Goal: Information Seeking & Learning: Check status

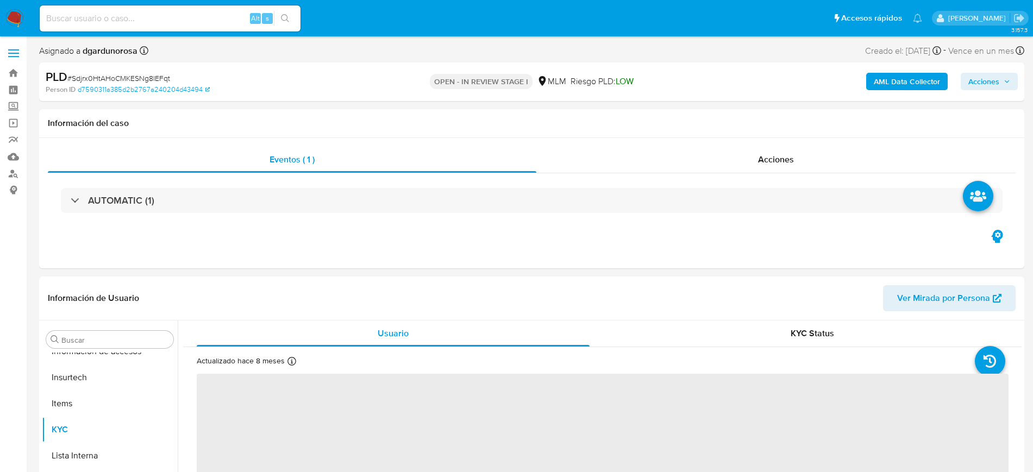
scroll to position [459, 0]
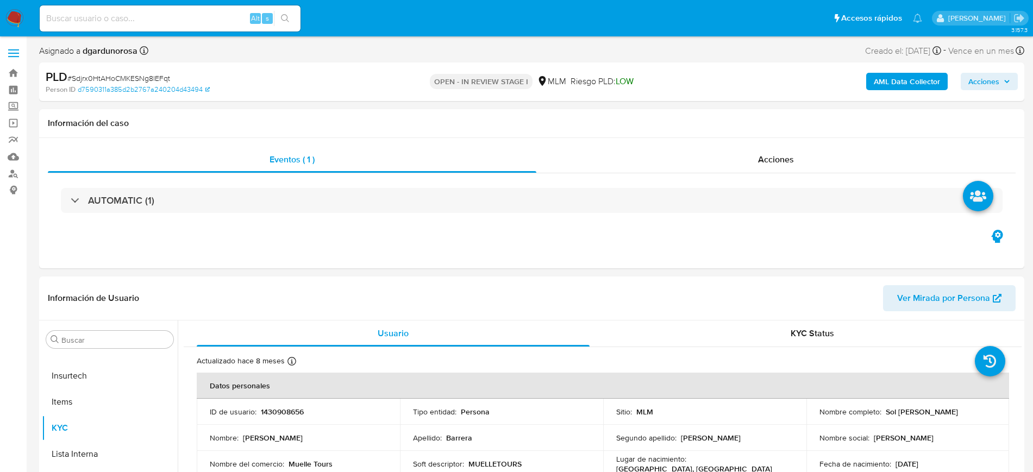
select select "10"
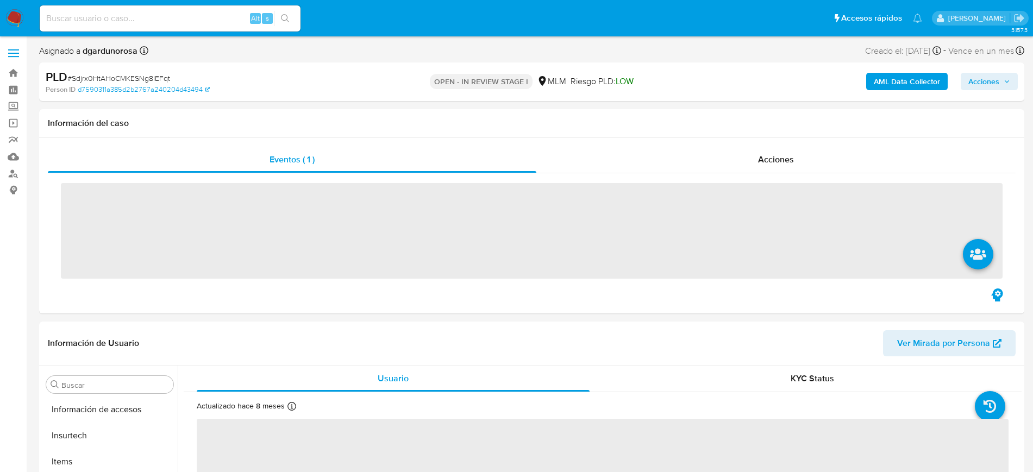
scroll to position [459, 0]
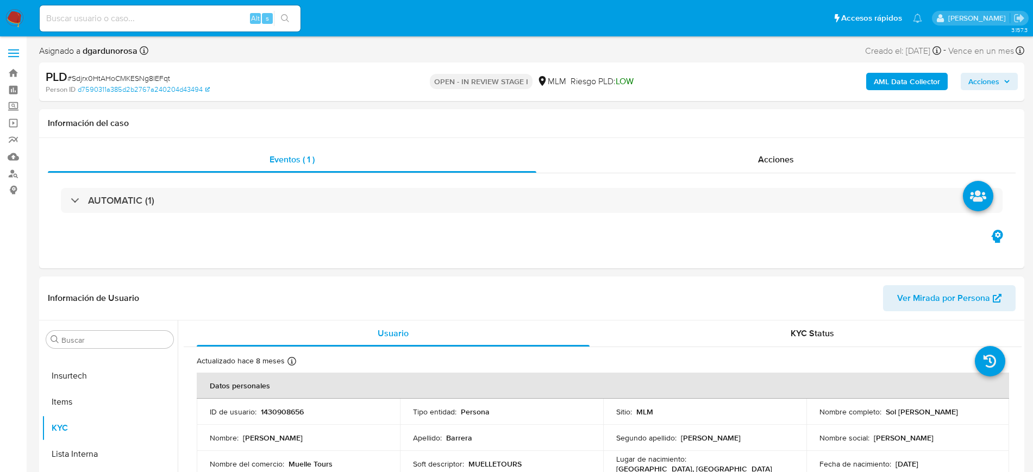
select select "10"
click at [151, 10] on div "Alt s" at bounding box center [170, 18] width 261 height 26
click at [170, 18] on input at bounding box center [170, 18] width 261 height 14
paste input "1804627164"
type input "1804627164"
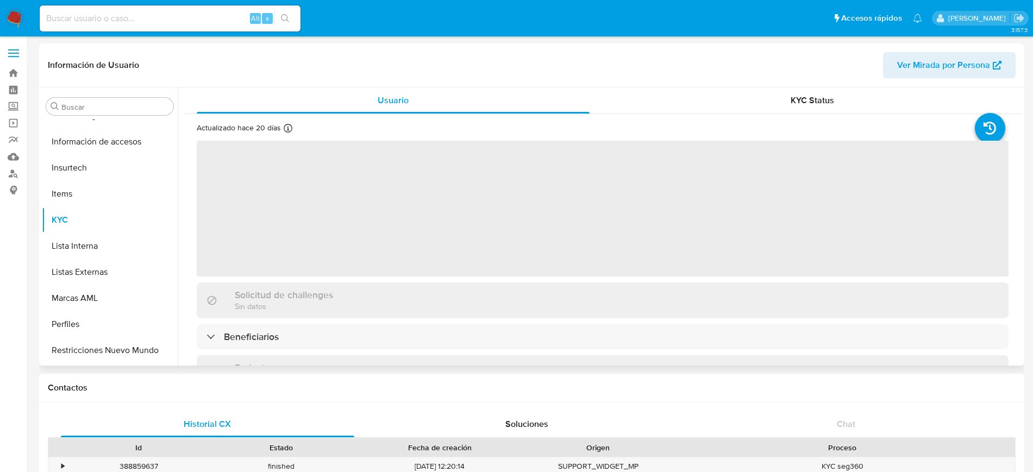
scroll to position [459, 0]
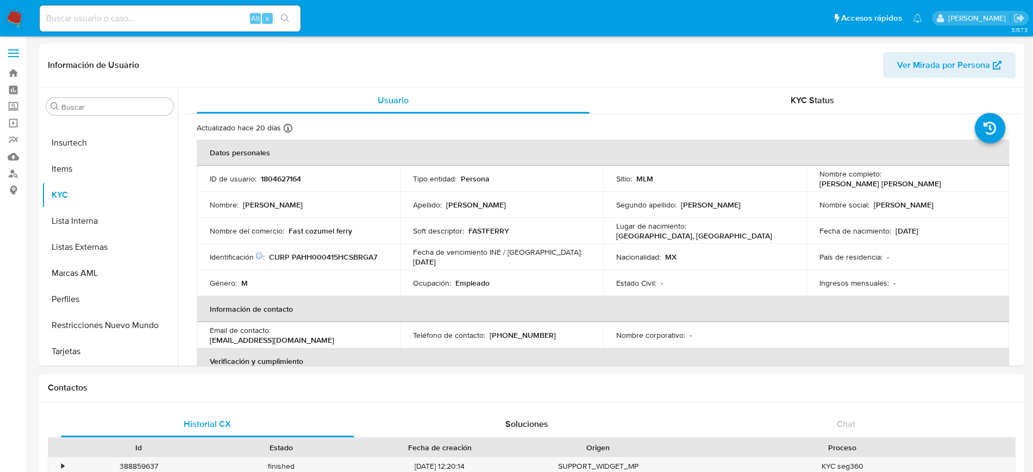
select select "10"
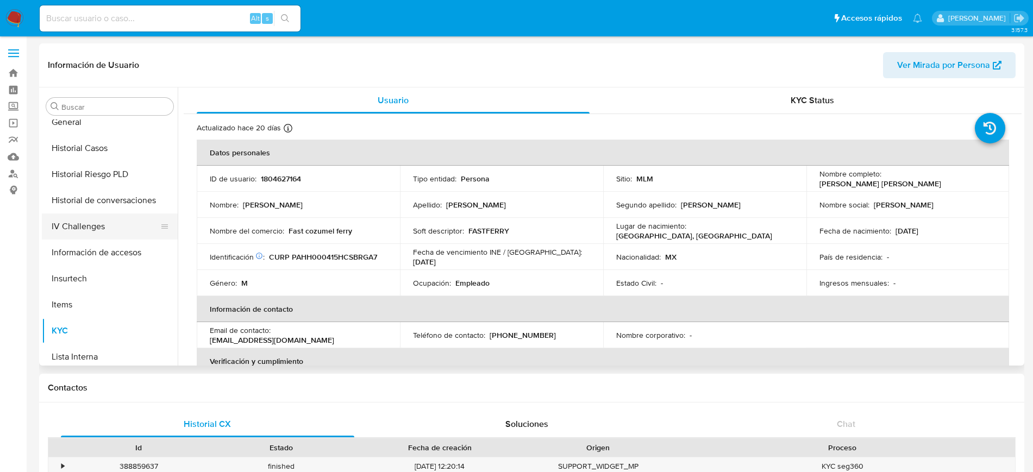
scroll to position [255, 0]
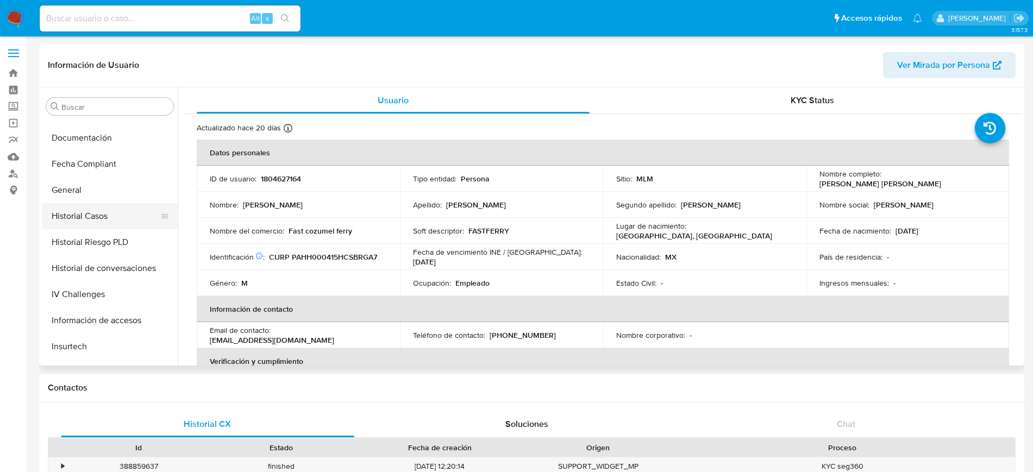
click at [91, 221] on button "Historial Casos" at bounding box center [105, 216] width 127 height 26
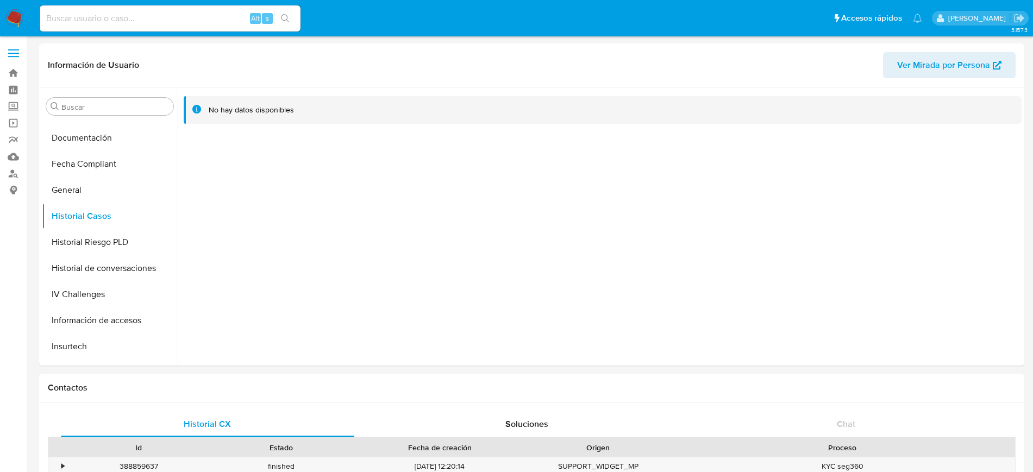
click at [110, 24] on input at bounding box center [170, 18] width 261 height 14
paste input "2230694501"
type input "2230694501"
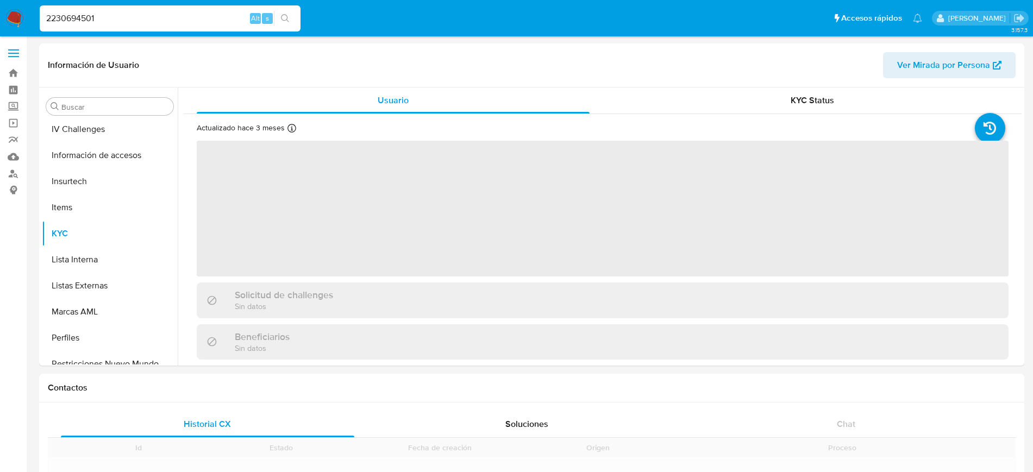
scroll to position [459, 0]
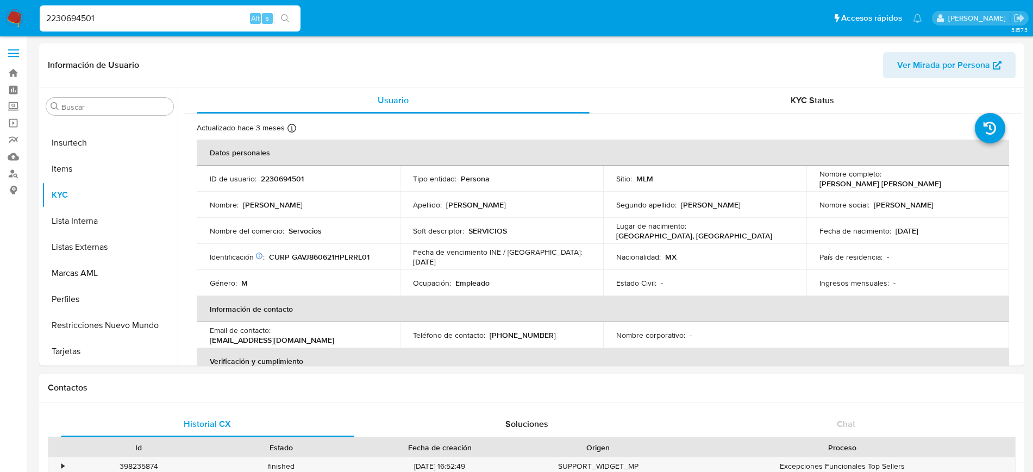
select select "10"
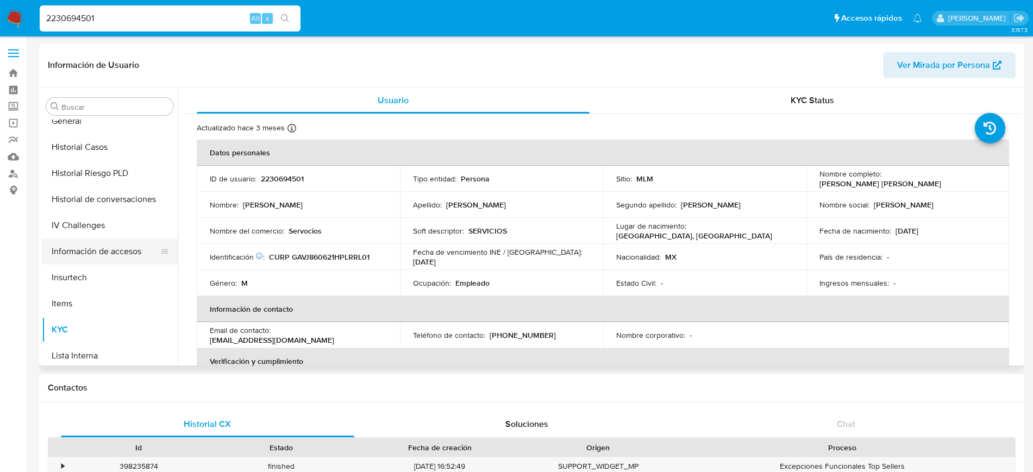
scroll to position [323, 0]
click at [92, 151] on button "Historial Casos" at bounding box center [105, 148] width 127 height 26
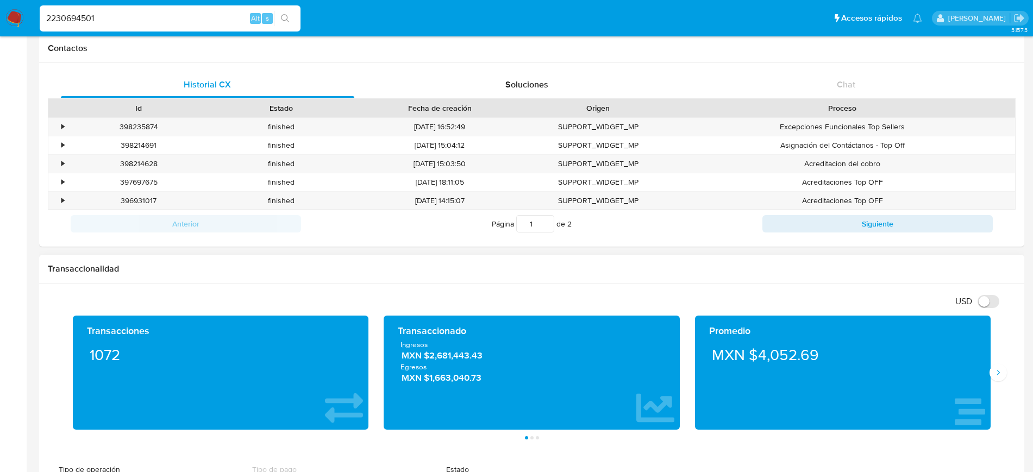
scroll to position [0, 0]
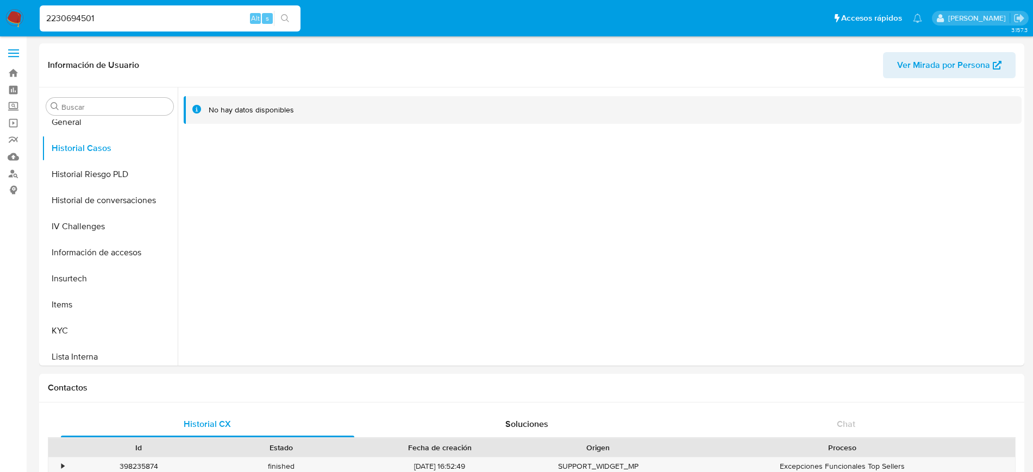
click at [80, 17] on input "2230694501" at bounding box center [170, 18] width 261 height 14
paste input "675115289"
type input "675115289"
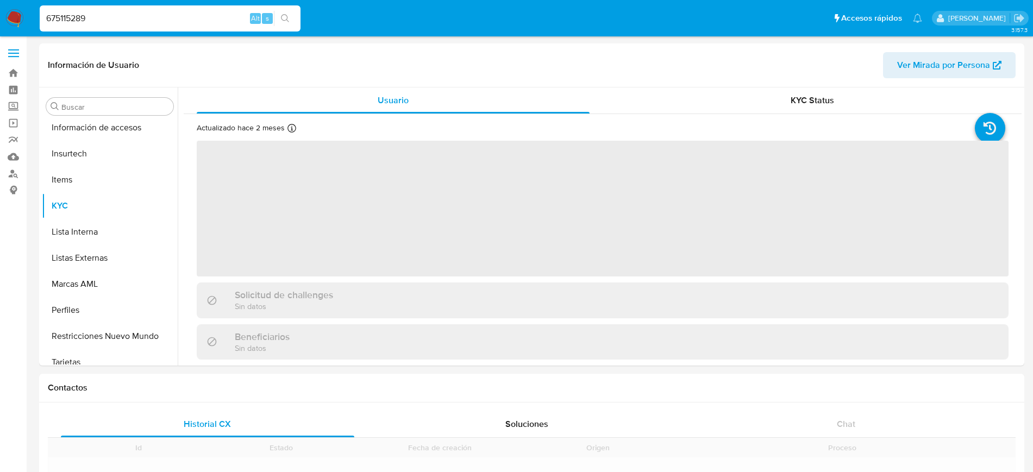
scroll to position [459, 0]
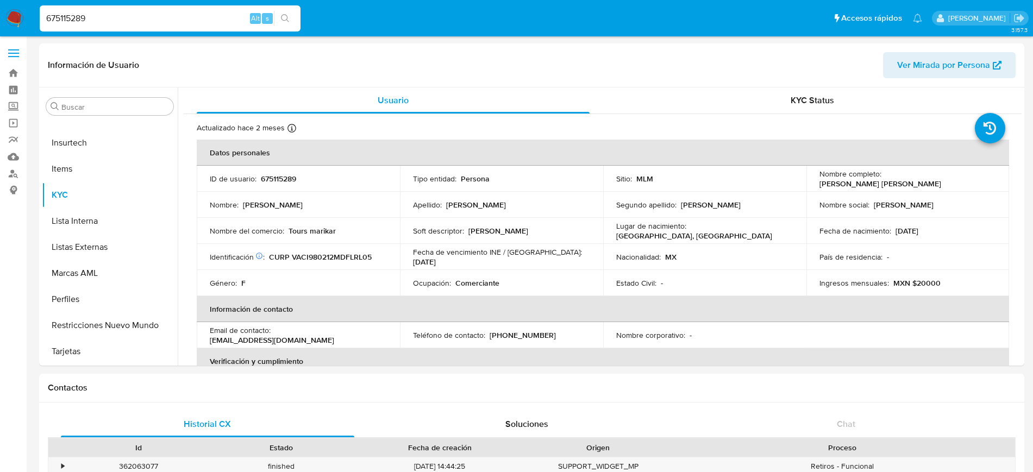
select select "10"
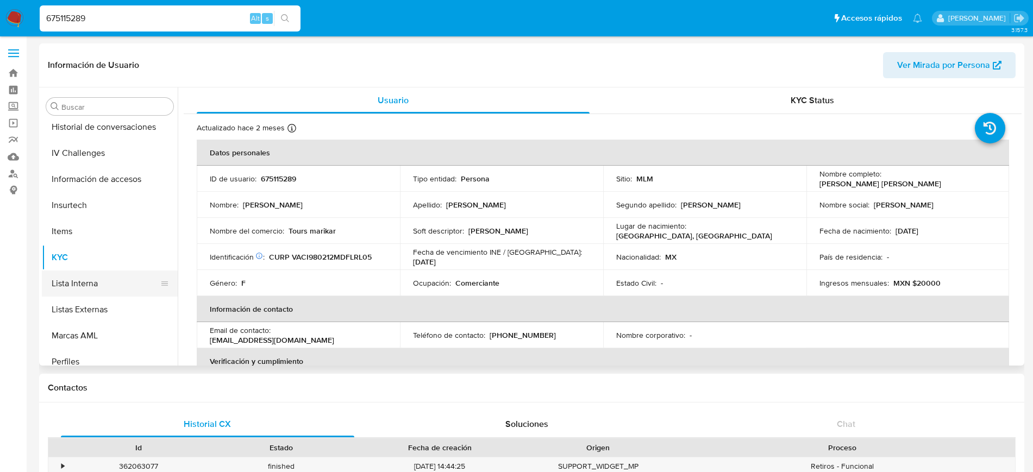
scroll to position [323, 0]
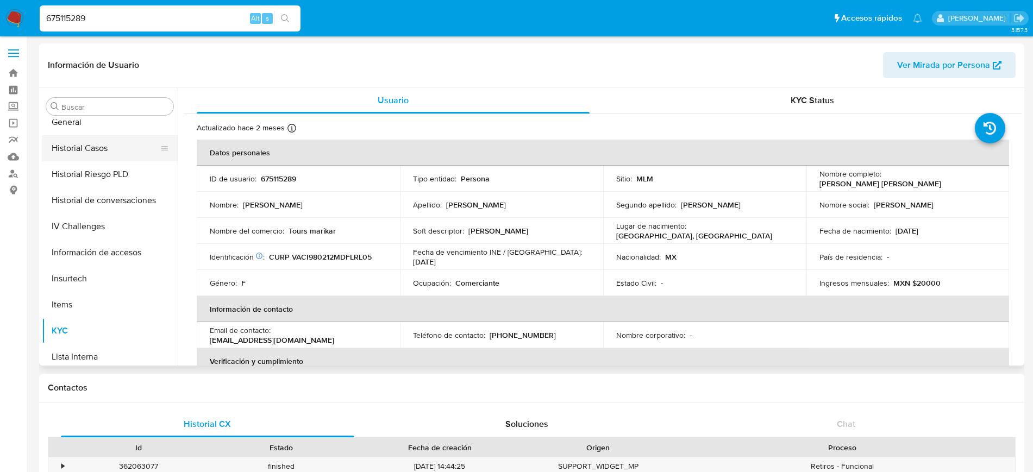
click at [114, 136] on button "Historial Casos" at bounding box center [105, 148] width 127 height 26
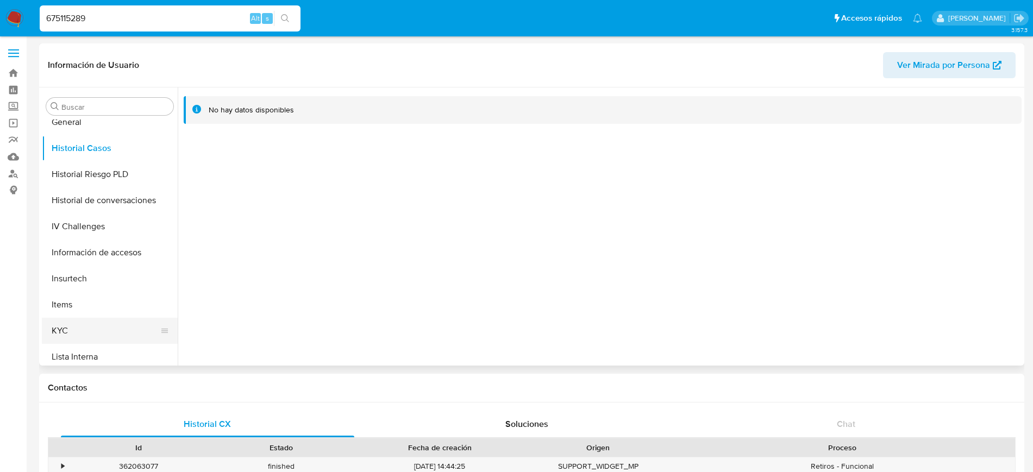
click at [72, 328] on button "KYC" at bounding box center [105, 331] width 127 height 26
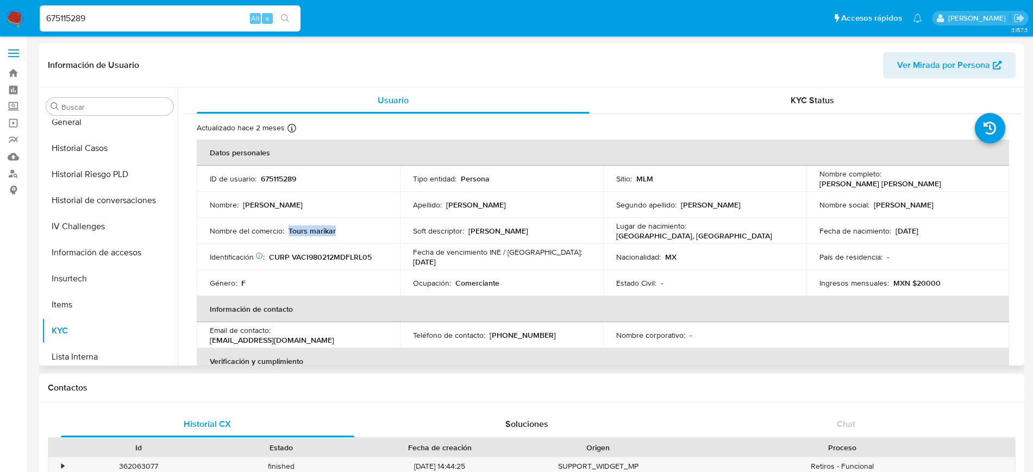
drag, startPoint x: 343, startPoint y: 227, endPoint x: 287, endPoint y: 231, distance: 56.1
click at [287, 231] on div "Nombre del comercio : Tours marikar" at bounding box center [298, 231] width 177 height 10
copy p "Tours marikar"
click at [59, 18] on input "675115289" at bounding box center [170, 18] width 261 height 14
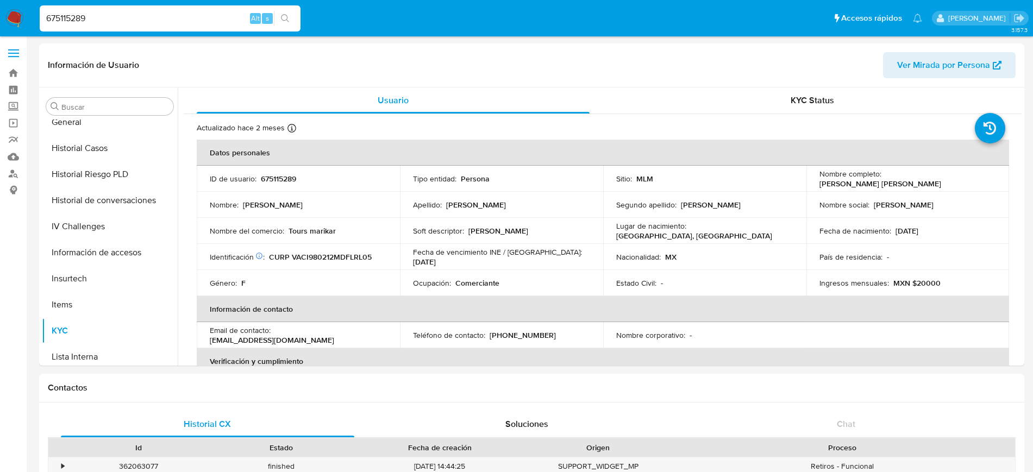
paste input "433982452"
type input "433982452"
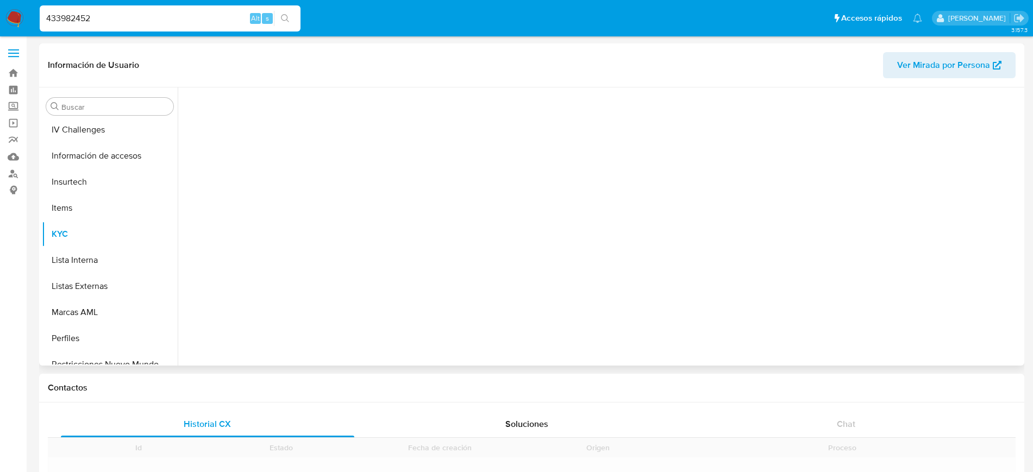
scroll to position [459, 0]
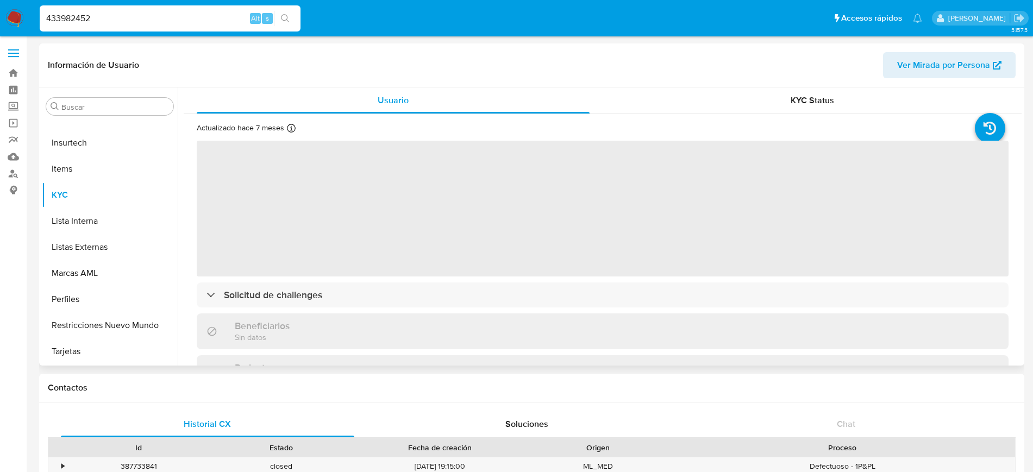
select select "10"
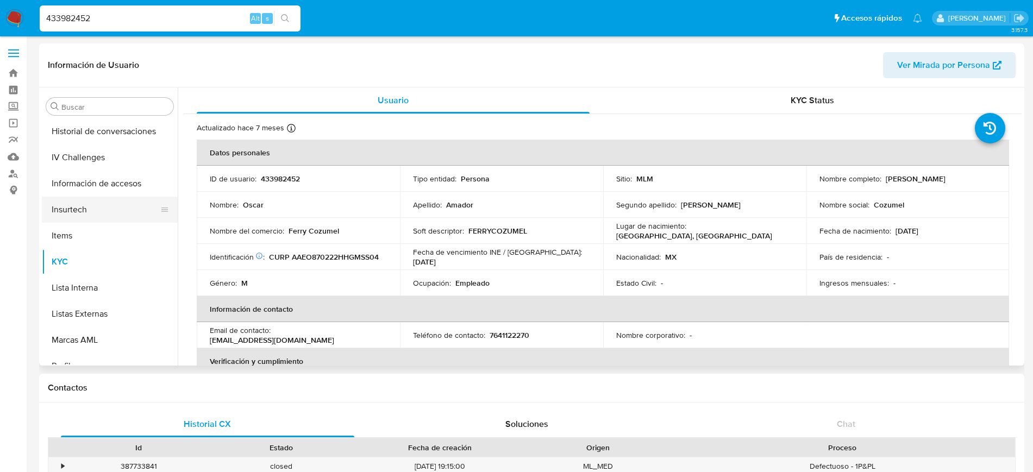
scroll to position [323, 0]
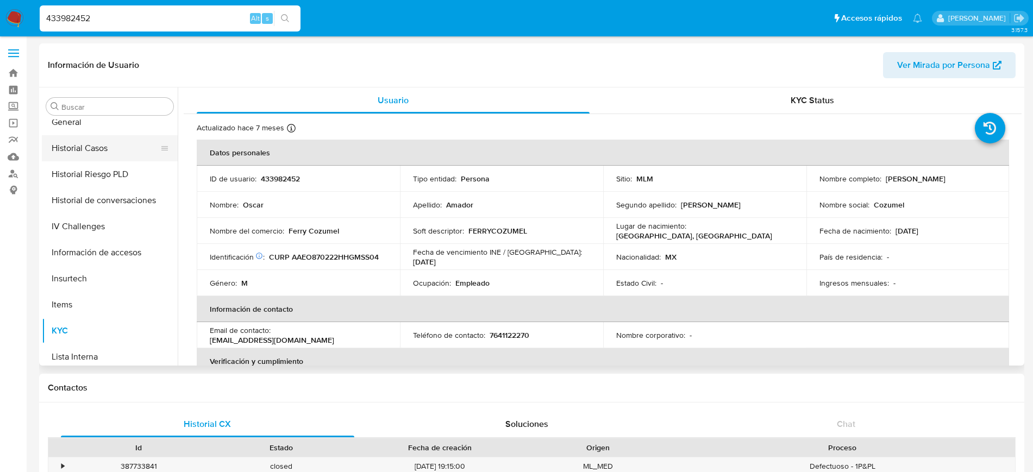
click at [101, 151] on button "Historial Casos" at bounding box center [105, 148] width 127 height 26
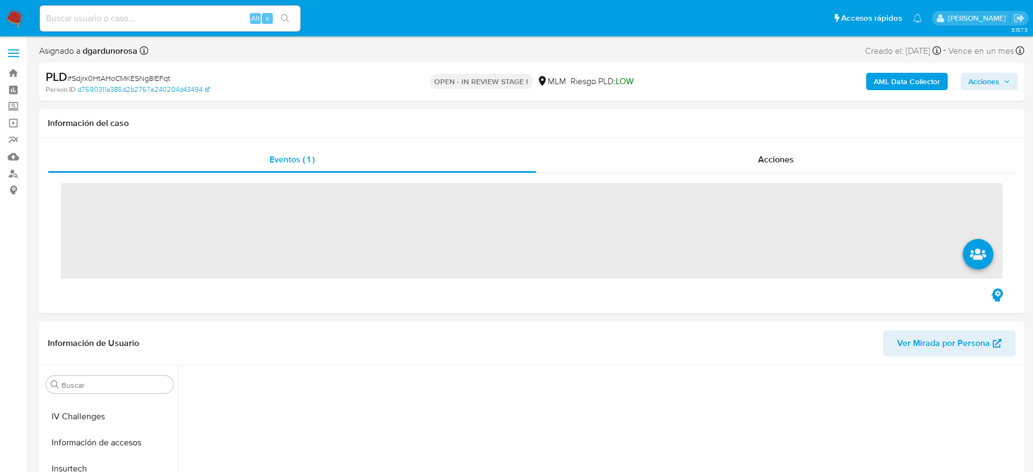
click at [146, 21] on input at bounding box center [170, 18] width 261 height 14
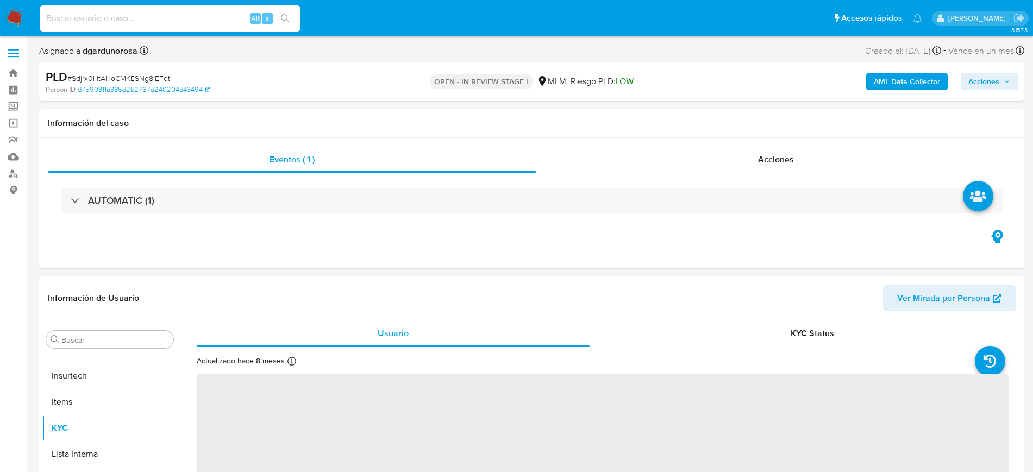
paste input "1292229895"
type input "1292229895"
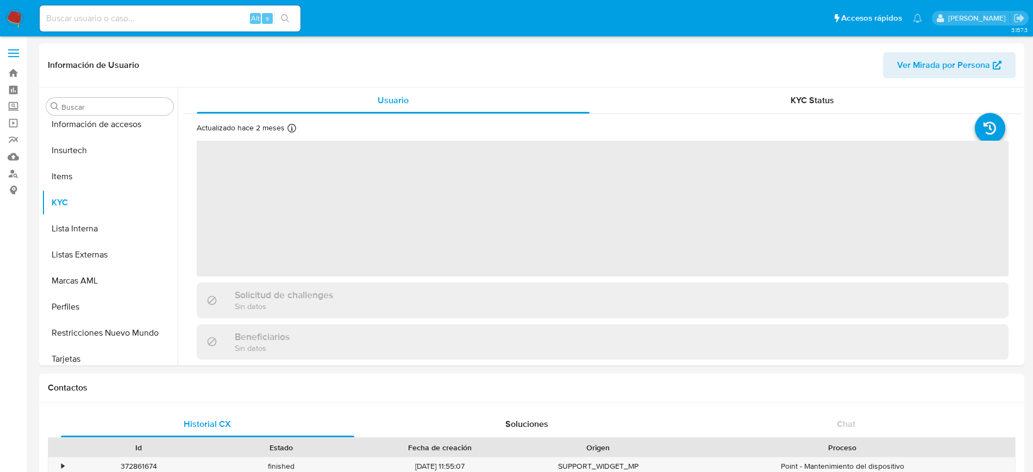
scroll to position [459, 0]
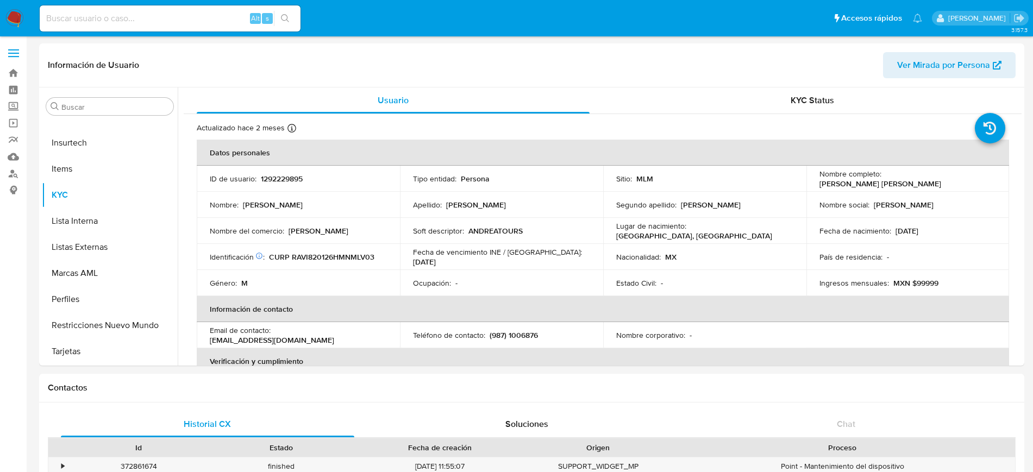
select select "10"
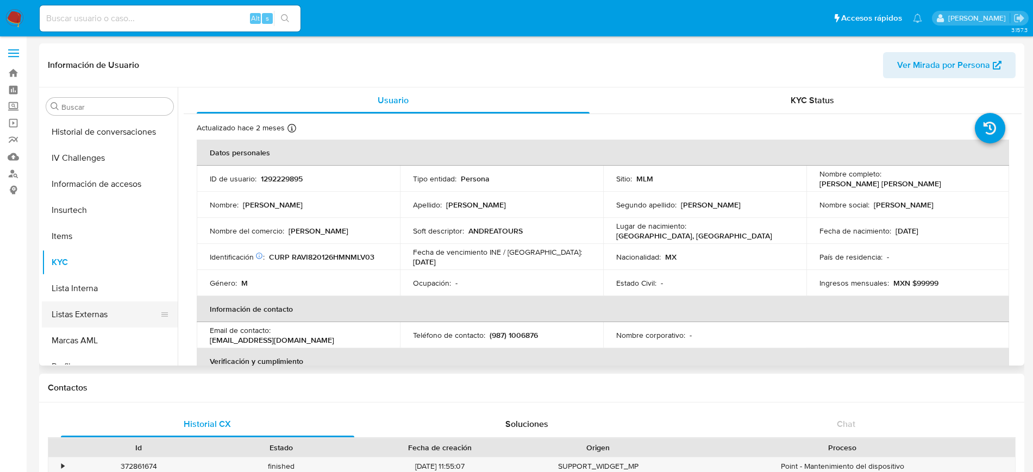
scroll to position [323, 0]
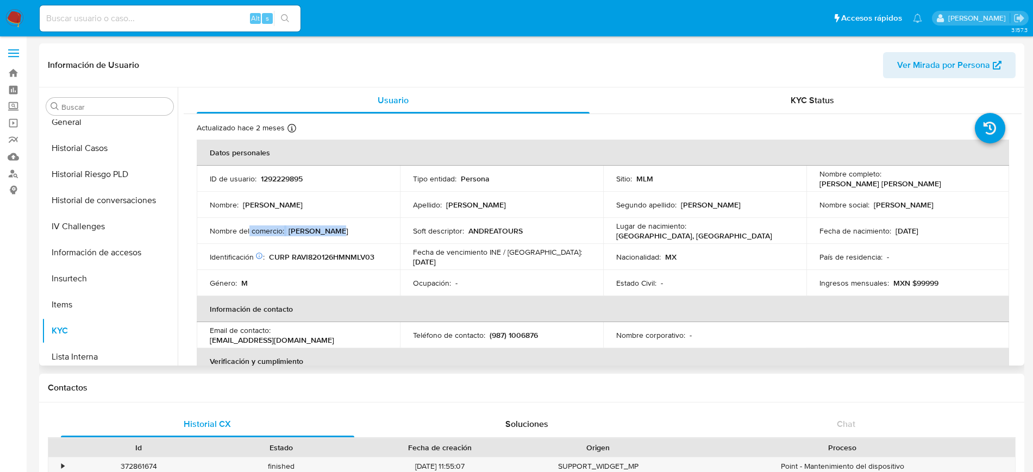
drag, startPoint x: 338, startPoint y: 233, endPoint x: 248, endPoint y: 232, distance: 89.7
click at [248, 232] on div "Nombre del comercio : Andrea Tours" at bounding box center [298, 231] width 177 height 10
click at [367, 233] on div "Nombre del comercio : Andrea Tours" at bounding box center [298, 231] width 177 height 10
drag, startPoint x: 335, startPoint y: 235, endPoint x: 287, endPoint y: 234, distance: 47.3
click at [287, 234] on div "Nombre del comercio : Andrea Tours" at bounding box center [298, 231] width 177 height 10
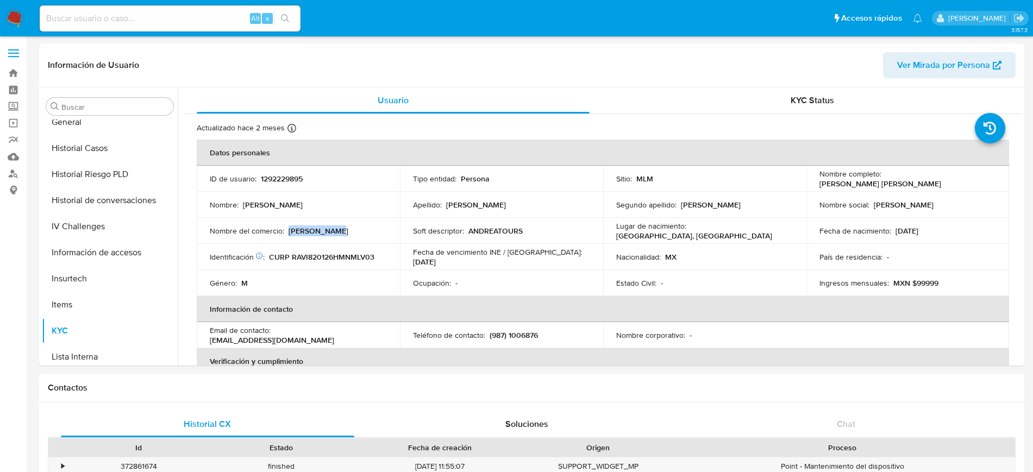
copy p "Andrea Tours"
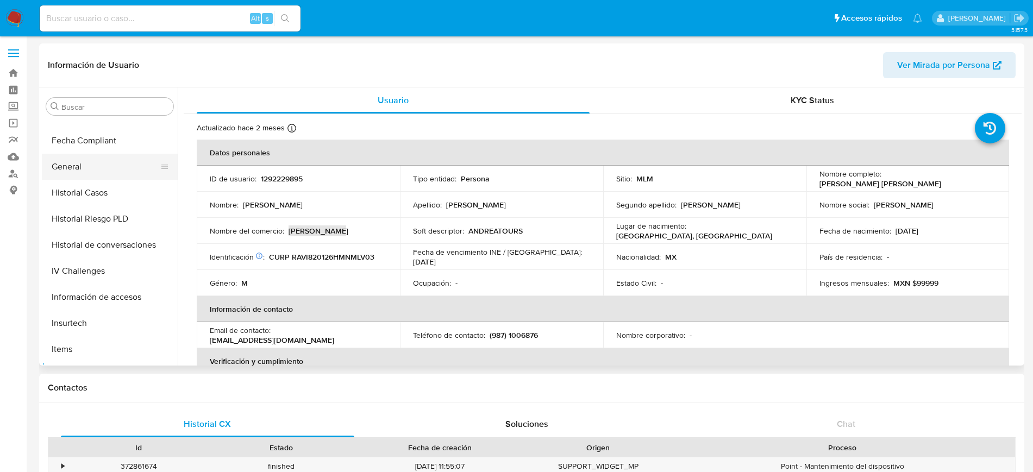
scroll to position [255, 0]
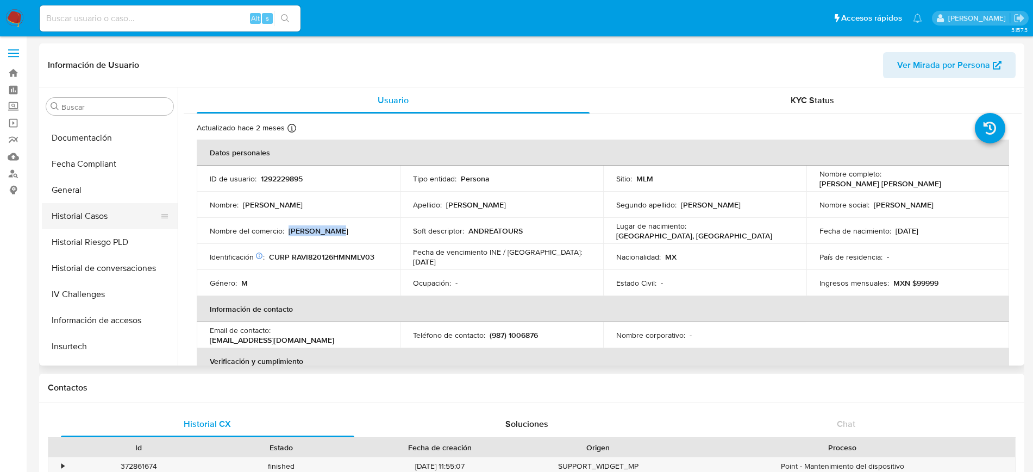
click at [93, 220] on button "Historial Casos" at bounding box center [105, 216] width 127 height 26
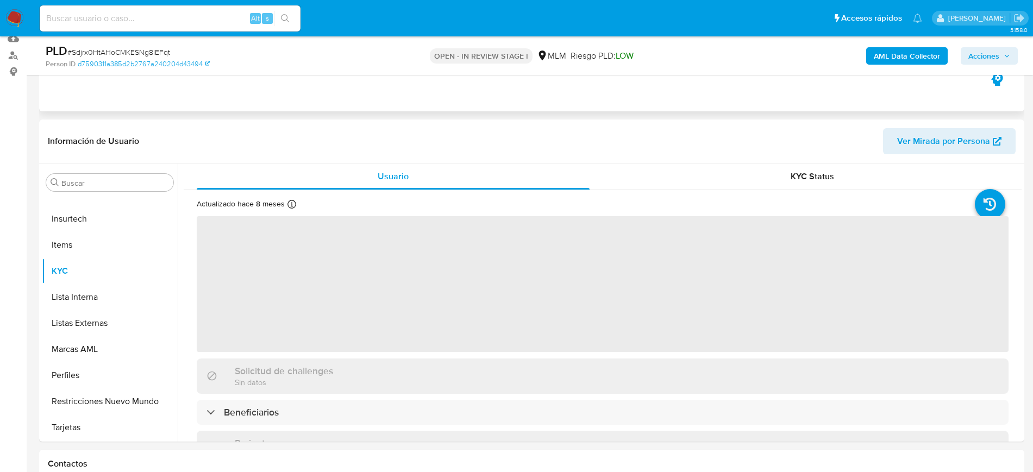
scroll to position [136, 0]
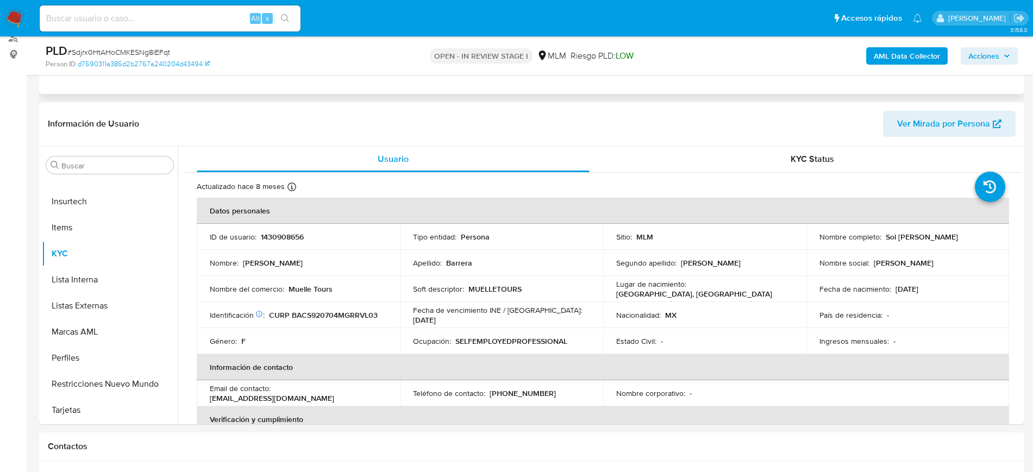
select select "10"
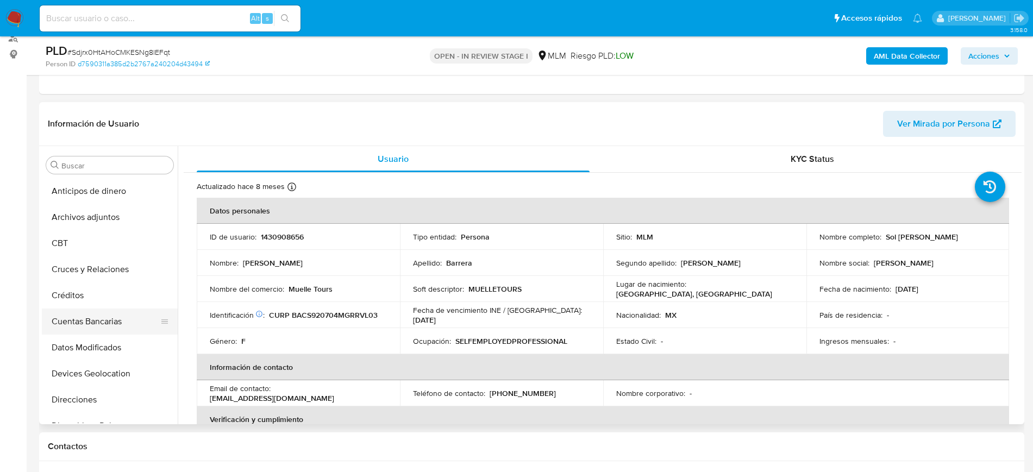
scroll to position [0, 0]
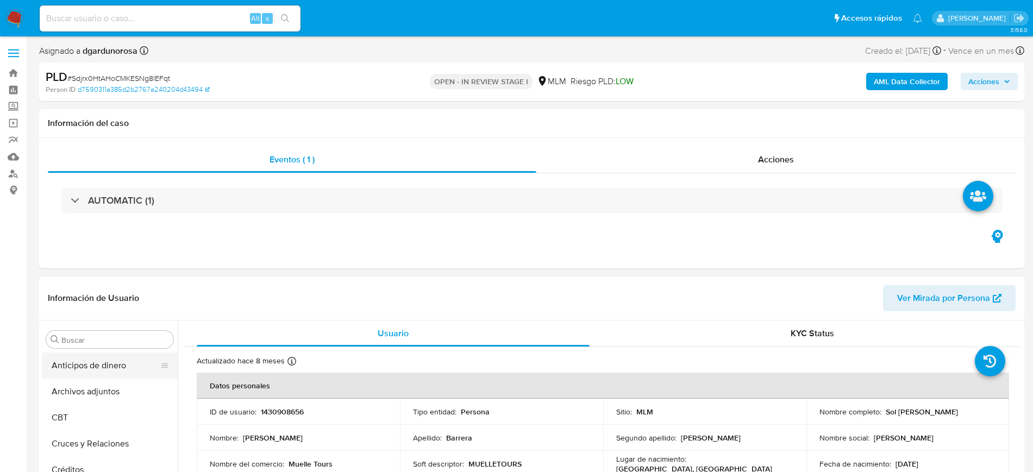
drag, startPoint x: 101, startPoint y: 389, endPoint x: 130, endPoint y: 360, distance: 40.7
click at [101, 390] on button "Archivos adjuntos" at bounding box center [110, 392] width 136 height 26
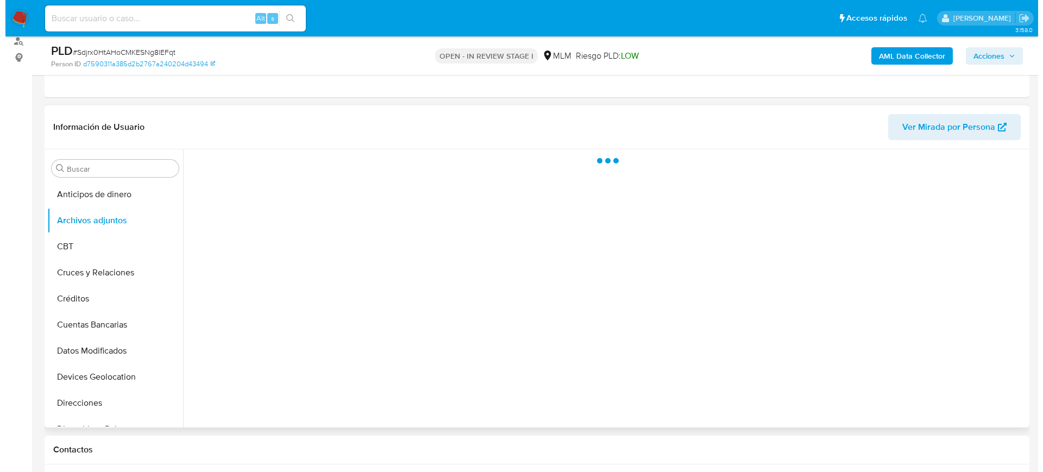
scroll to position [136, 0]
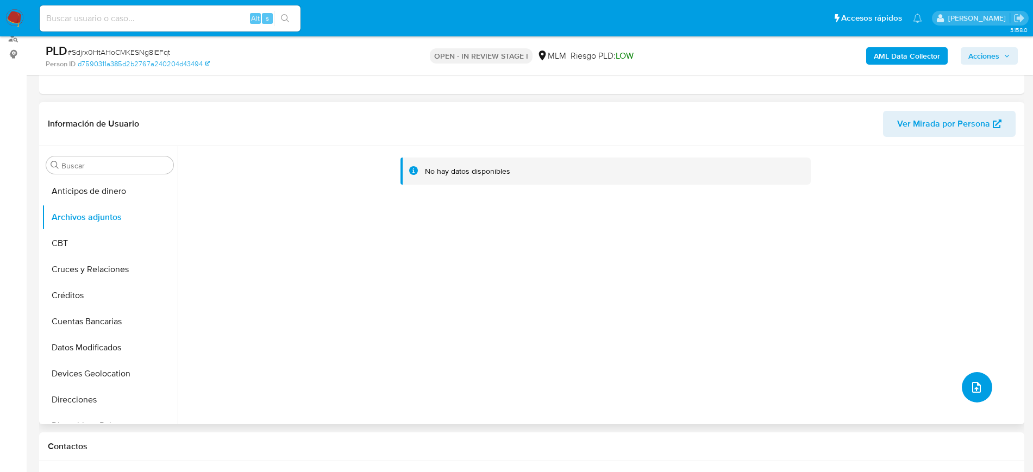
click at [970, 386] on icon "upload-file" at bounding box center [976, 387] width 13 height 13
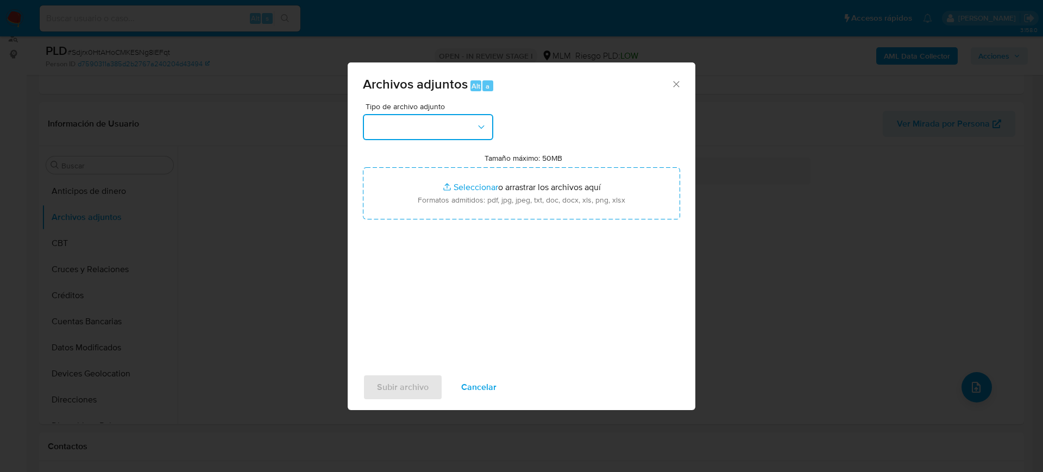
click at [446, 131] on button "button" at bounding box center [428, 127] width 130 height 26
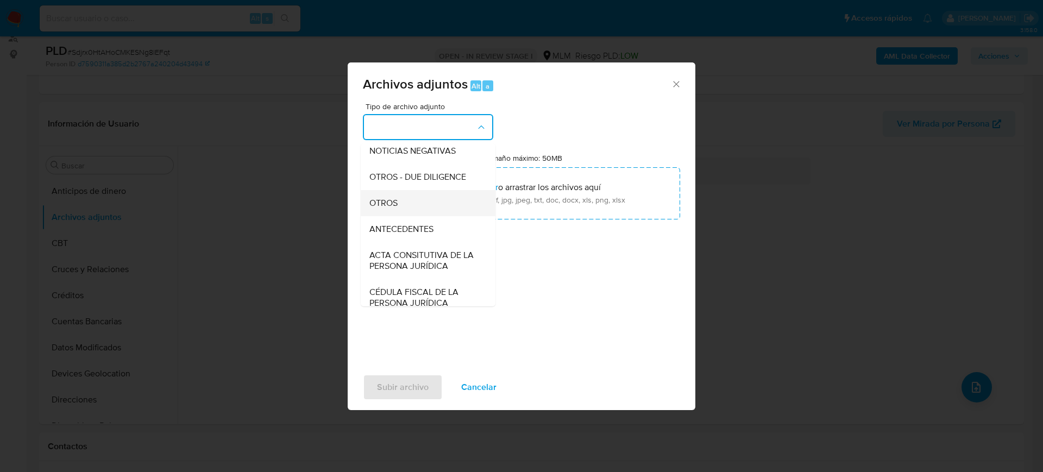
click at [411, 216] on div "OTROS" at bounding box center [424, 203] width 111 height 26
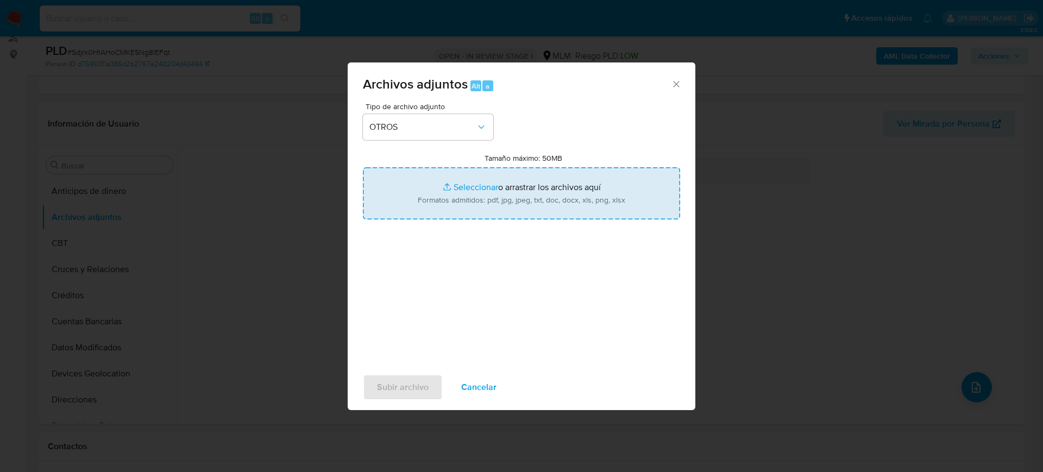
type input "C:\fakepath\1430908656_Sol Barrera_Agosto2025.pdf"
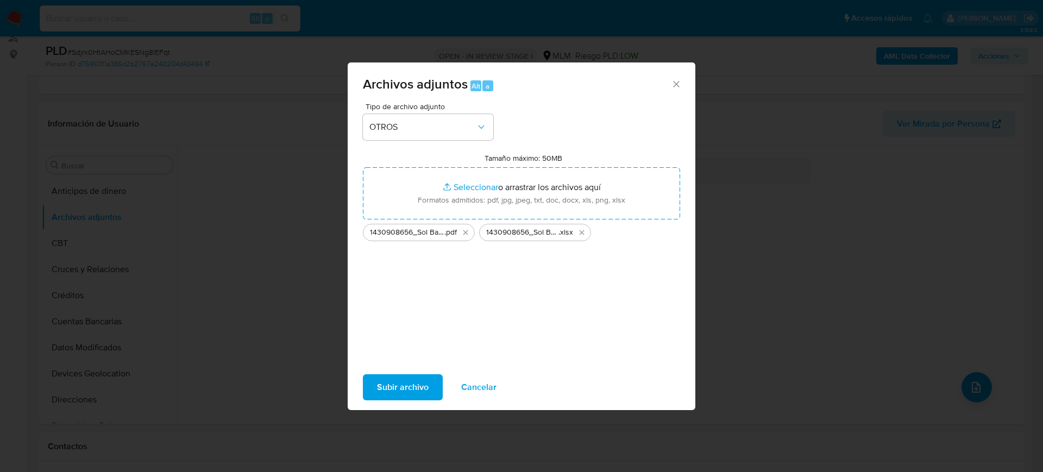
click at [404, 387] on span "Subir archivo" at bounding box center [403, 387] width 52 height 24
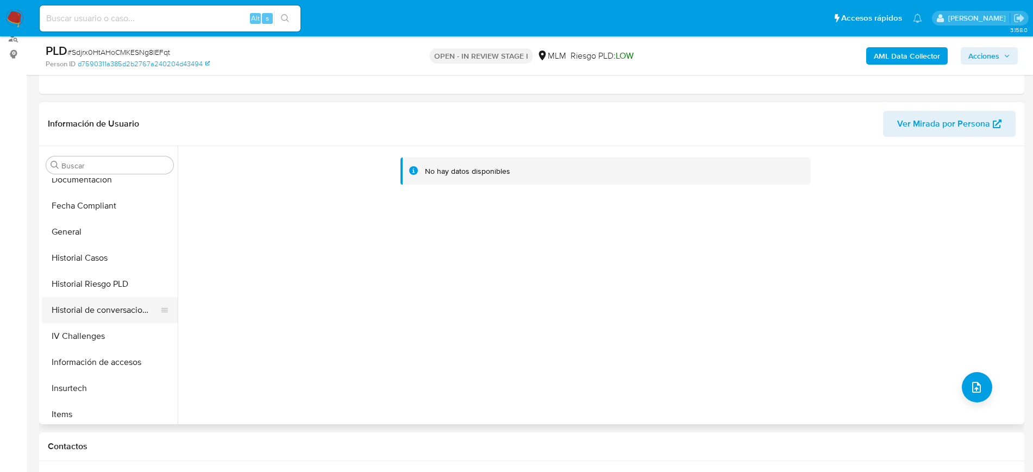
scroll to position [408, 0]
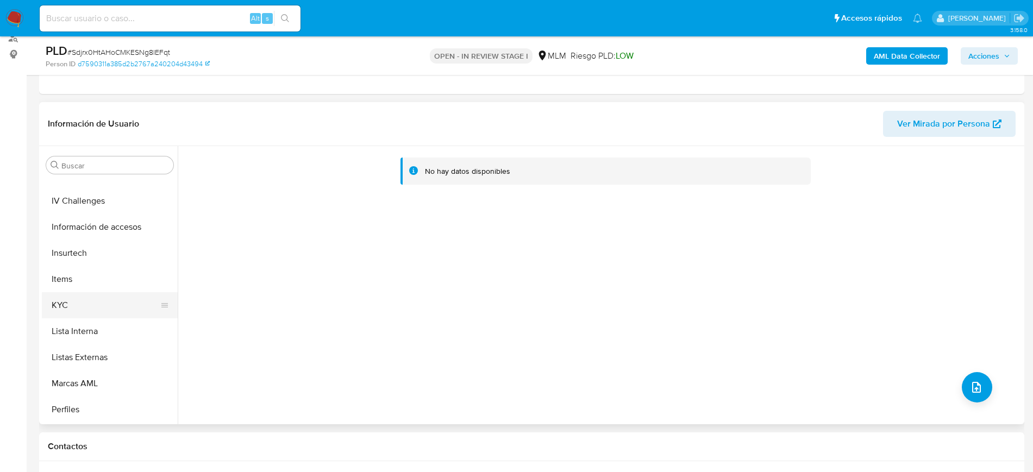
click at [74, 311] on button "KYC" at bounding box center [105, 305] width 127 height 26
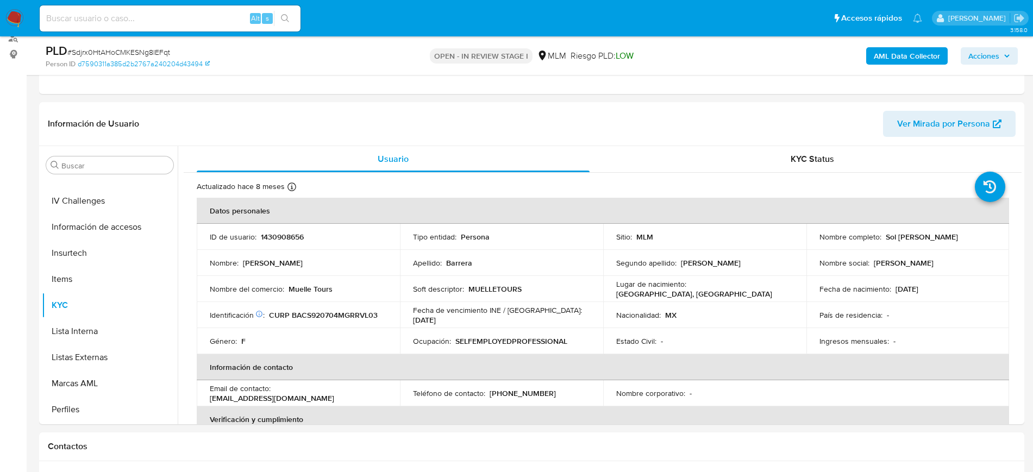
click at [1004, 54] on icon "button" at bounding box center [1007, 56] width 7 height 7
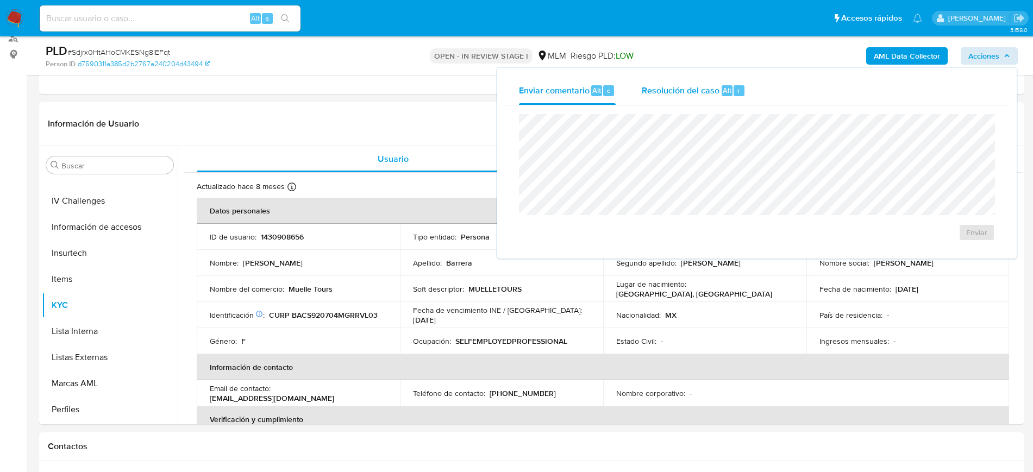
click at [707, 83] on div "Resolución del caso Alt r" at bounding box center [694, 91] width 104 height 28
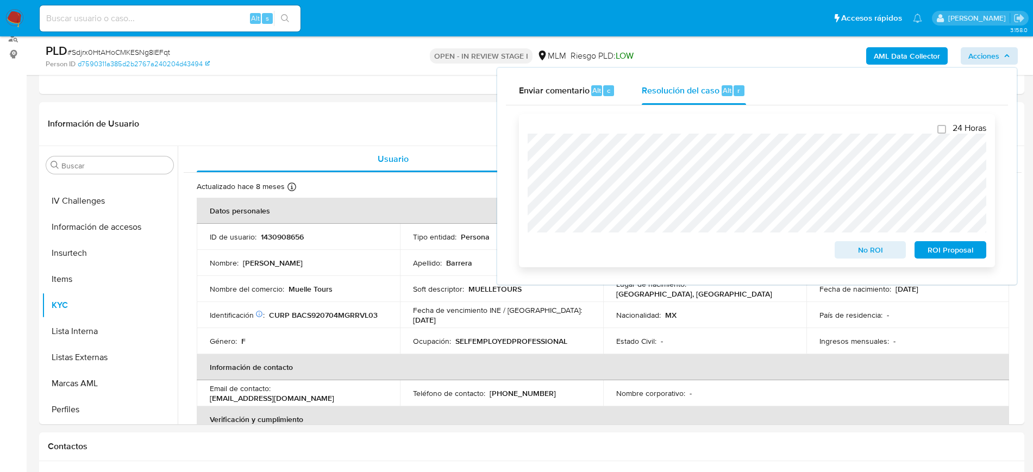
click at [874, 255] on span "No ROI" at bounding box center [870, 249] width 57 height 15
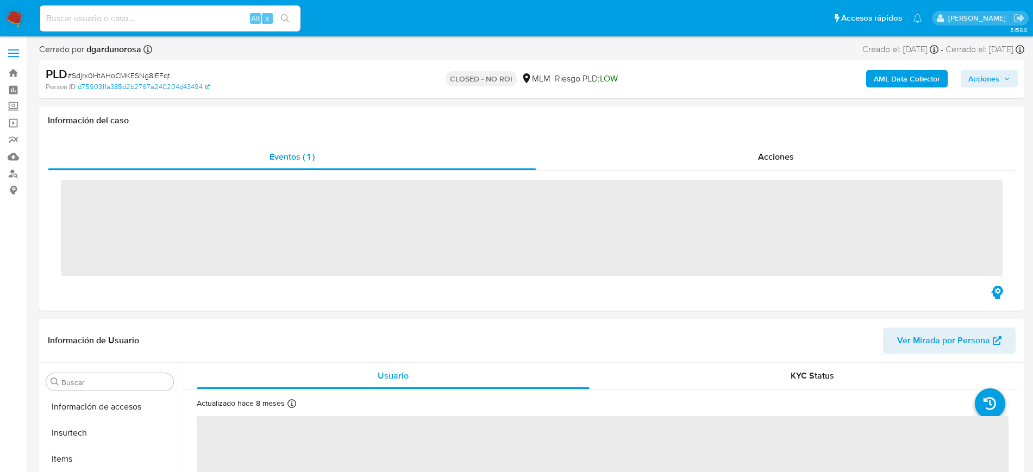
scroll to position [459, 0]
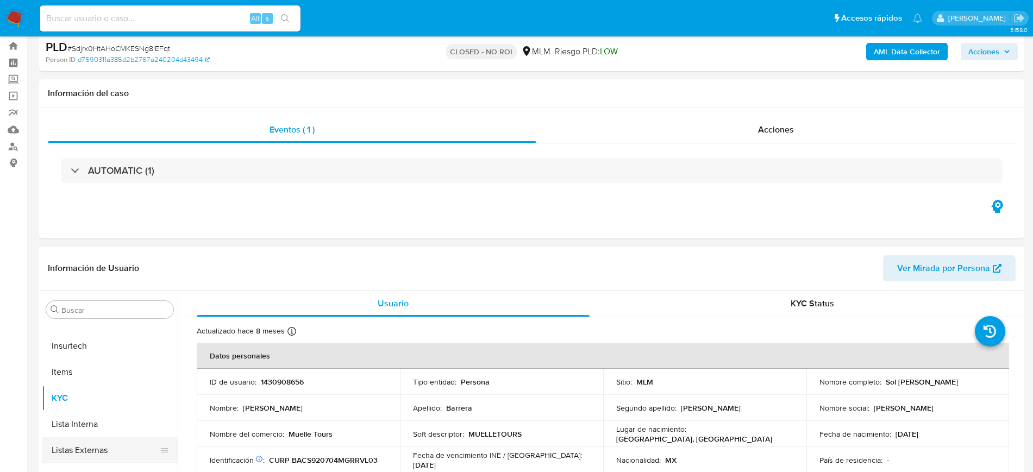
select select "10"
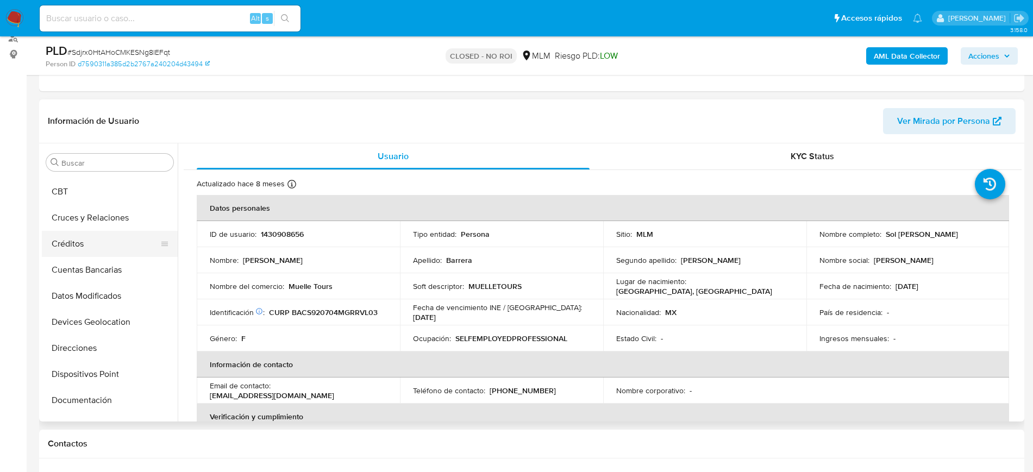
scroll to position [0, 0]
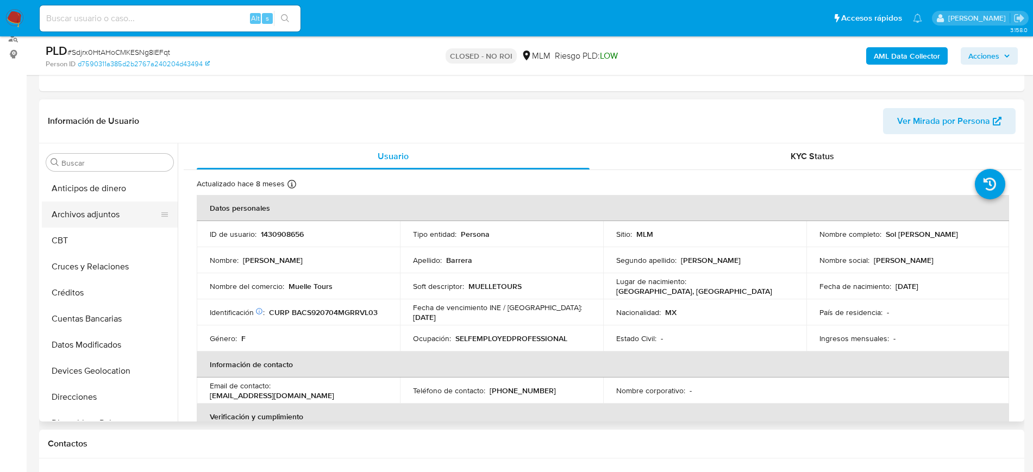
click at [101, 221] on button "Archivos adjuntos" at bounding box center [105, 215] width 127 height 26
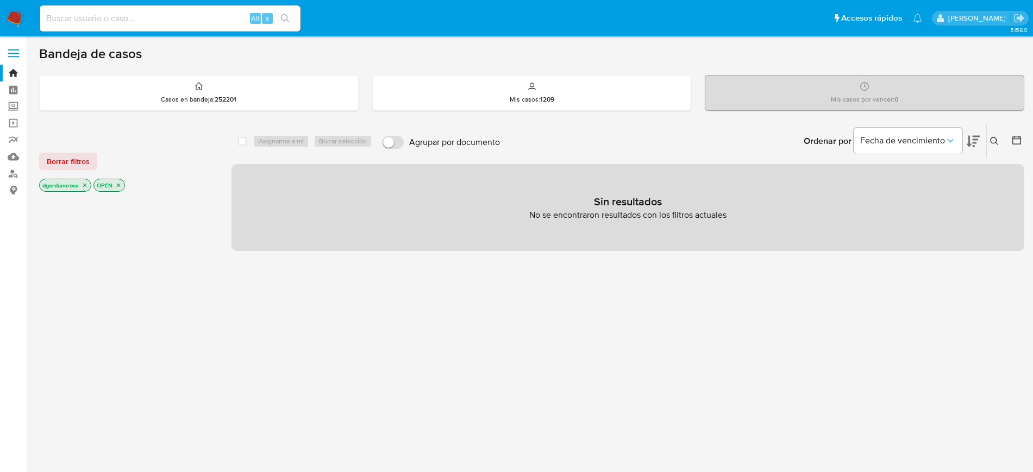
click at [175, 15] on input at bounding box center [170, 18] width 261 height 14
paste input "231079555"
type input "231079555"
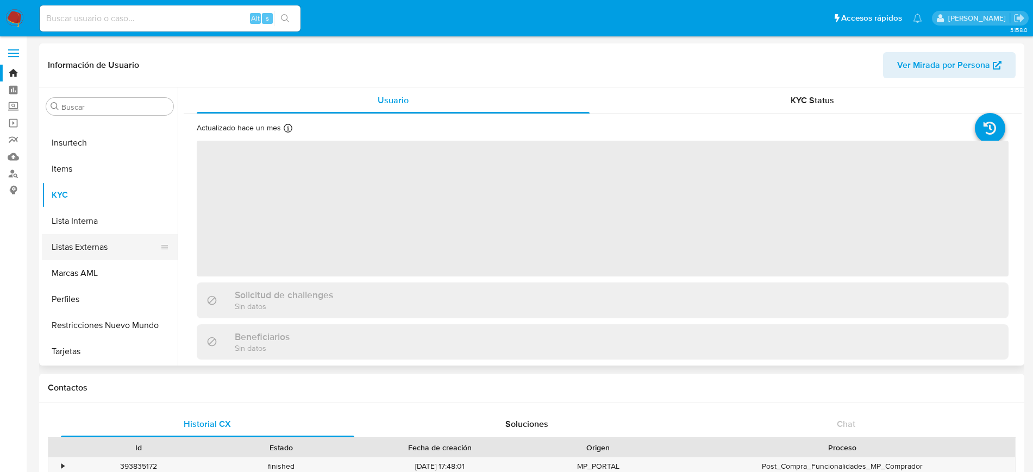
scroll to position [323, 0]
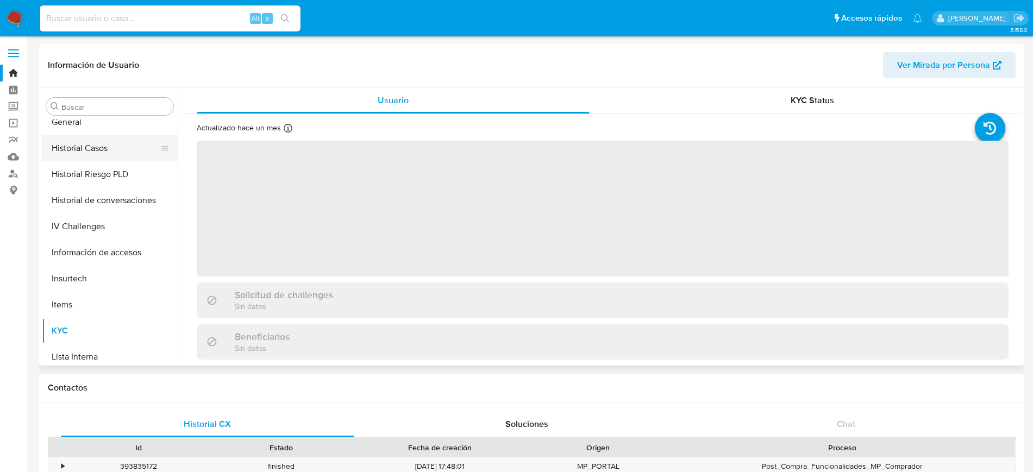
click at [99, 141] on button "Historial Casos" at bounding box center [105, 148] width 127 height 26
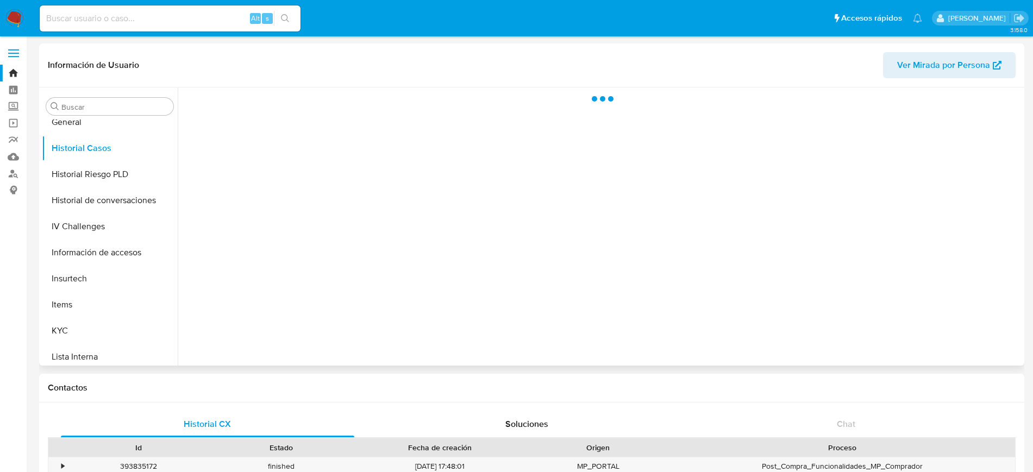
select select "10"
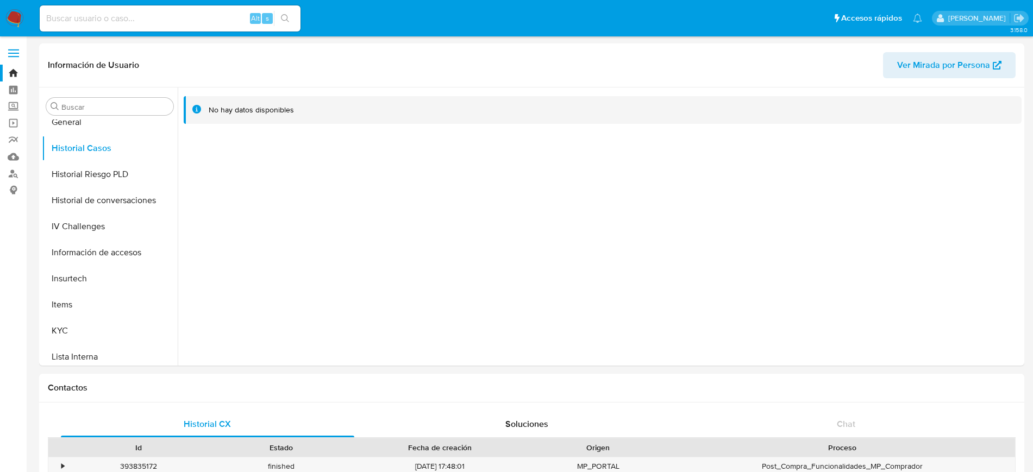
click at [103, 19] on input at bounding box center [170, 18] width 261 height 14
paste input "2295140873"
type input "2295140873"
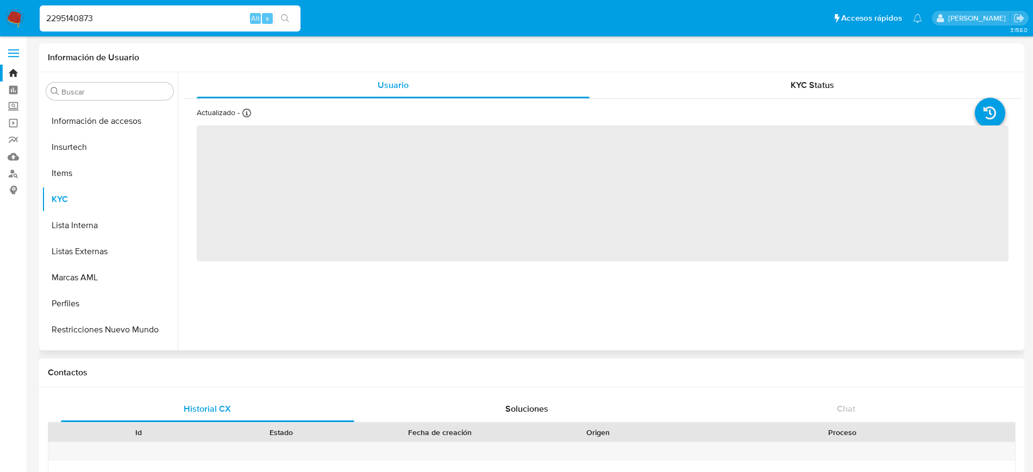
scroll to position [459, 0]
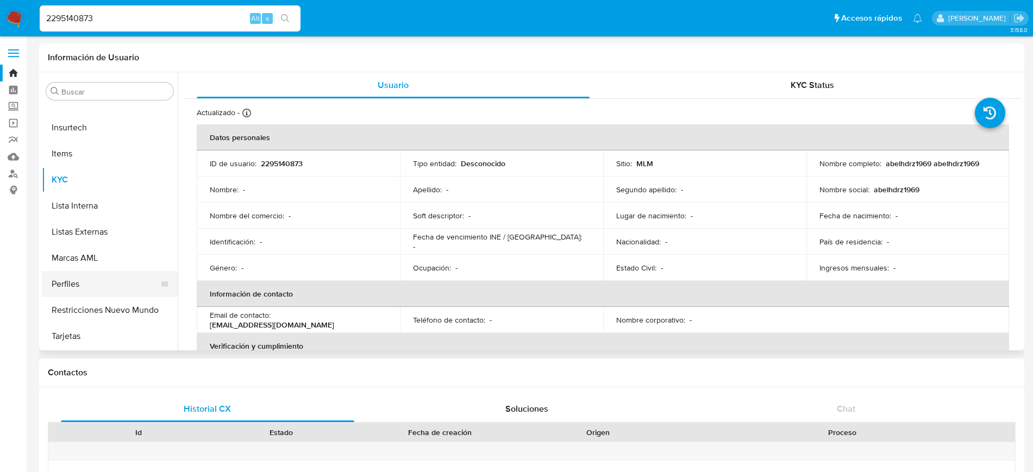
select select "10"
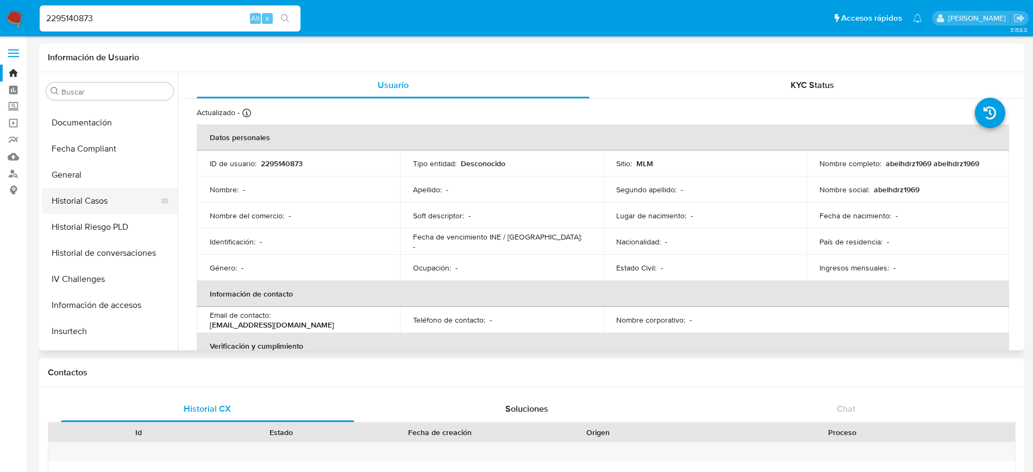
click at [103, 198] on button "Historial Casos" at bounding box center [105, 201] width 127 height 26
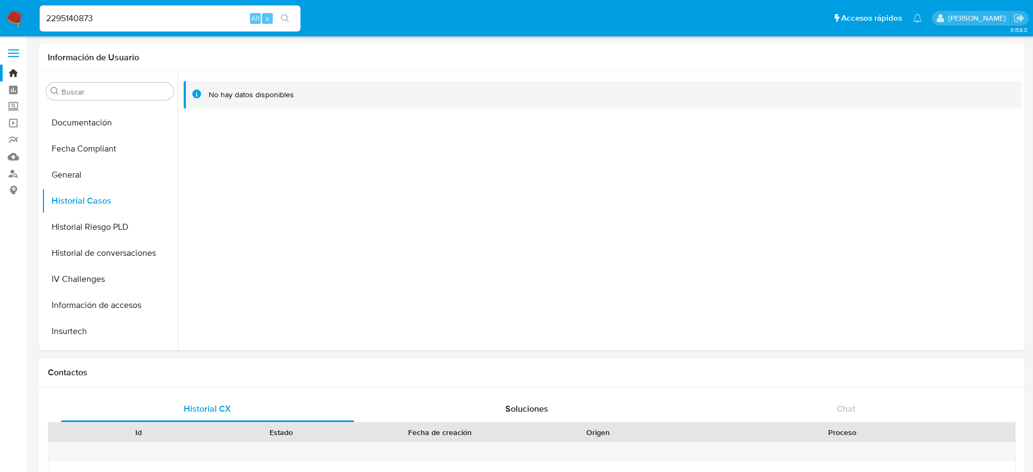
click at [74, 16] on input "2295140873" at bounding box center [170, 18] width 261 height 14
paste input "4813091"
type input "481309173"
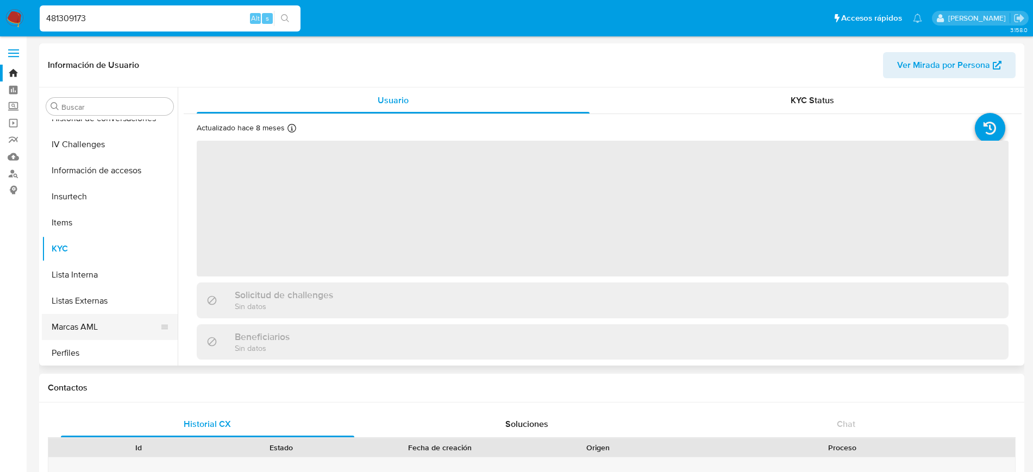
scroll to position [323, 0]
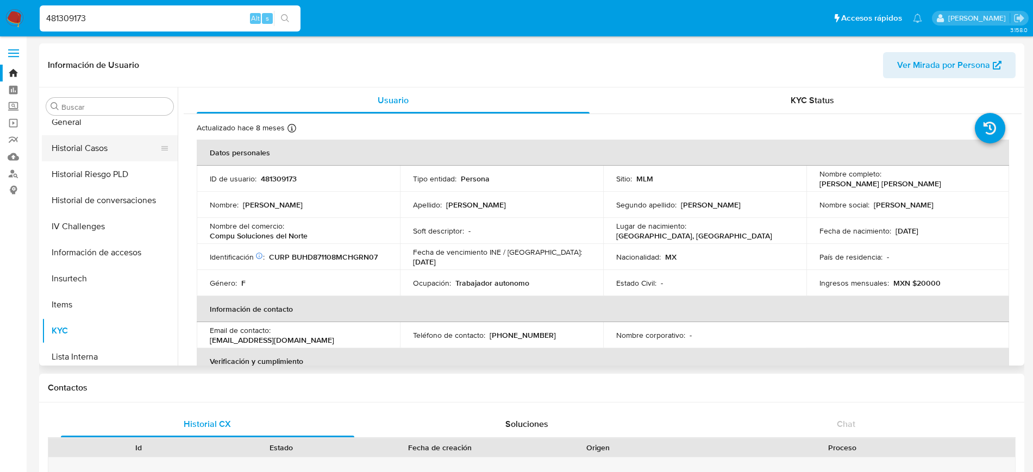
select select "10"
click at [87, 146] on button "Historial Casos" at bounding box center [105, 148] width 127 height 26
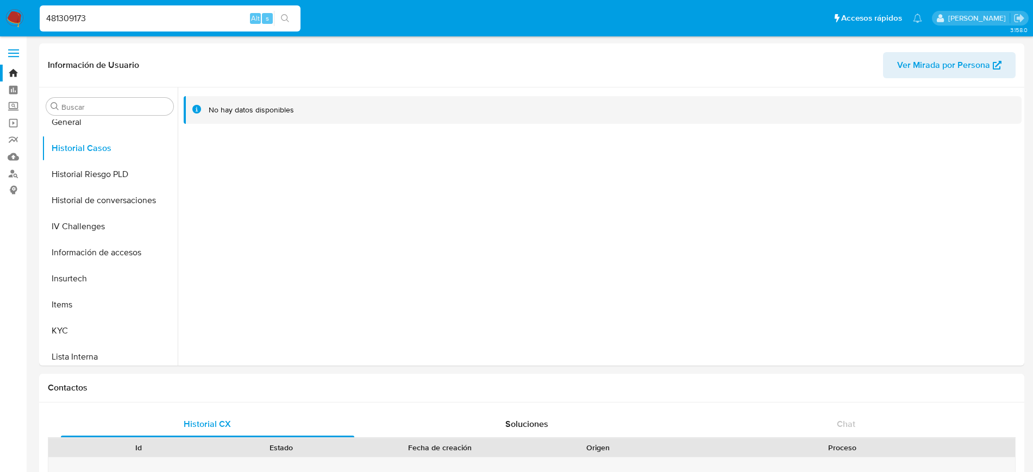
click at [71, 16] on input "481309173" at bounding box center [170, 18] width 261 height 14
paste input "234596465"
type input "234596465"
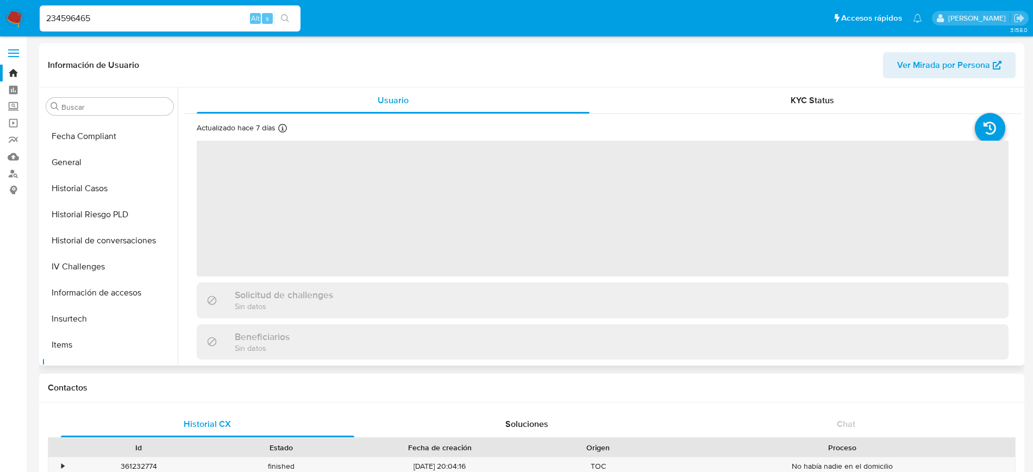
scroll to position [255, 0]
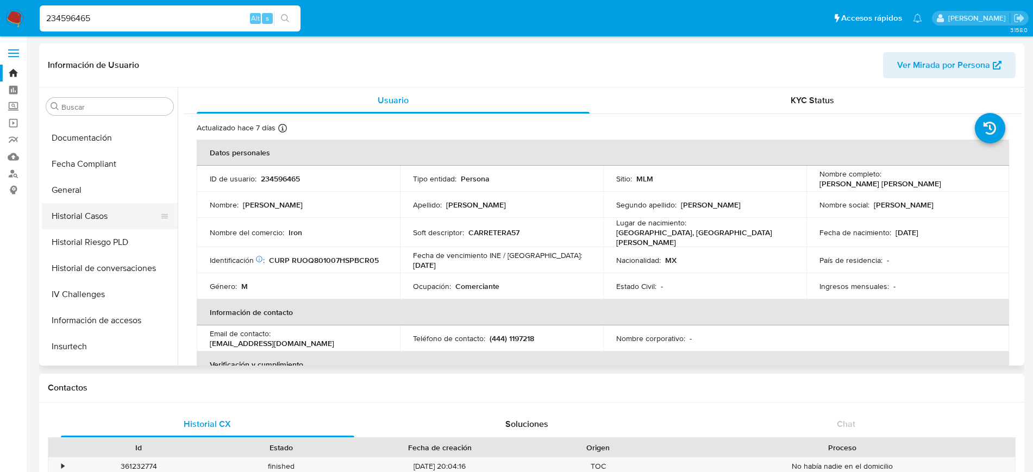
click at [101, 211] on button "Historial Casos" at bounding box center [105, 216] width 127 height 26
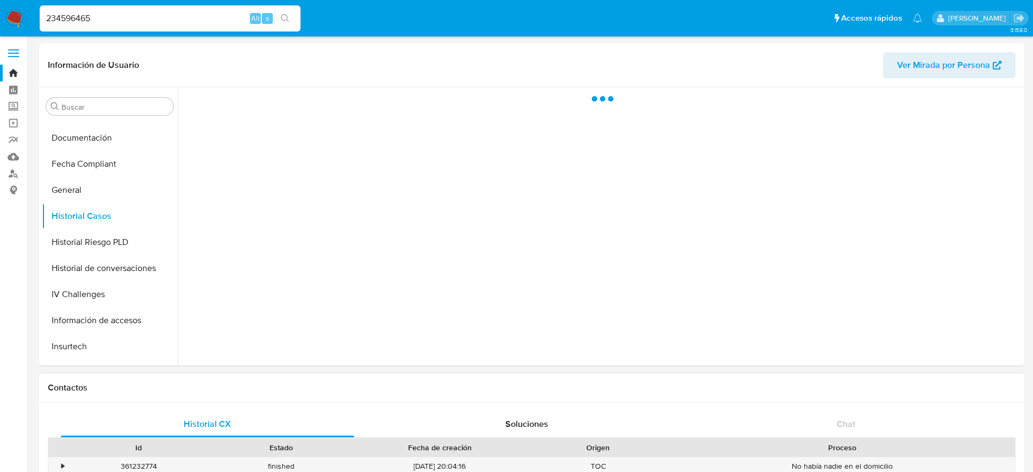
select select "10"
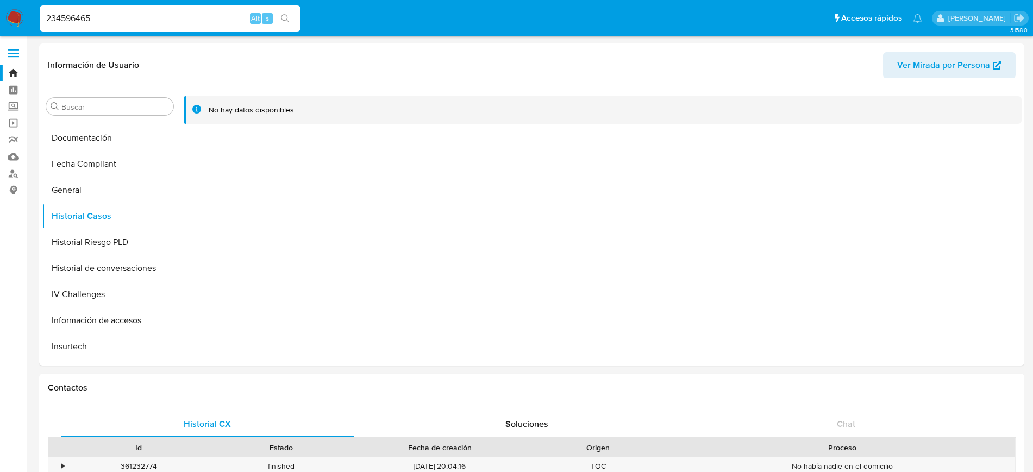
click at [72, 22] on input "234596465" at bounding box center [170, 18] width 261 height 14
paste input "1747281060"
type input "1747281060"
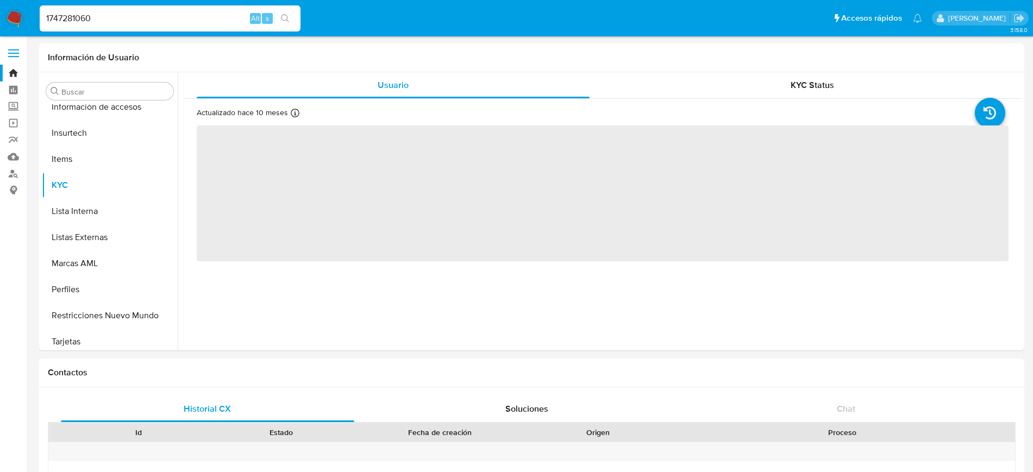
scroll to position [459, 0]
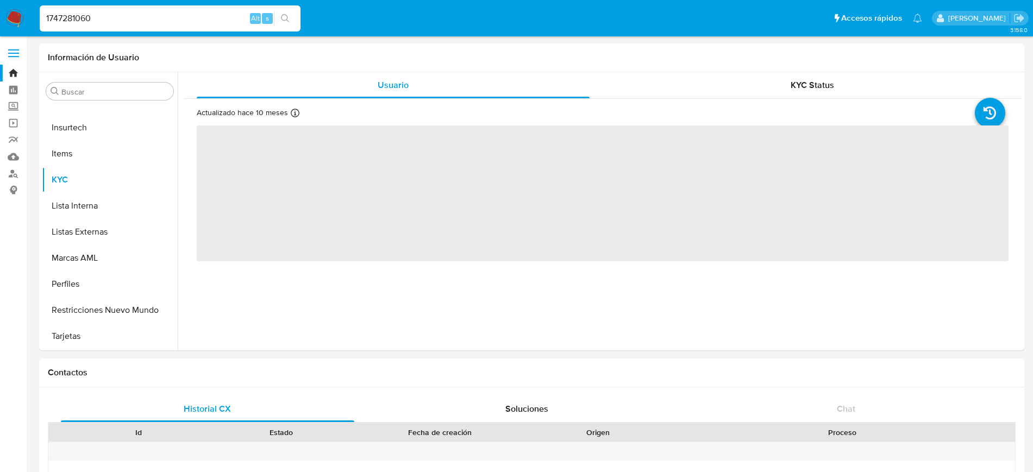
select select "10"
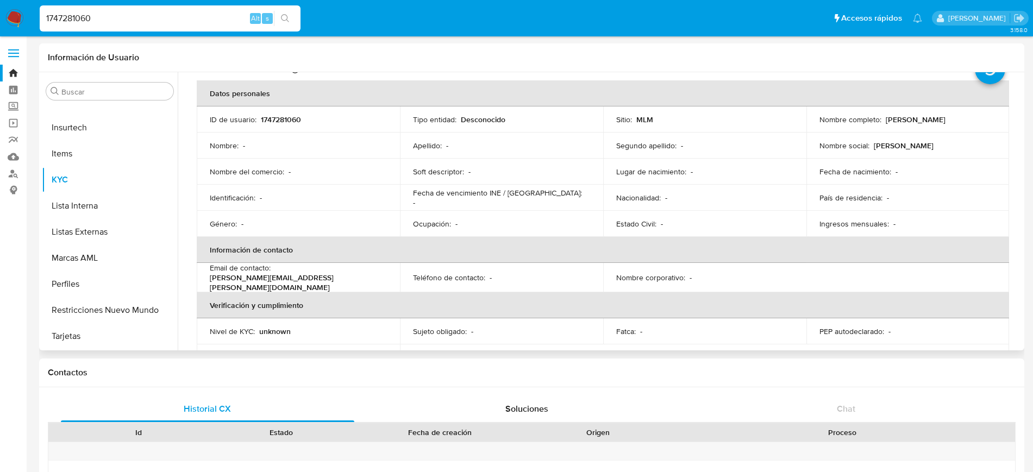
scroll to position [0, 0]
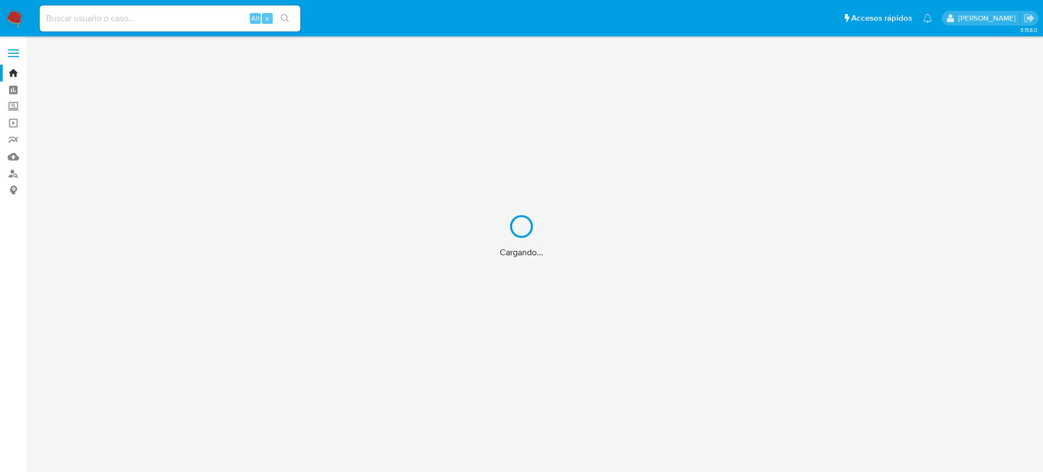
click at [118, 14] on div "Cargando..." at bounding box center [521, 236] width 1043 height 472
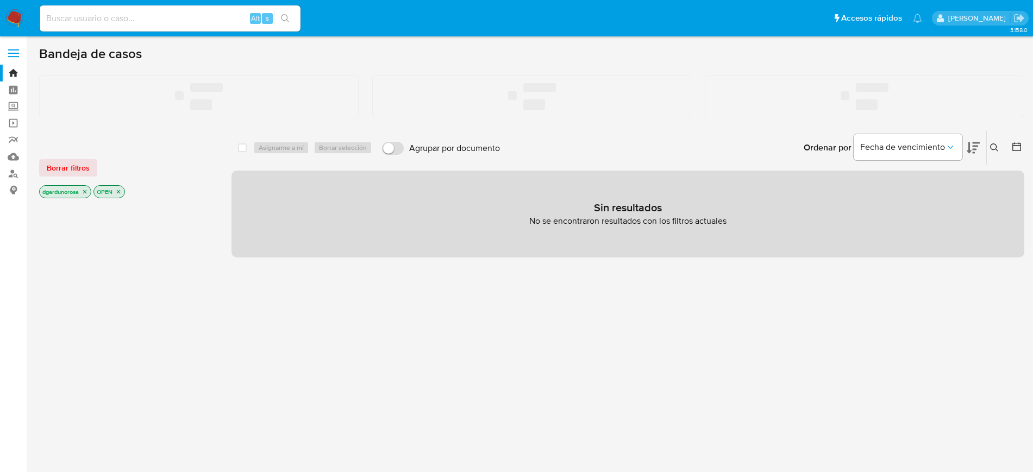
click at [116, 14] on input at bounding box center [170, 18] width 261 height 14
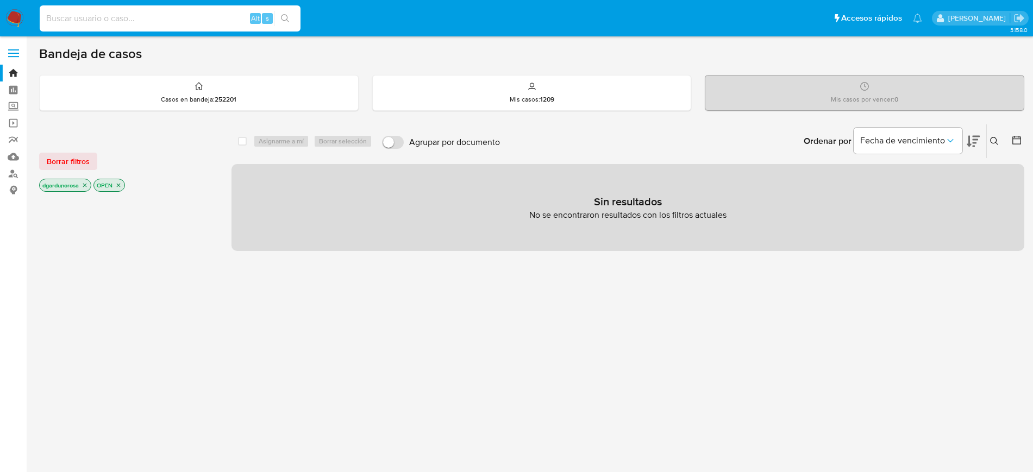
paste input "231079555"
type input "231079555"
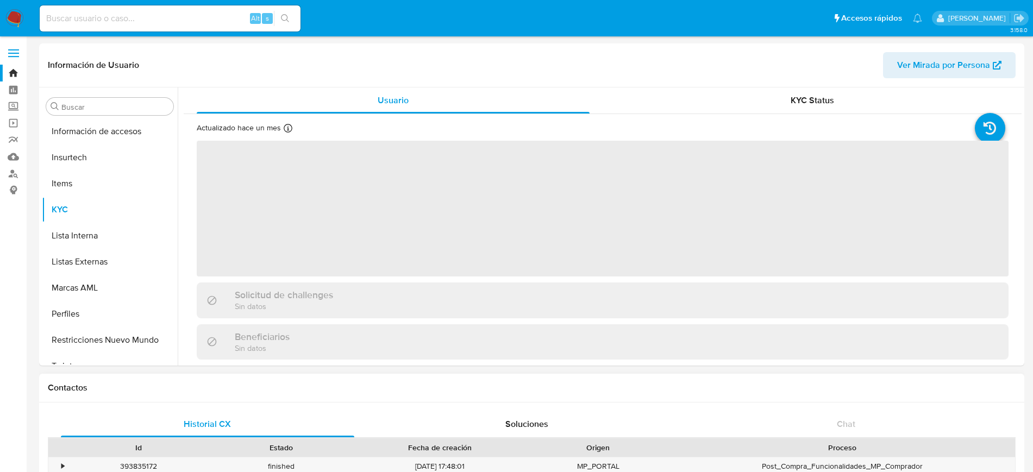
scroll to position [459, 0]
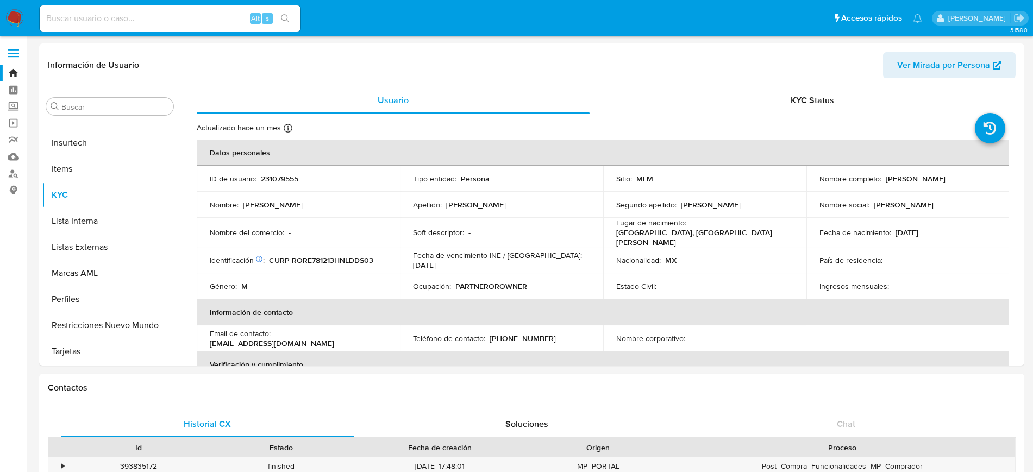
select select "10"
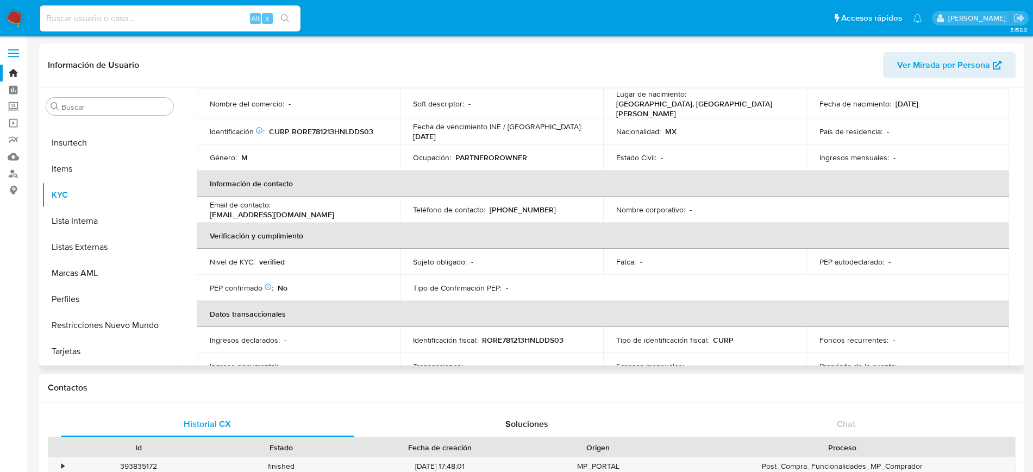
scroll to position [0, 0]
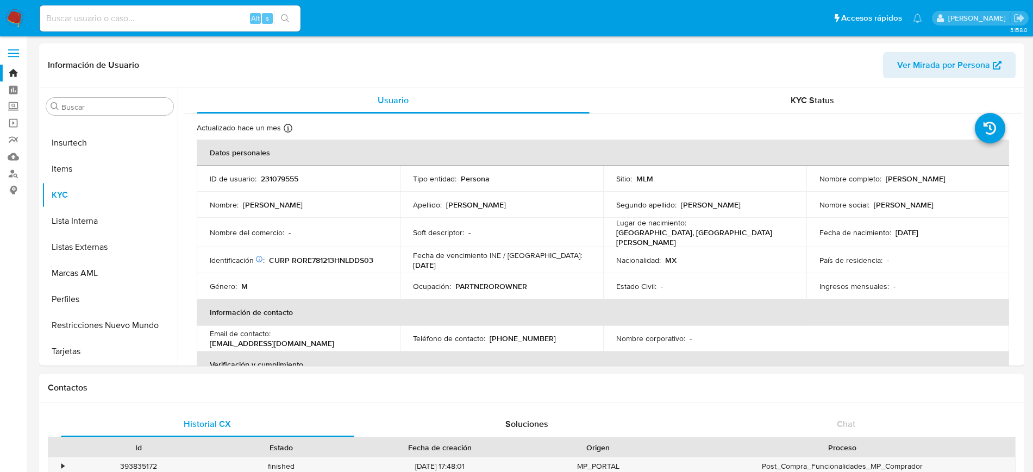
click at [167, 24] on input at bounding box center [170, 18] width 261 height 14
paste input "2295140873"
type input "2295140873"
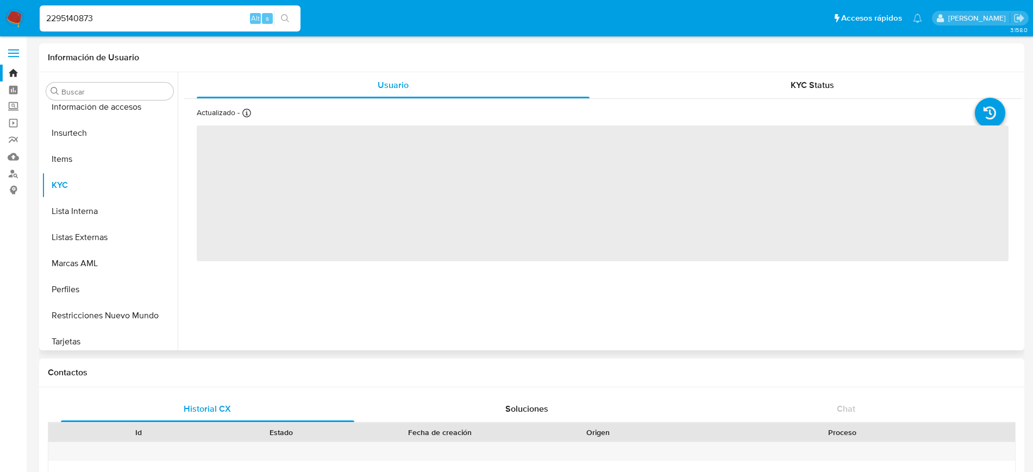
scroll to position [459, 0]
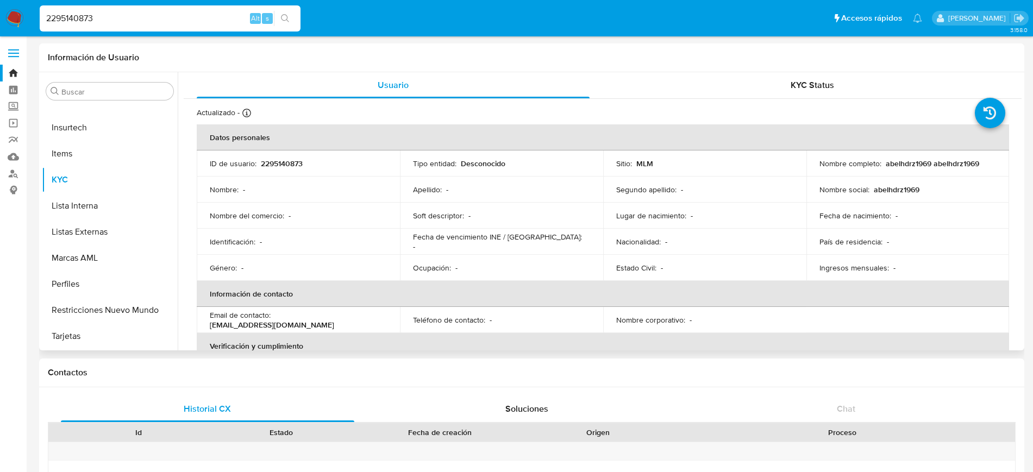
select select "10"
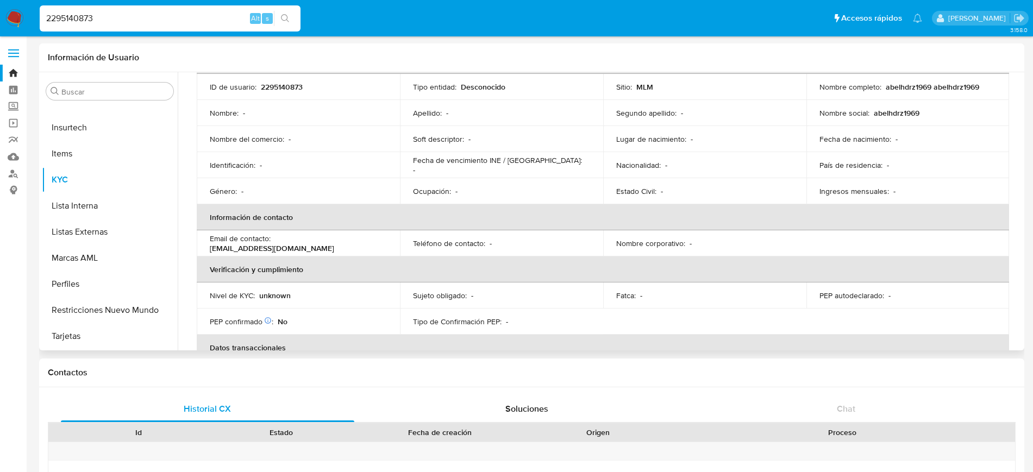
scroll to position [183, 0]
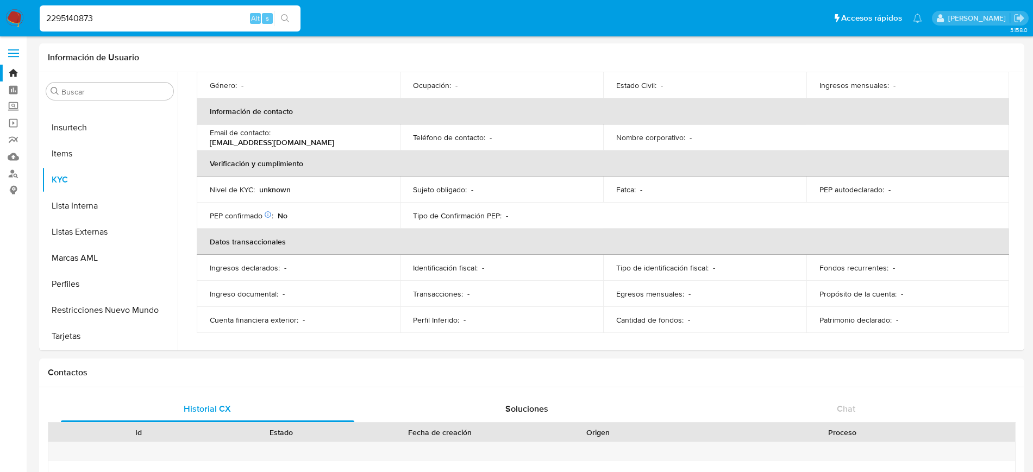
click at [61, 11] on input "2295140873" at bounding box center [170, 18] width 261 height 14
paste input "4813091"
type input "481309173"
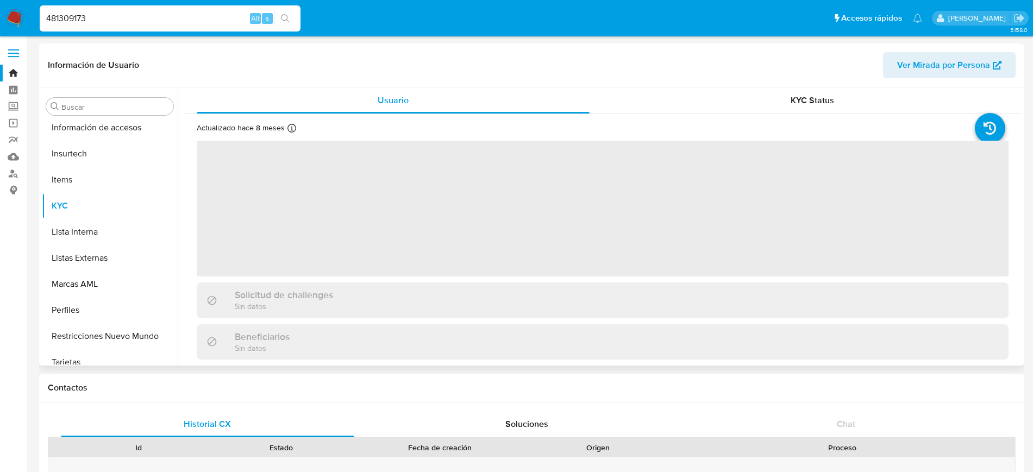
scroll to position [459, 0]
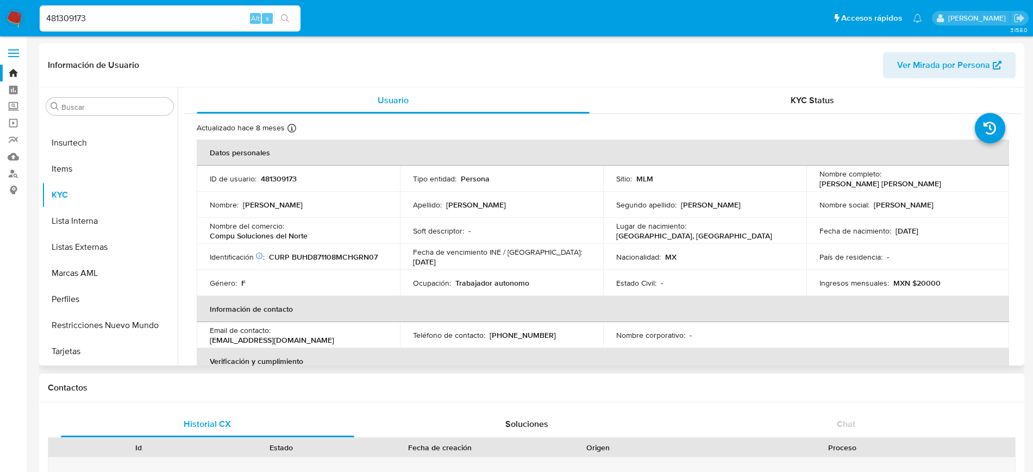
select select "10"
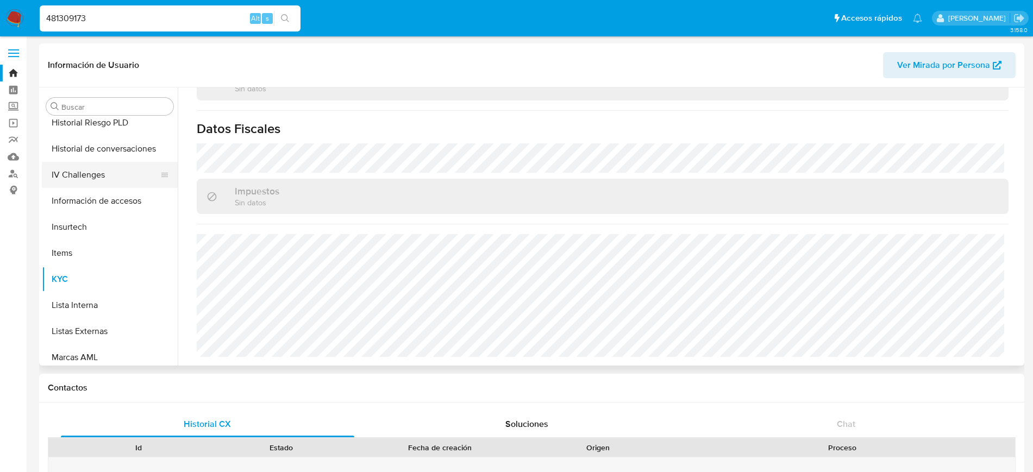
scroll to position [323, 0]
click at [90, 142] on button "Historial Casos" at bounding box center [105, 148] width 127 height 26
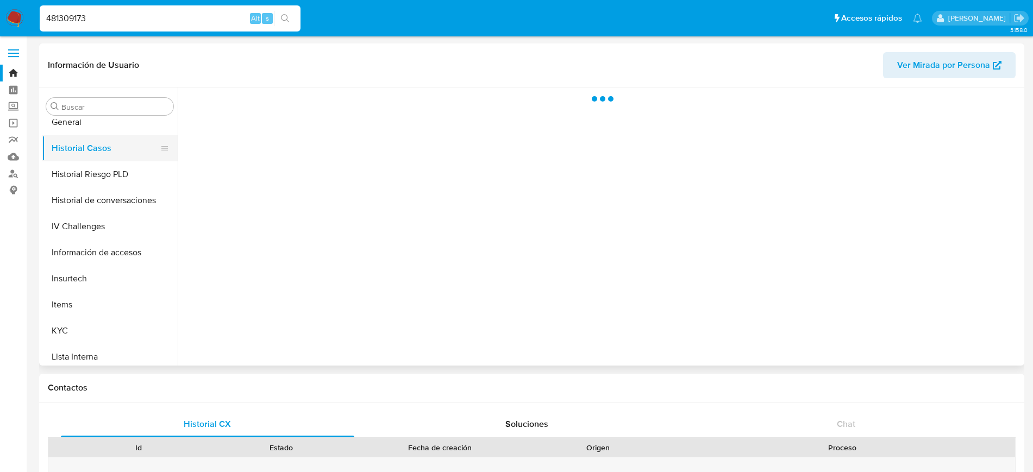
scroll to position [0, 0]
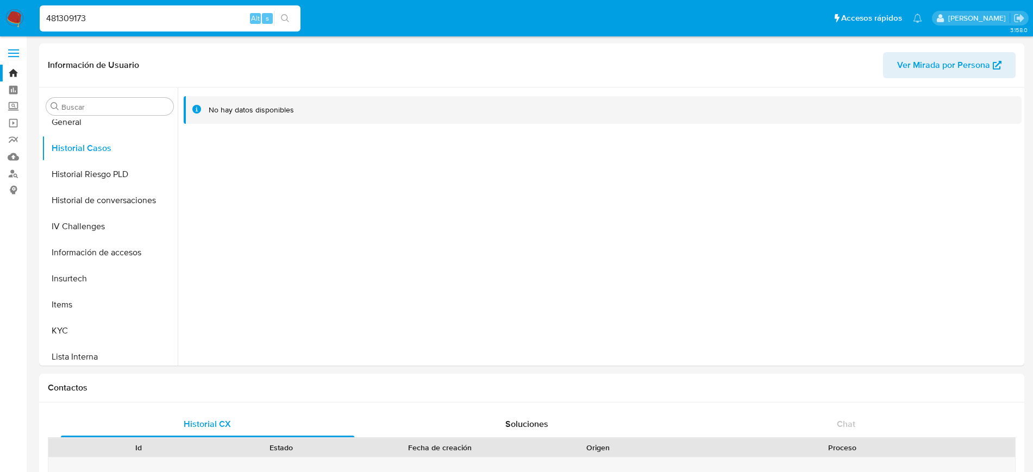
click at [80, 18] on input "481309173" at bounding box center [170, 18] width 261 height 14
paste input "234596465"
type input "234596465"
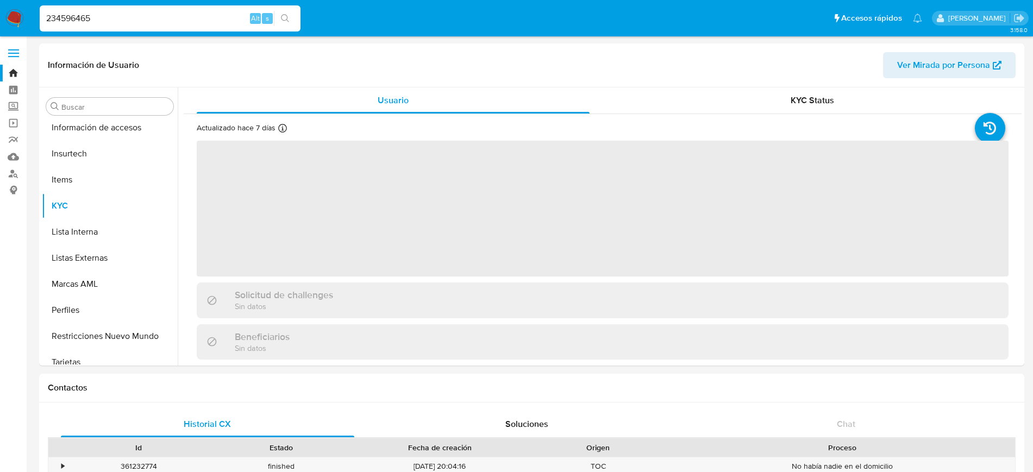
scroll to position [459, 0]
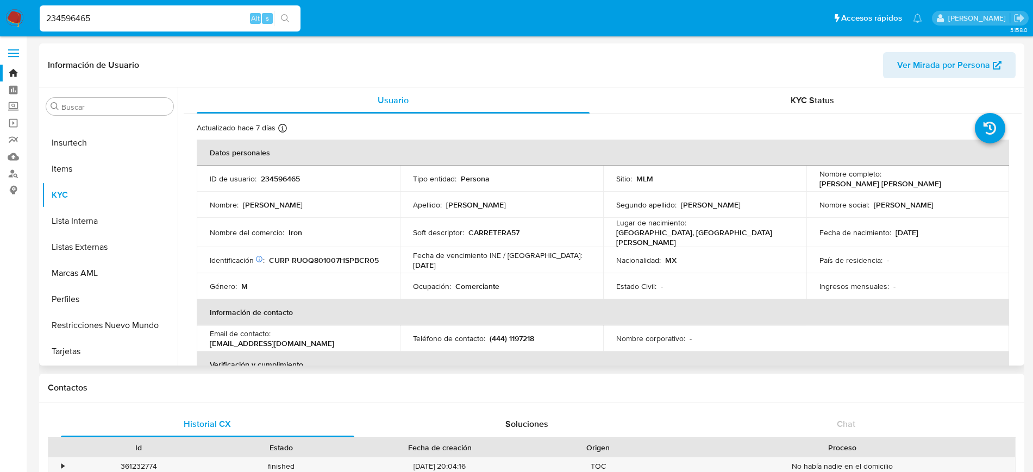
select select "10"
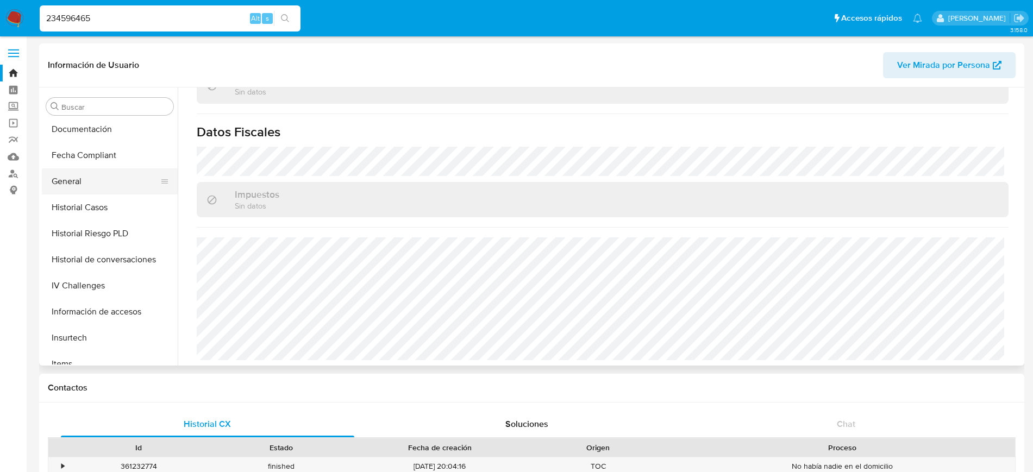
scroll to position [255, 0]
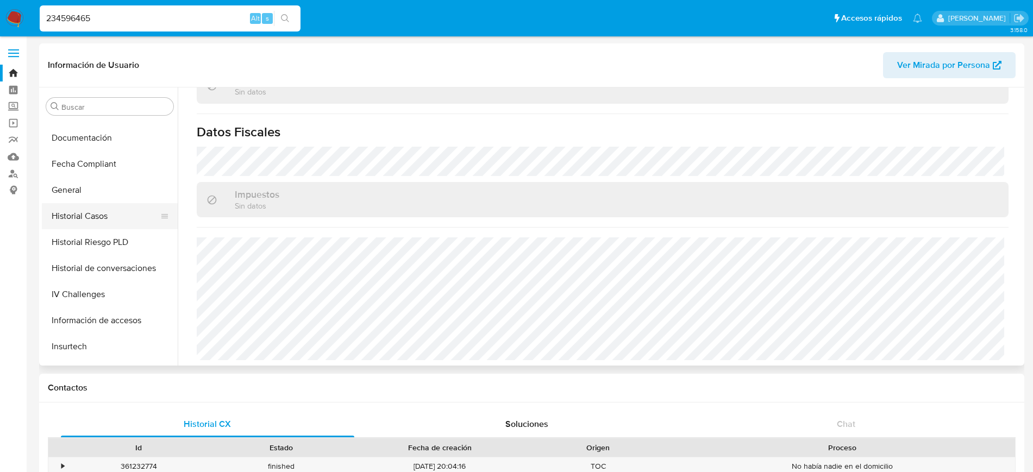
click at [100, 211] on button "Historial Casos" at bounding box center [105, 216] width 127 height 26
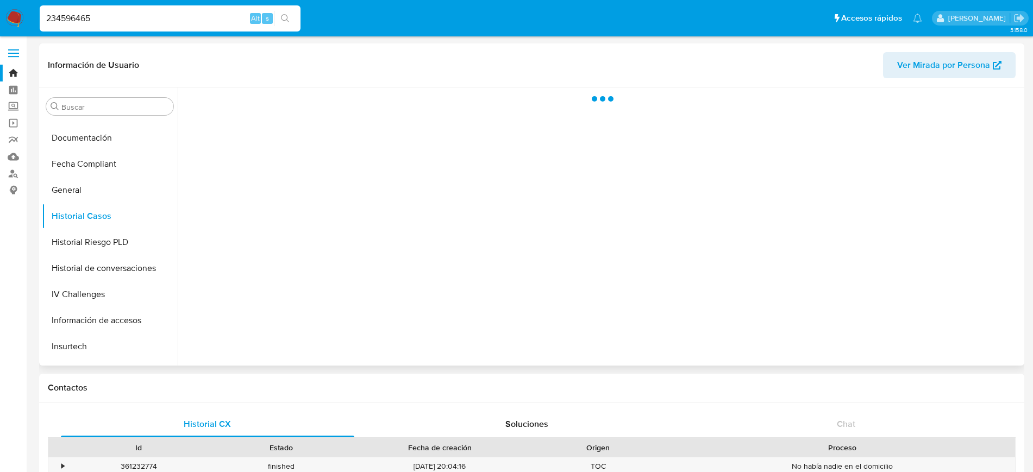
scroll to position [0, 0]
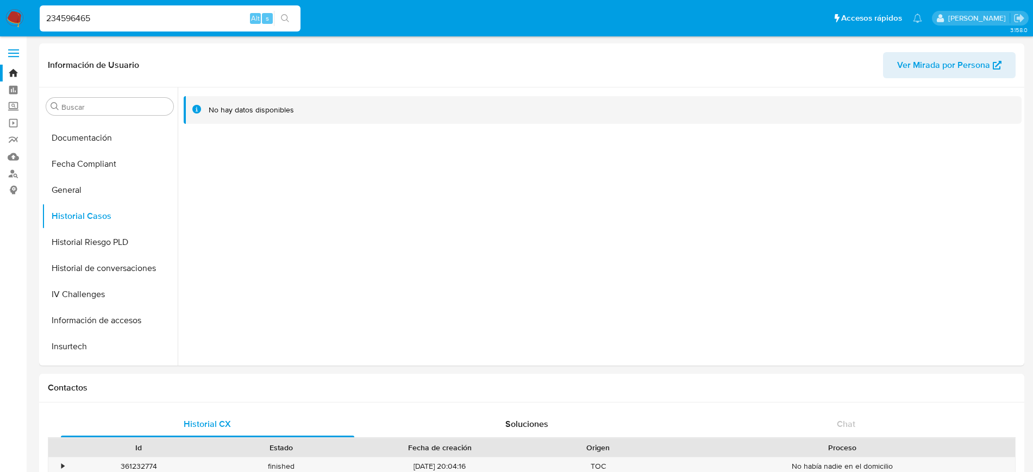
click at [79, 15] on input "234596465" at bounding box center [170, 18] width 261 height 14
paste input "1747281060"
type input "1747281060"
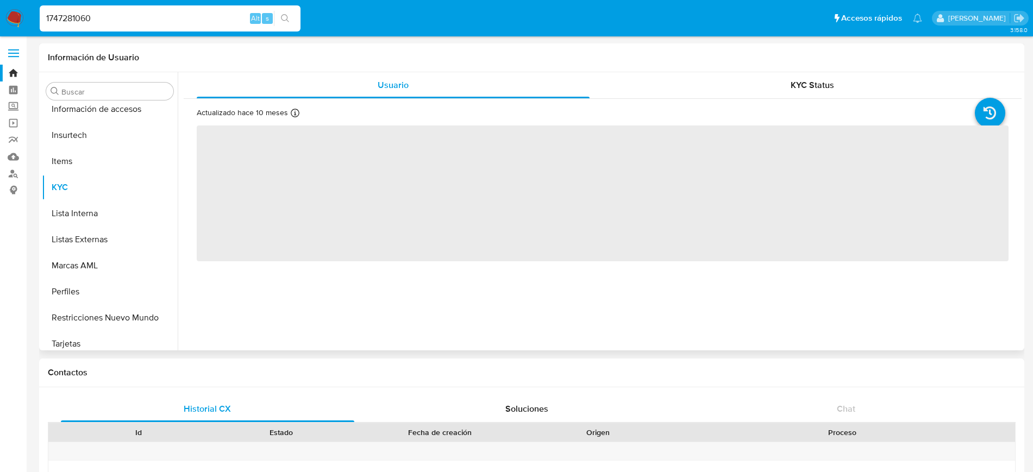
scroll to position [459, 0]
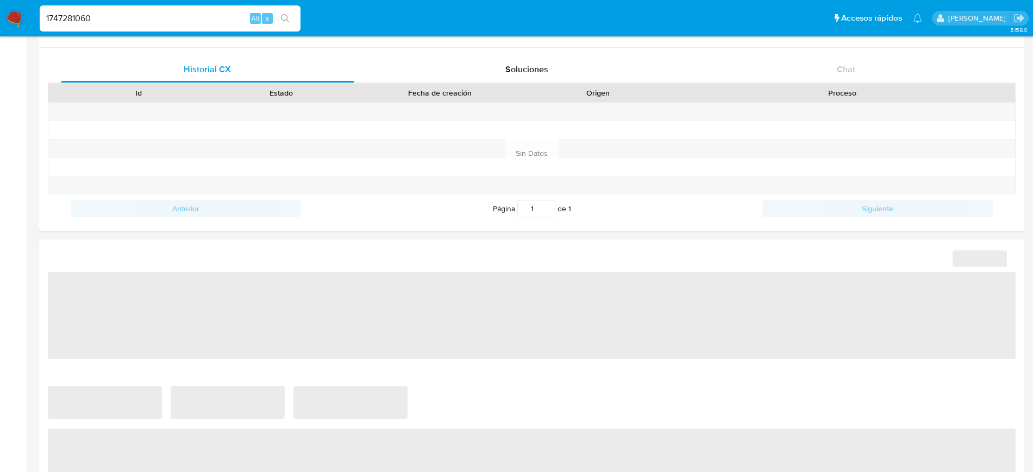
select select "10"
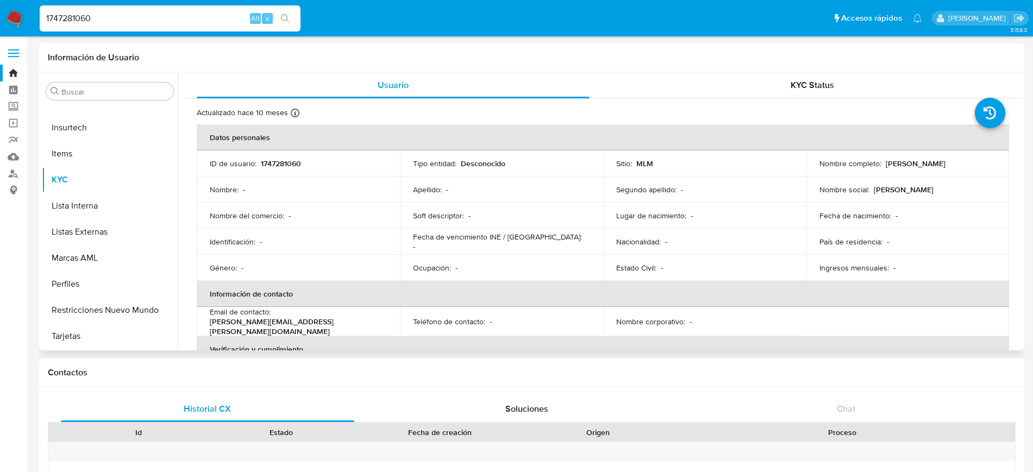
scroll to position [183, 0]
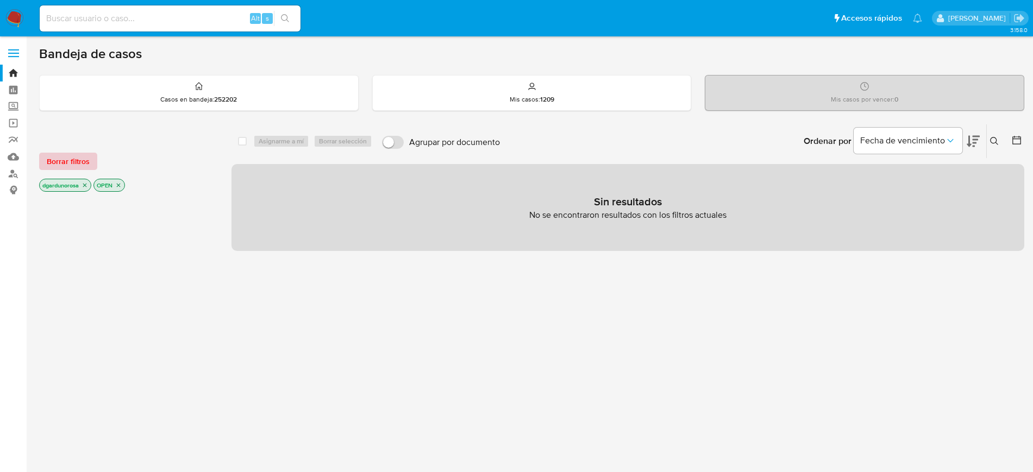
click at [66, 163] on span "Borrar filtros" at bounding box center [68, 161] width 43 height 15
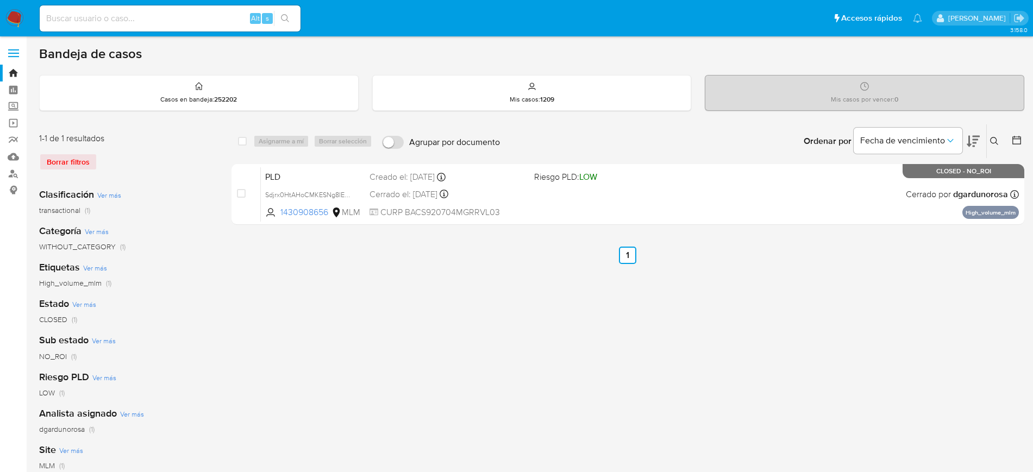
click at [993, 143] on icon at bounding box center [994, 141] width 8 height 8
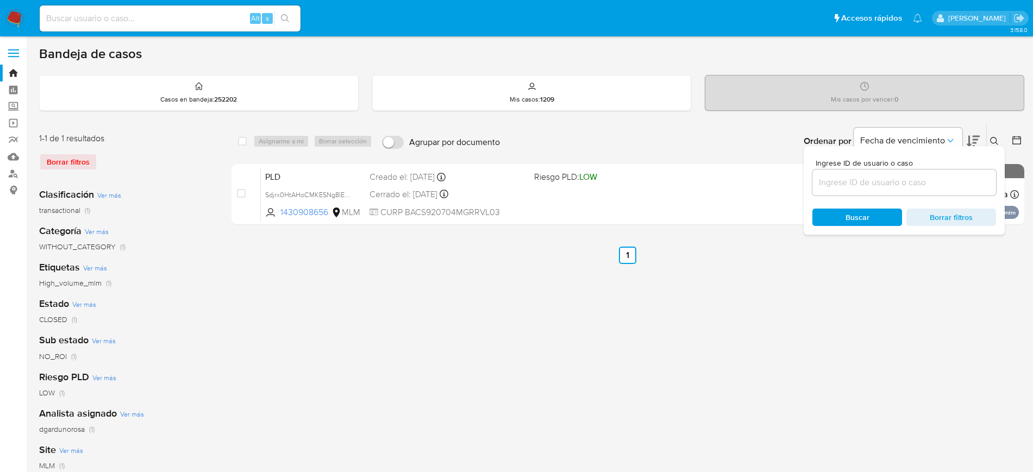
click at [944, 177] on input at bounding box center [904, 183] width 184 height 14
type input "1836031053"
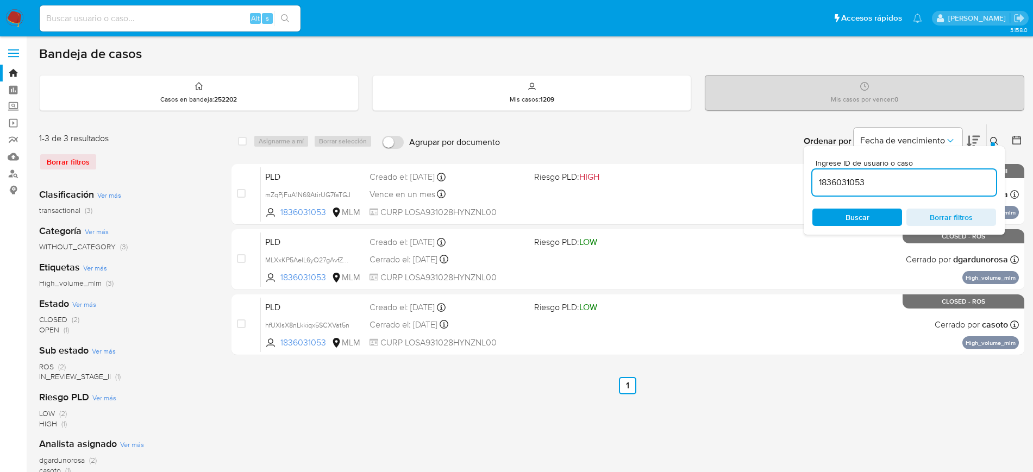
click at [991, 139] on icon at bounding box center [994, 141] width 9 height 9
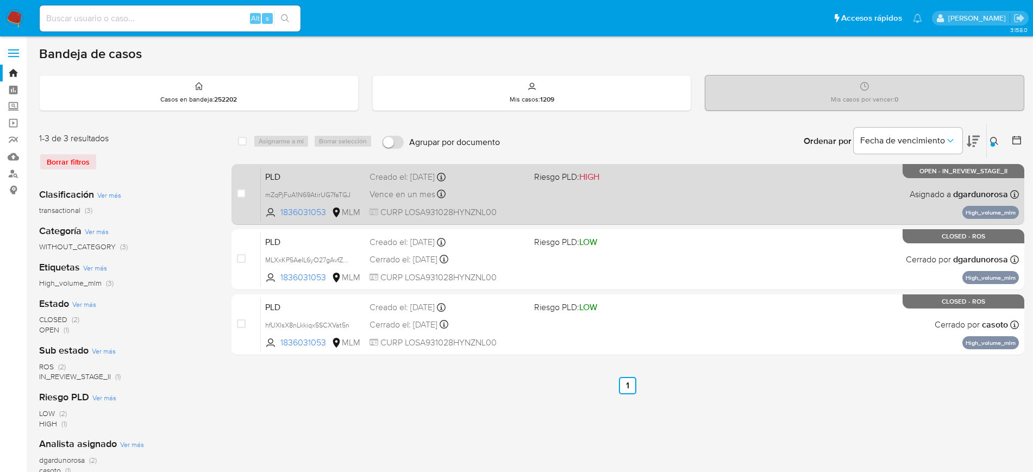
click at [743, 179] on div "PLD mZqPjFuA1N69AtirUG7faTGJ 1836031053 MLM Riesgo PLD: HIGH Creado el: [DATE] …" at bounding box center [640, 194] width 758 height 55
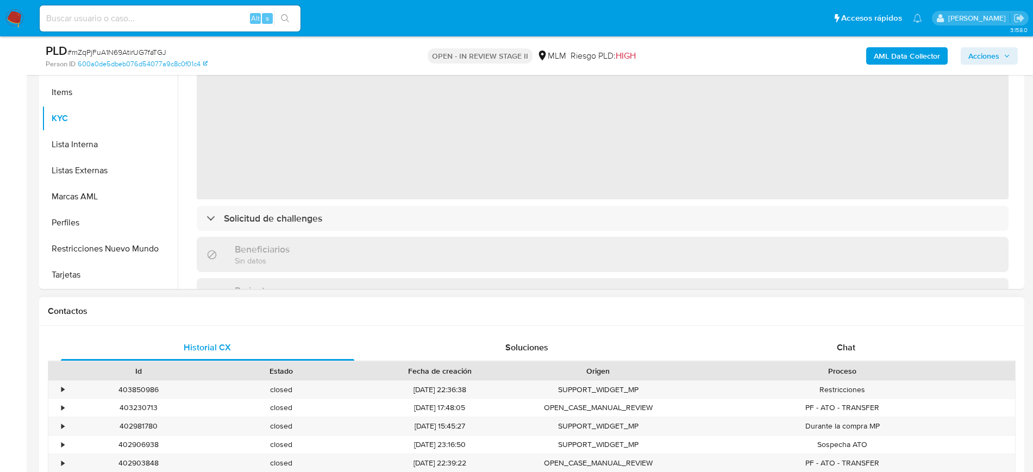
scroll to position [272, 0]
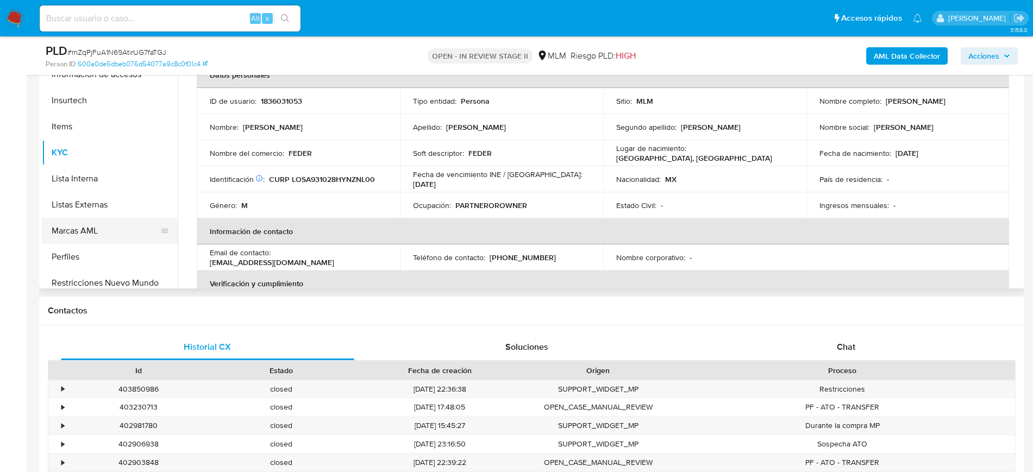
select select "10"
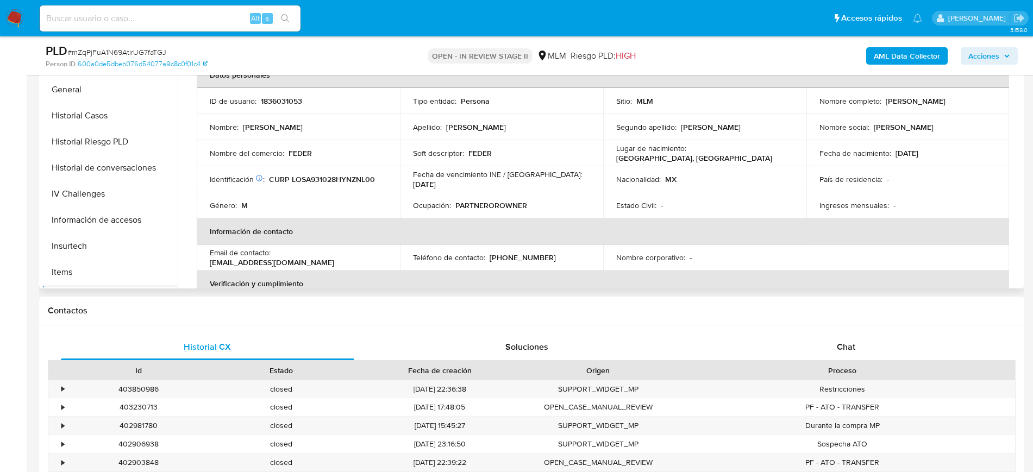
scroll to position [255, 0]
click at [85, 117] on button "General" at bounding box center [105, 113] width 127 height 26
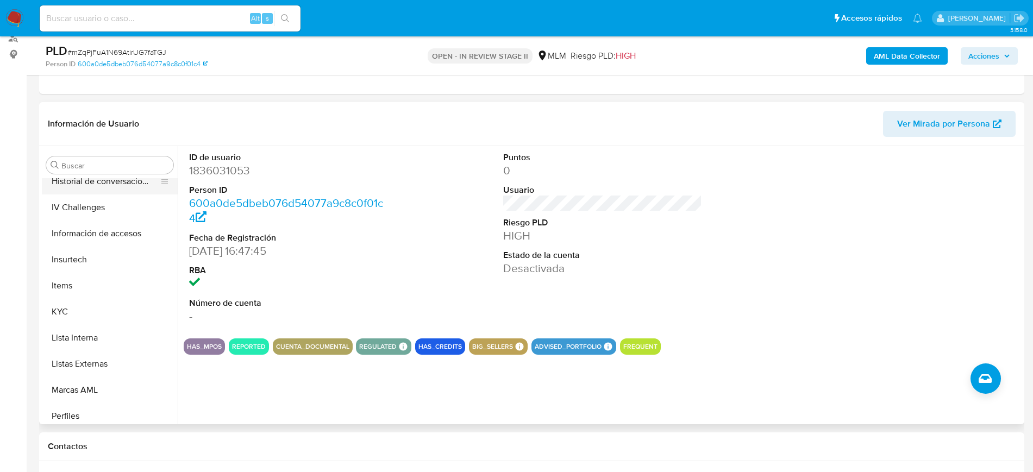
scroll to position [459, 0]
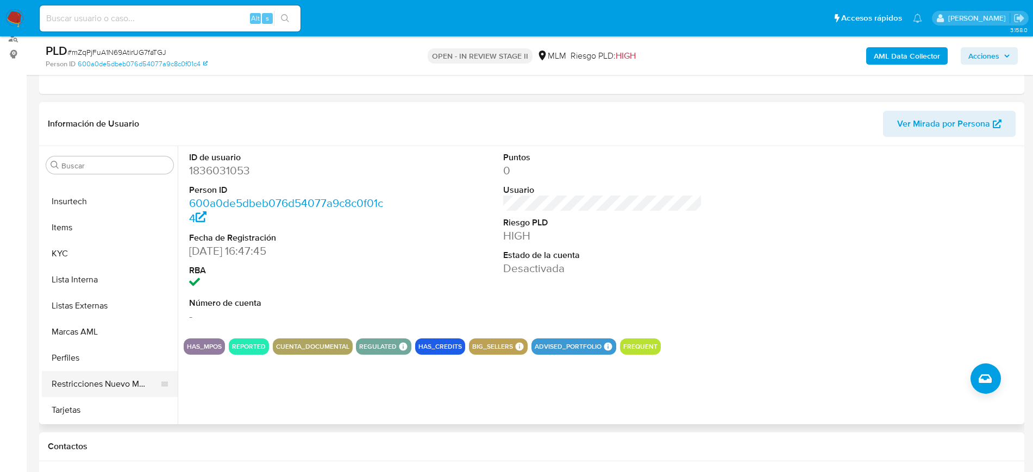
click at [99, 376] on button "Restricciones Nuevo Mundo" at bounding box center [105, 384] width 127 height 26
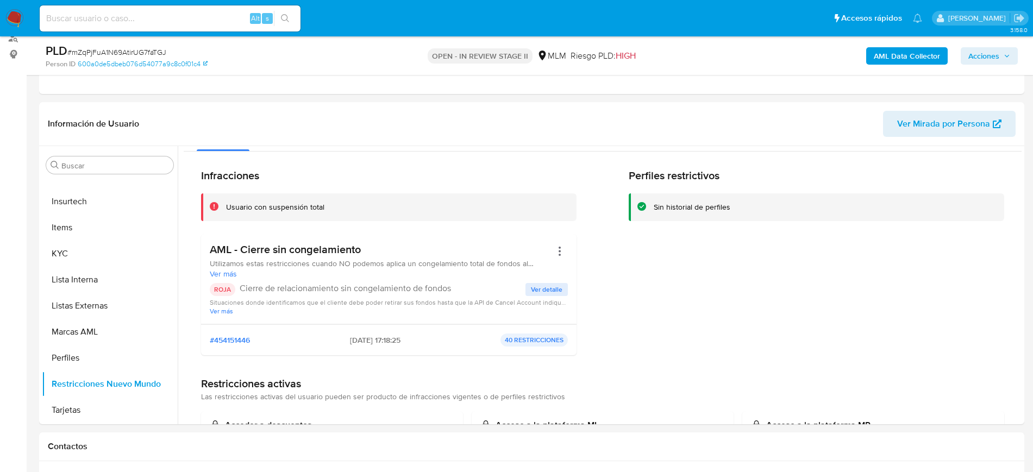
scroll to position [0, 0]
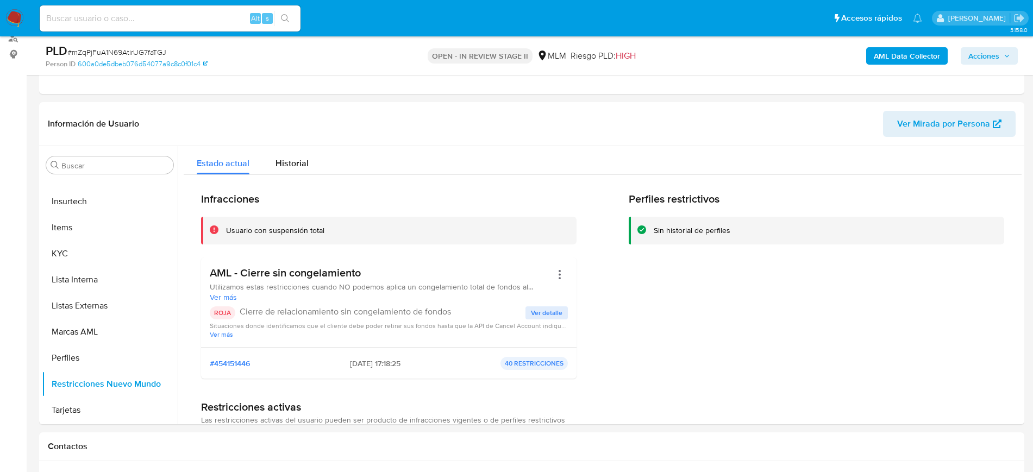
click at [721, 342] on div "Perfiles restrictivos Sin historial de perfiles" at bounding box center [816, 289] width 375 height 195
click at [685, 298] on div "Perfiles restrictivos Sin historial de perfiles" at bounding box center [816, 289] width 375 height 195
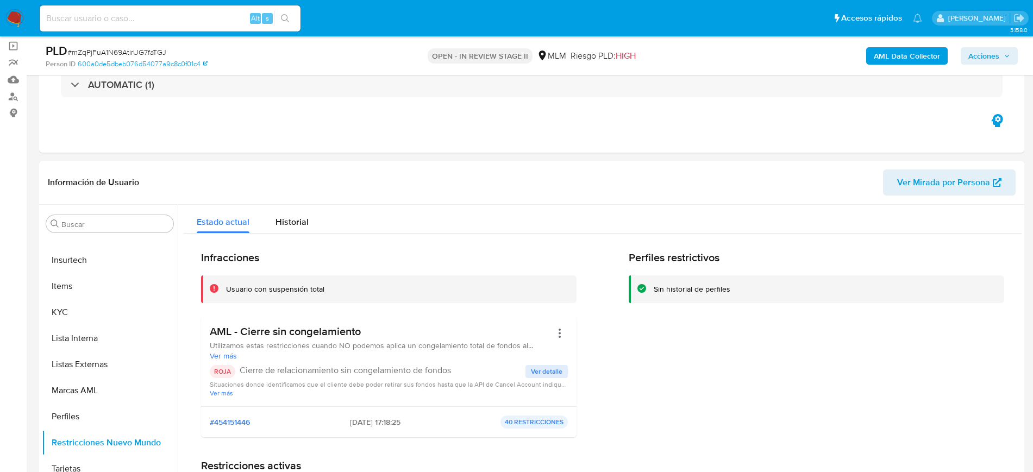
scroll to position [136, 0]
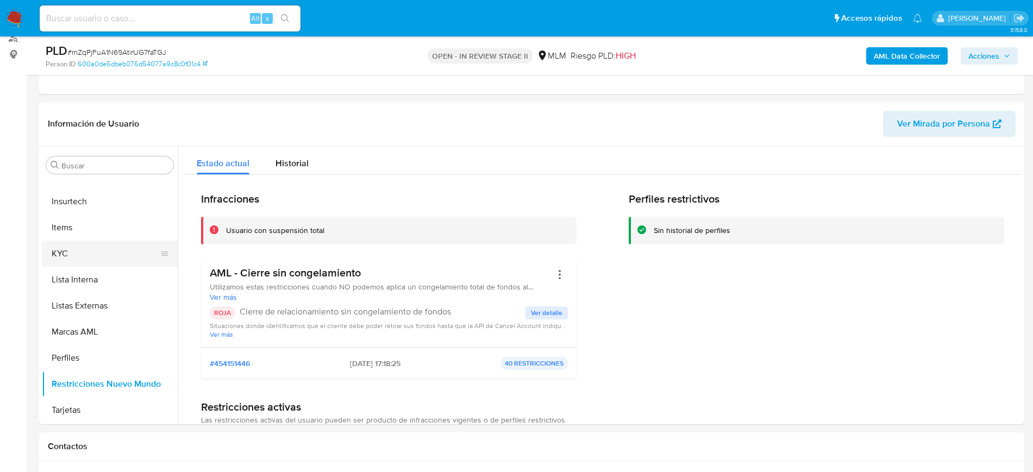
click at [93, 254] on button "KYC" at bounding box center [105, 254] width 127 height 26
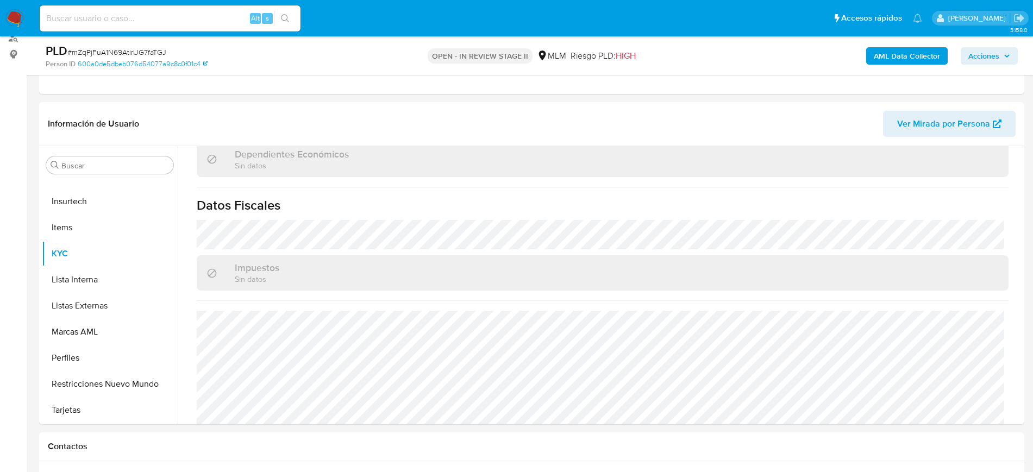
scroll to position [661, 0]
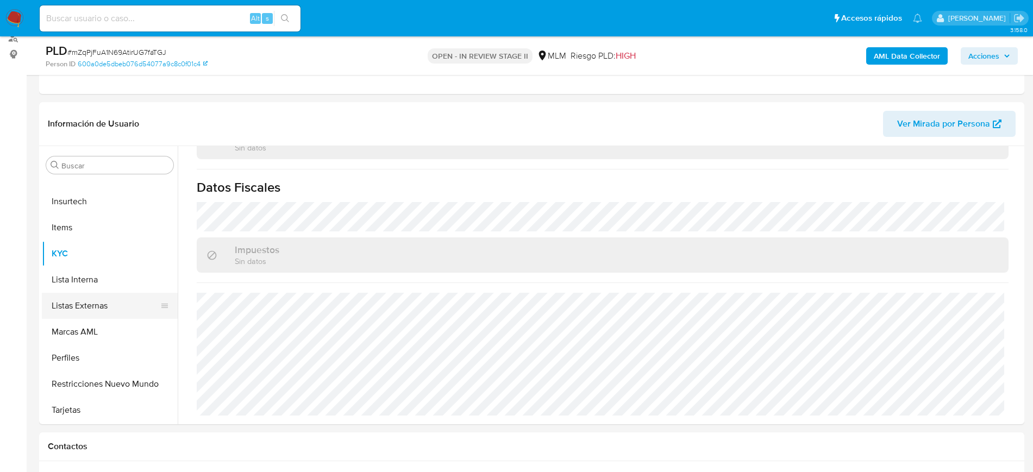
click at [65, 305] on button "Listas Externas" at bounding box center [105, 306] width 127 height 26
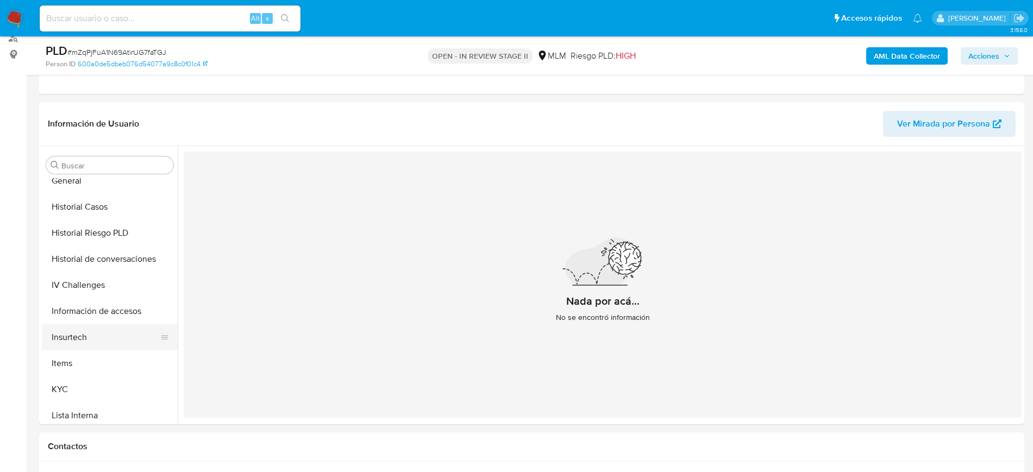
scroll to position [255, 0]
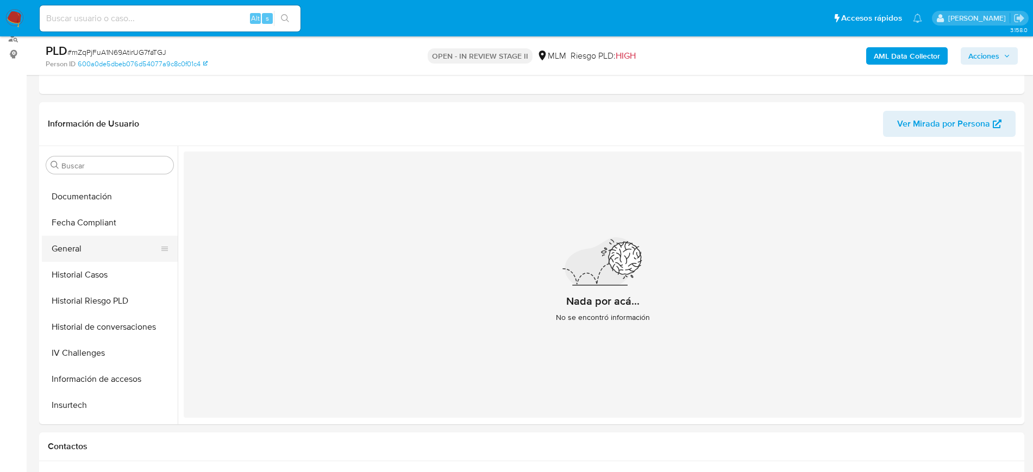
click at [91, 251] on button "General" at bounding box center [105, 249] width 127 height 26
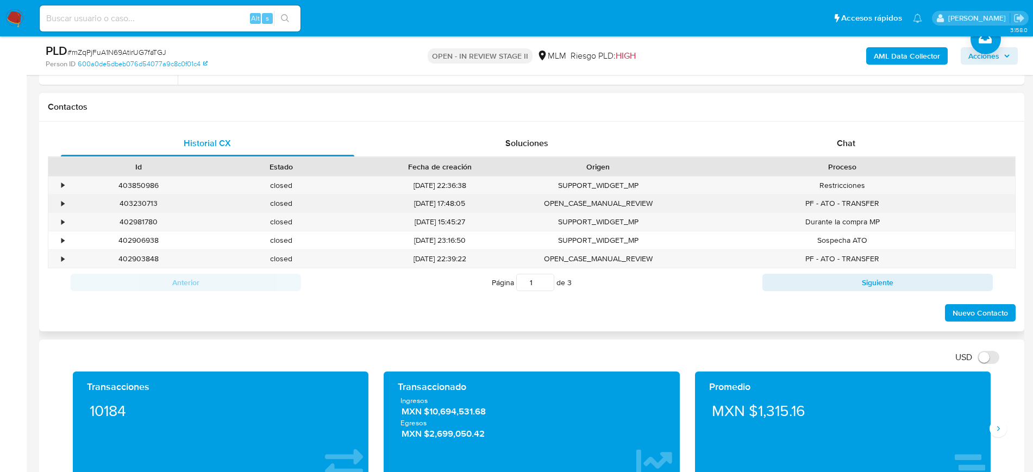
scroll to position [679, 0]
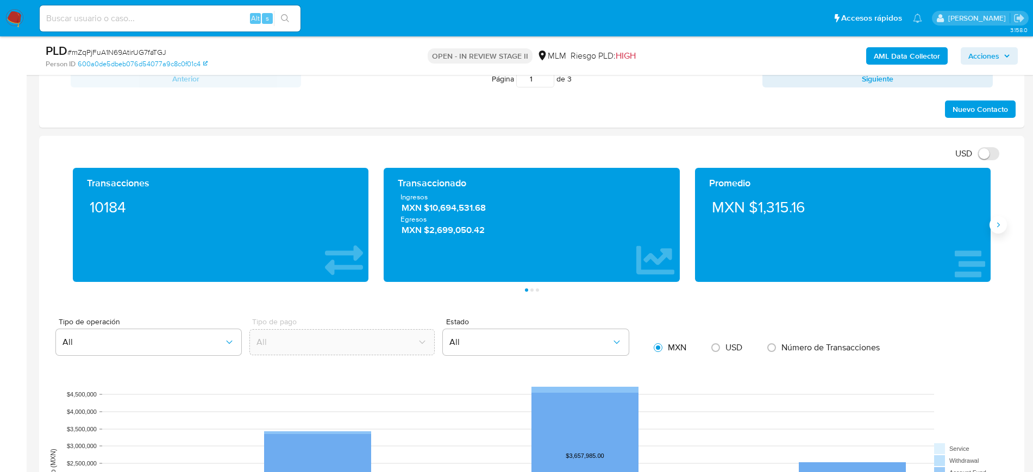
click at [998, 224] on icon "Siguiente" at bounding box center [998, 225] width 9 height 9
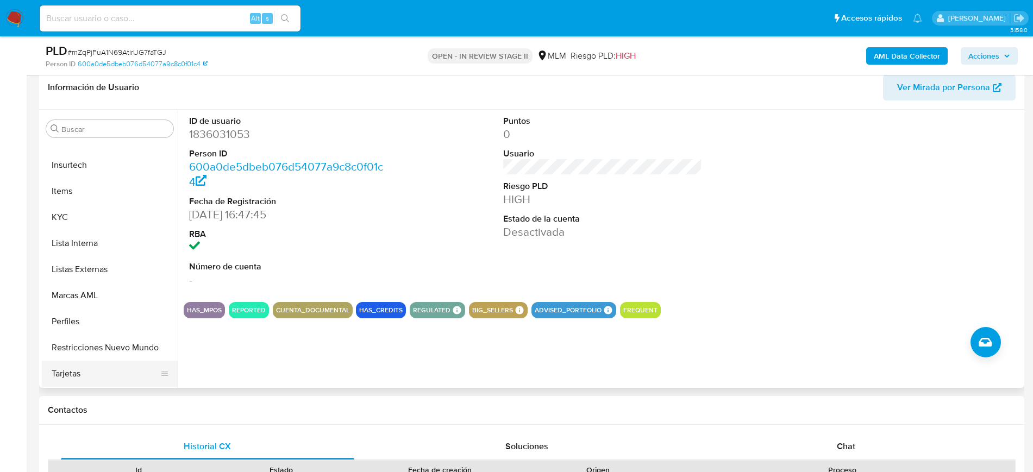
scroll to position [272, 0]
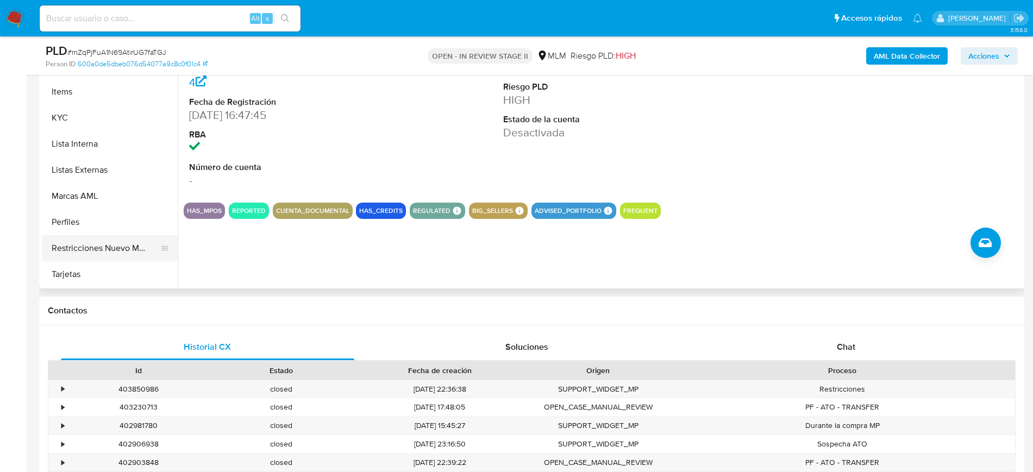
click at [98, 250] on button "Restricciones Nuevo Mundo" at bounding box center [105, 248] width 127 height 26
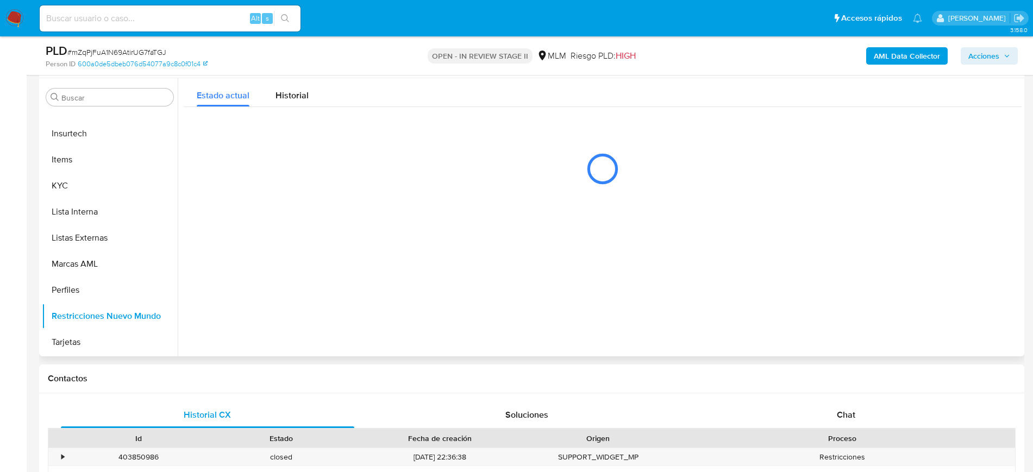
scroll to position [136, 0]
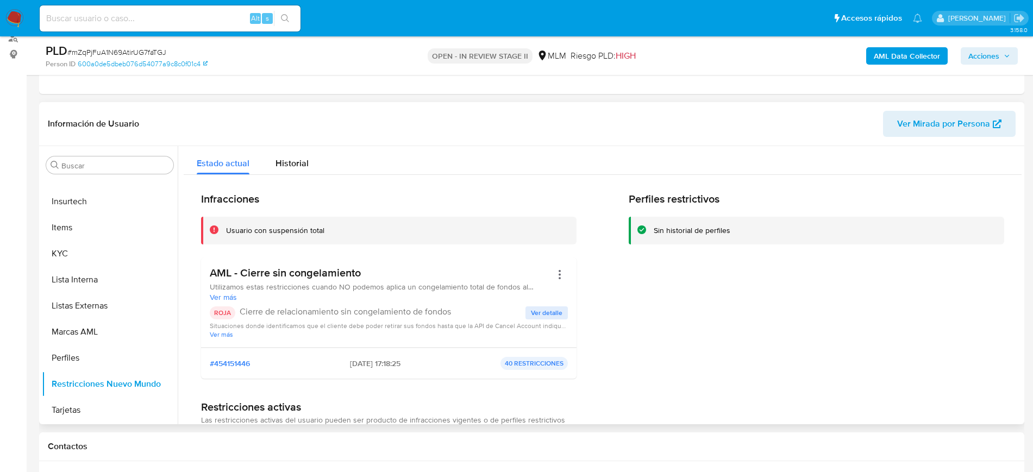
click at [542, 314] on span "Ver detalle" at bounding box center [547, 313] width 32 height 11
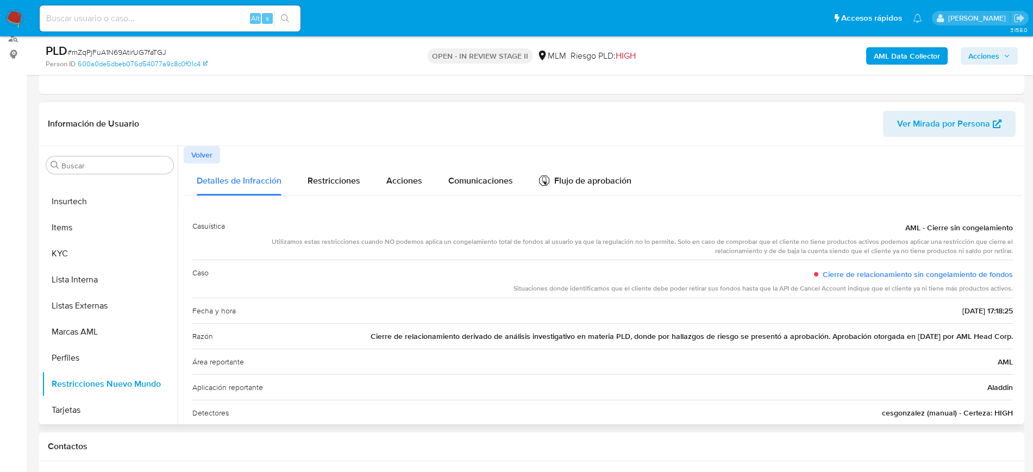
drag, startPoint x: 414, startPoint y: 347, endPoint x: 778, endPoint y: 341, distance: 363.6
click at [778, 341] on div "Razón Cierre de relacionamiento derivado de análisis investigativo en materia P…" at bounding box center [602, 336] width 820 height 26
click at [781, 341] on span "Cierre de relacionamiento derivado de análisis investigativo en materia PLD, do…" at bounding box center [692, 336] width 642 height 11
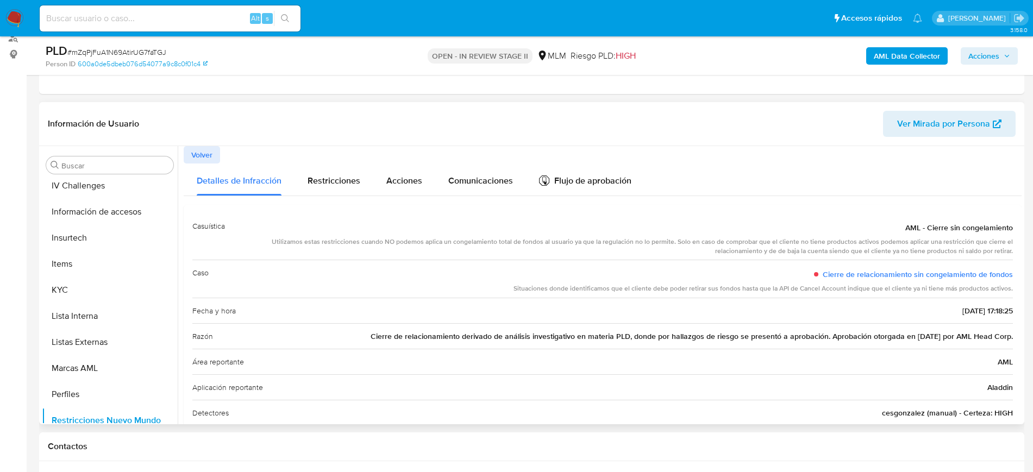
scroll to position [391, 0]
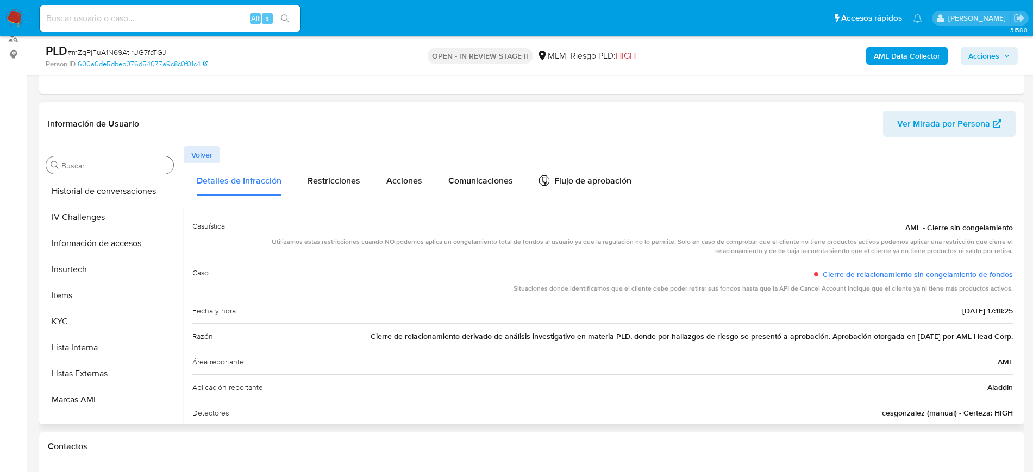
click at [87, 163] on input "Buscar" at bounding box center [115, 166] width 108 height 10
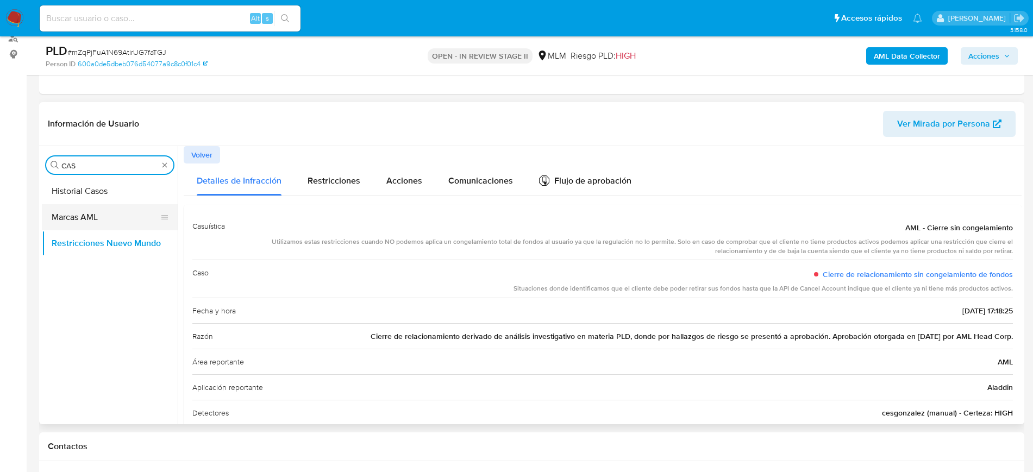
type input "CAS"
click at [77, 215] on button "Marcas AML" at bounding box center [105, 217] width 127 height 26
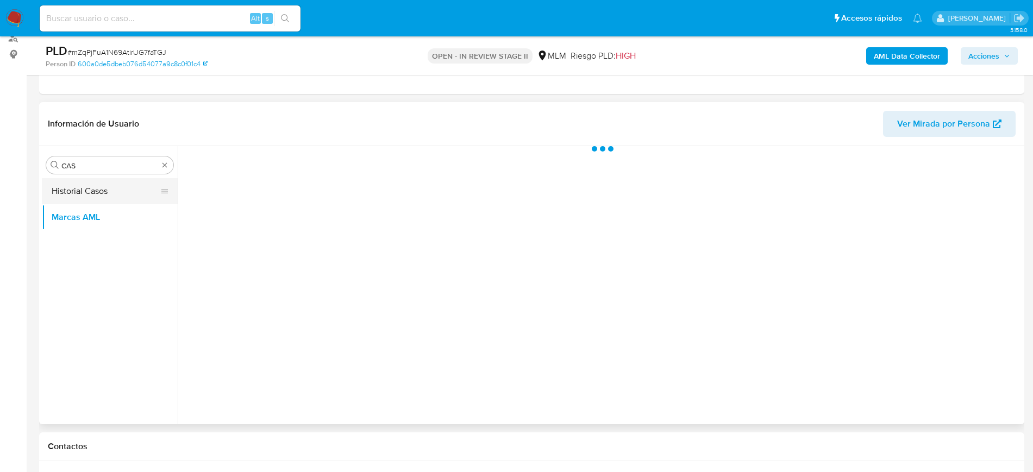
click at [80, 196] on button "Historial Casos" at bounding box center [105, 191] width 127 height 26
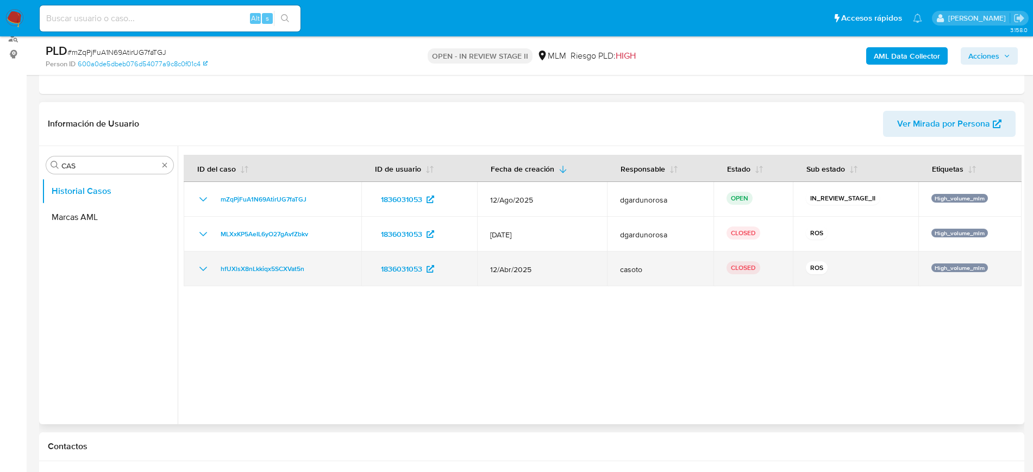
click at [205, 271] on icon "Mostrar/Ocultar" at bounding box center [203, 268] width 13 height 13
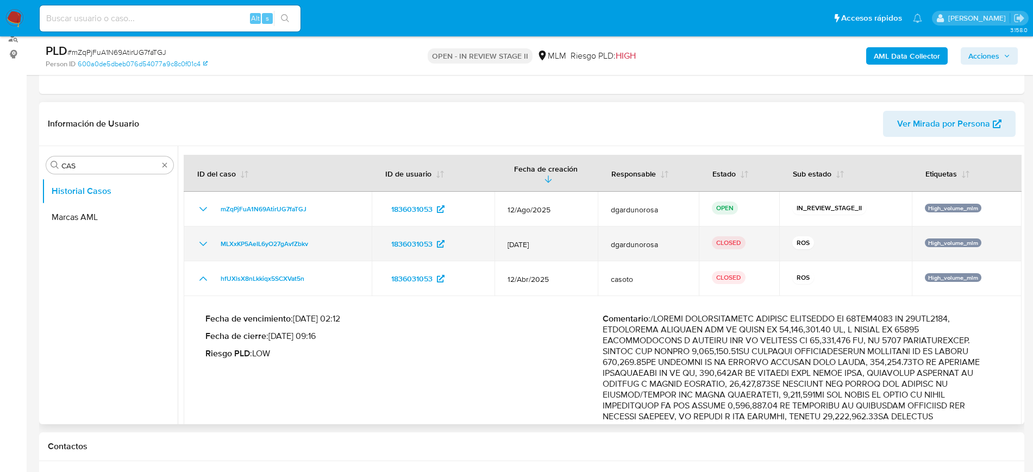
click at [197, 237] on icon "Mostrar/Ocultar" at bounding box center [203, 243] width 13 height 13
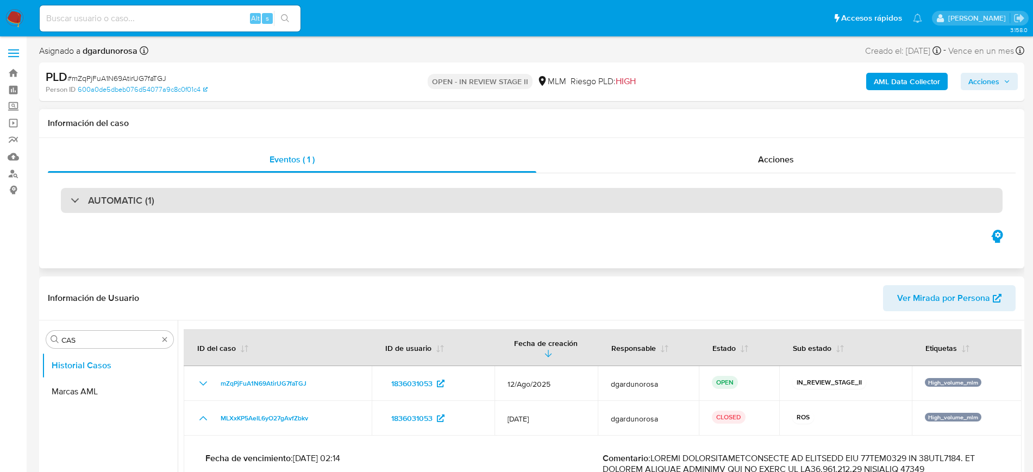
click at [506, 198] on div "AUTOMATIC (1)" at bounding box center [532, 200] width 942 height 25
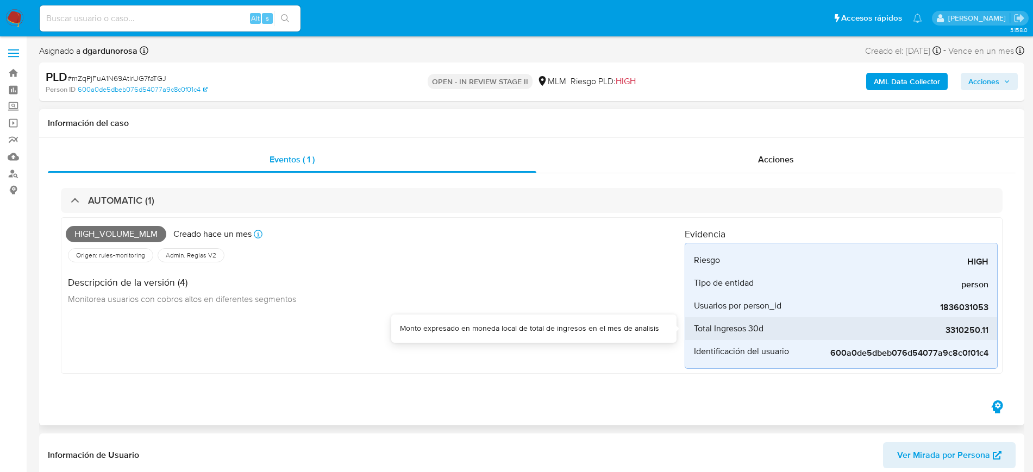
click at [956, 328] on span "3310250.11" at bounding box center [906, 330] width 163 height 11
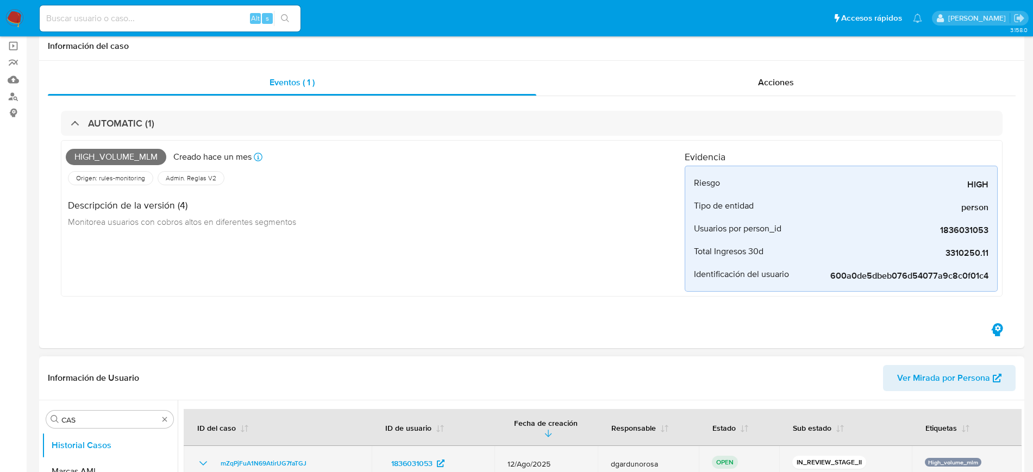
scroll to position [204, 0]
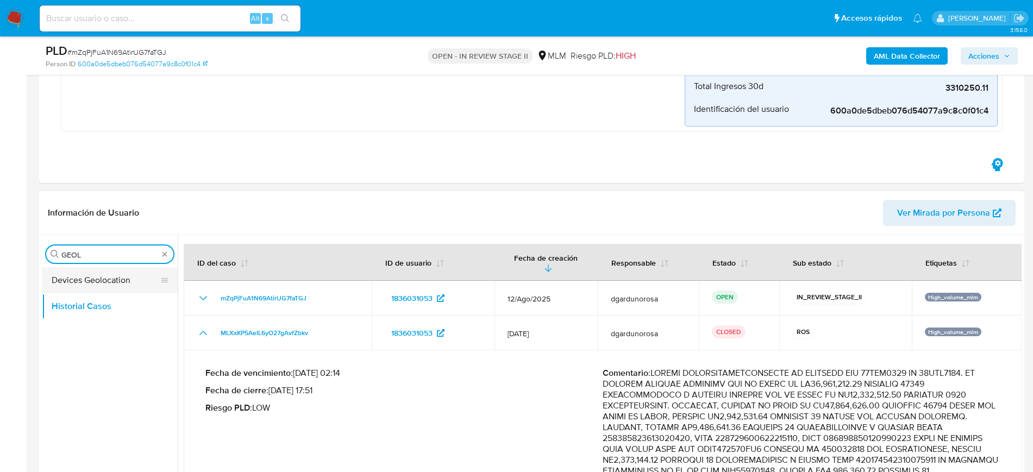
type input "GEOL"
click at [117, 280] on button "Devices Geolocation" at bounding box center [105, 280] width 127 height 26
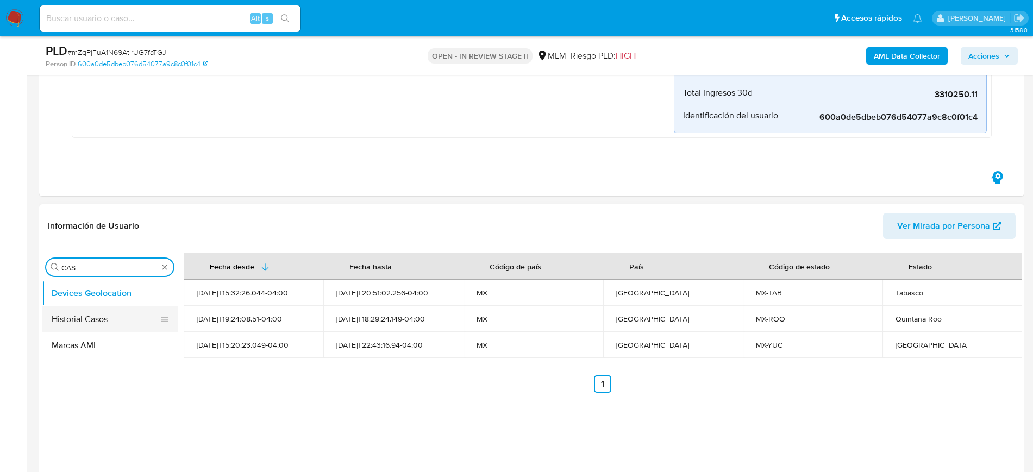
type input "CAS"
drag, startPoint x: 102, startPoint y: 314, endPoint x: 152, endPoint y: 303, distance: 51.3
click at [99, 314] on button "Historial Casos" at bounding box center [110, 319] width 136 height 26
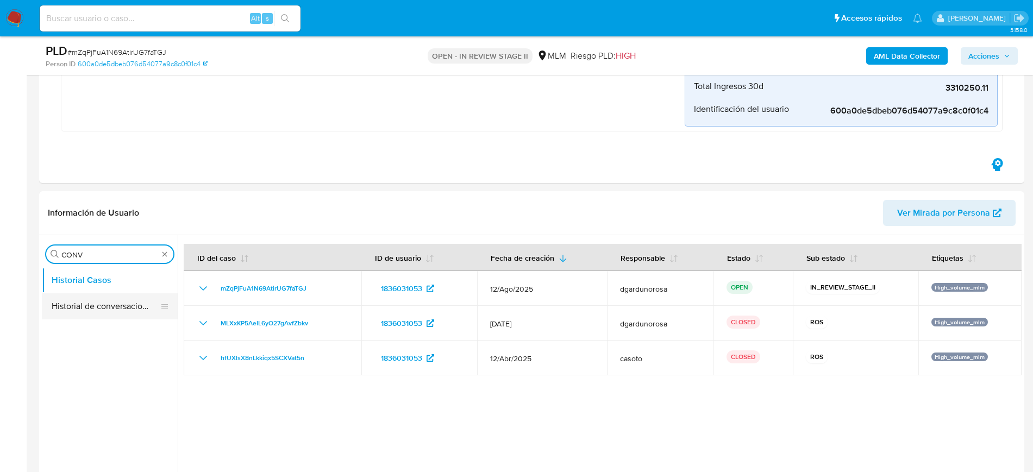
type input "CONV"
click at [104, 303] on button "Historial de conversaciones" at bounding box center [105, 306] width 127 height 26
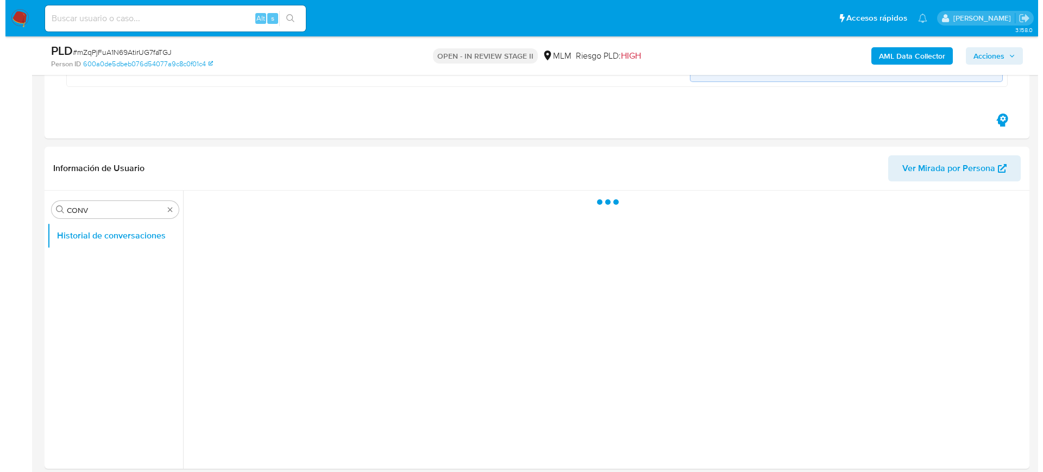
scroll to position [272, 0]
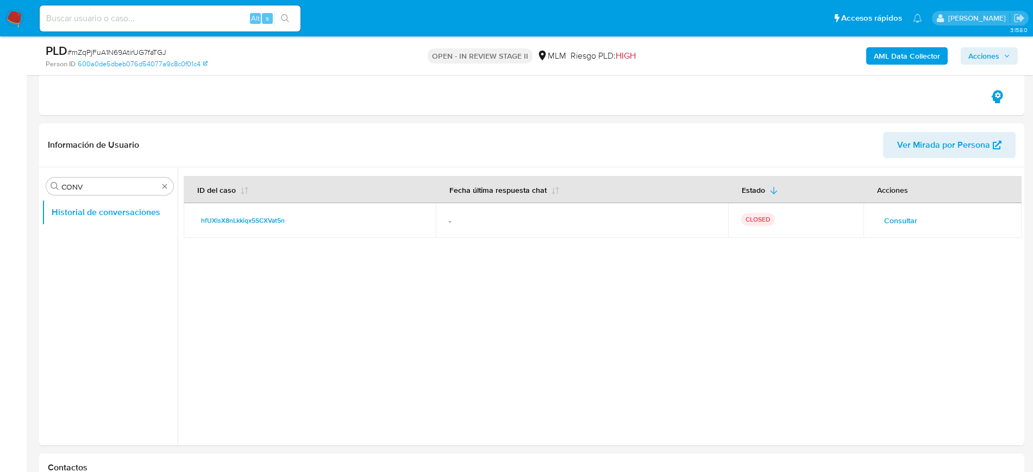
click at [908, 222] on span "Consultar" at bounding box center [900, 220] width 33 height 15
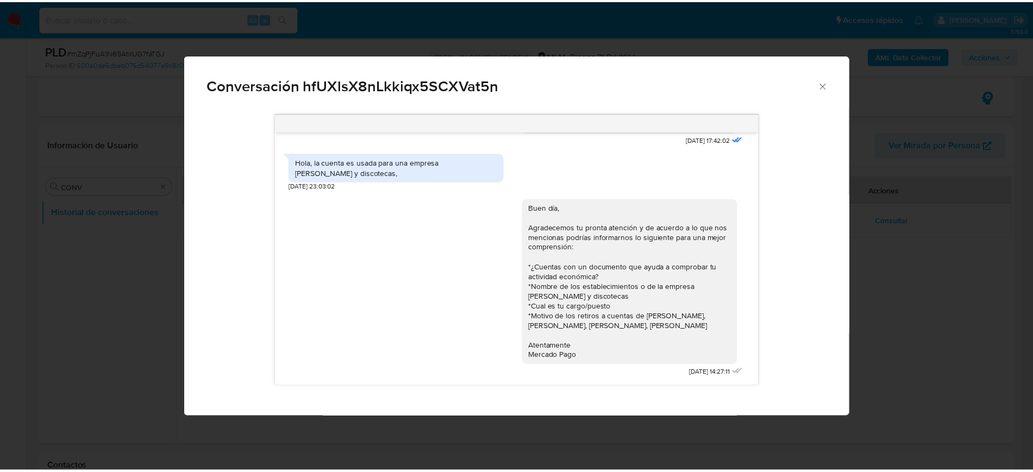
scroll to position [192, 0]
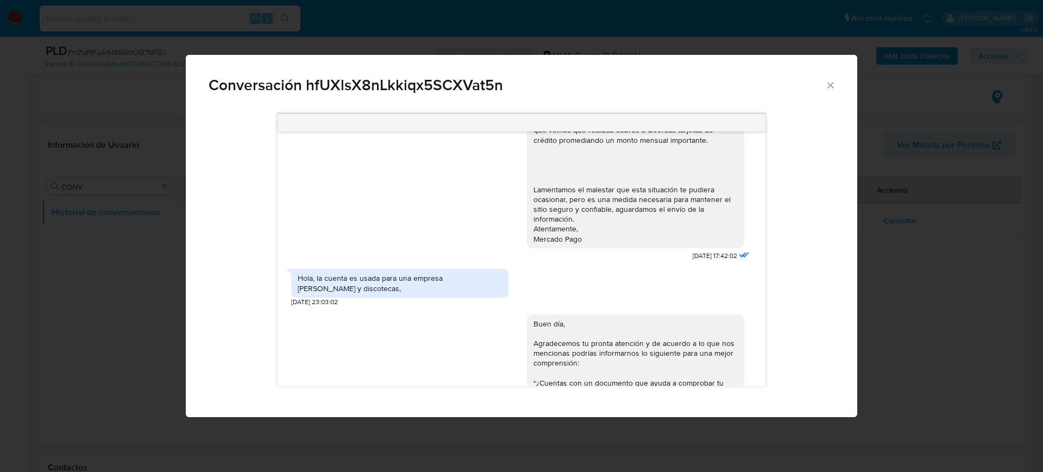
click at [830, 86] on icon "Cerrar" at bounding box center [831, 85] width 6 height 6
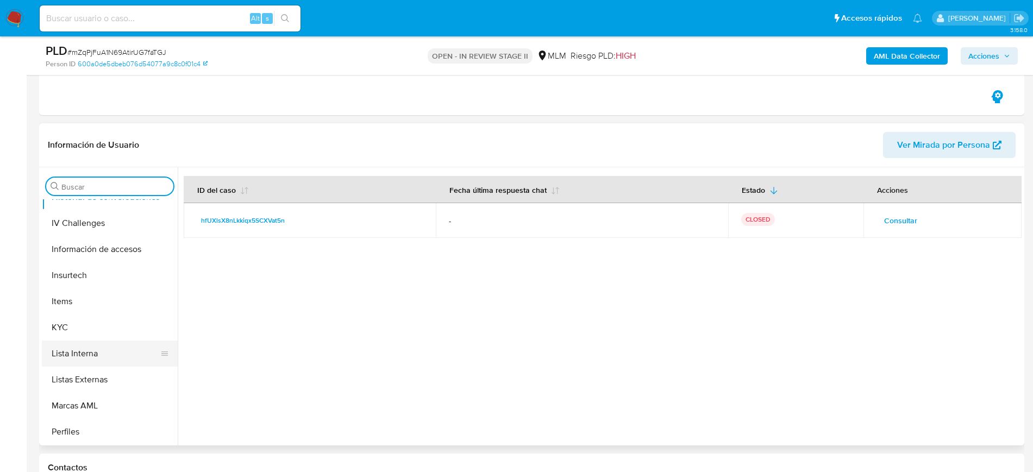
scroll to position [408, 0]
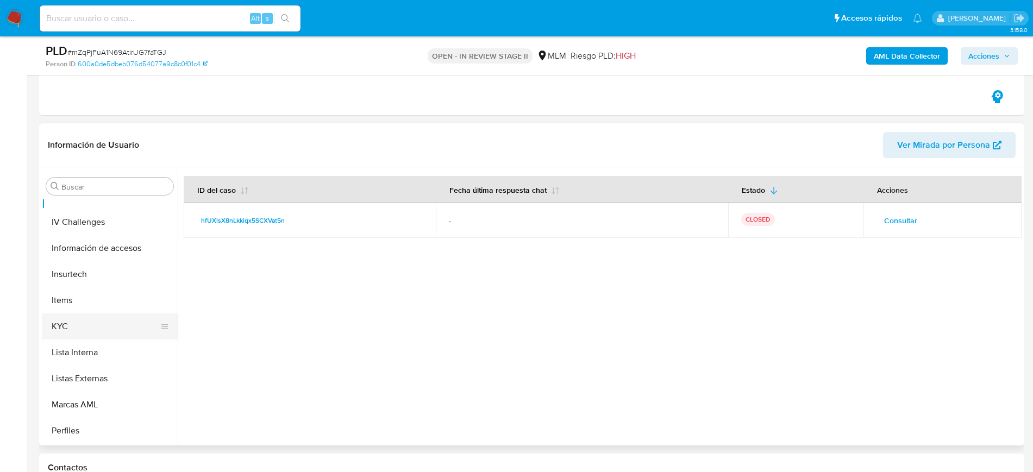
click at [94, 333] on button "KYC" at bounding box center [105, 327] width 127 height 26
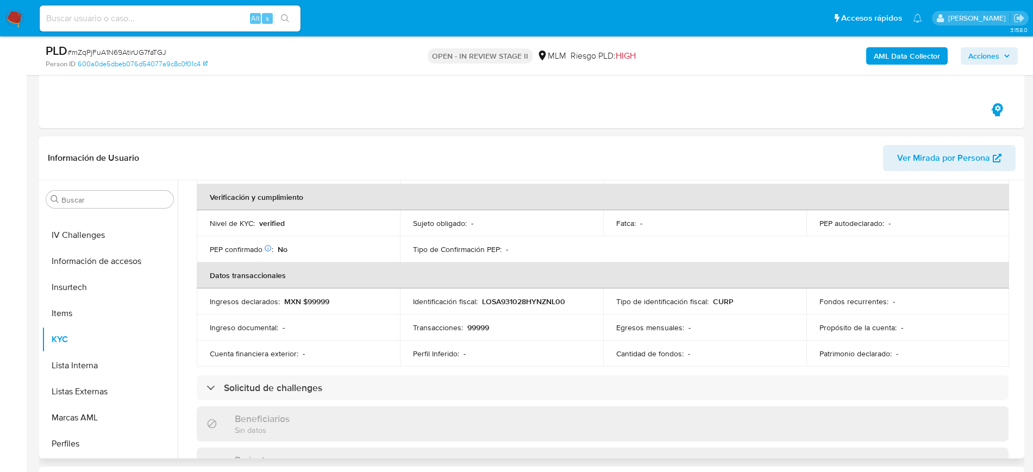
scroll to position [118, 0]
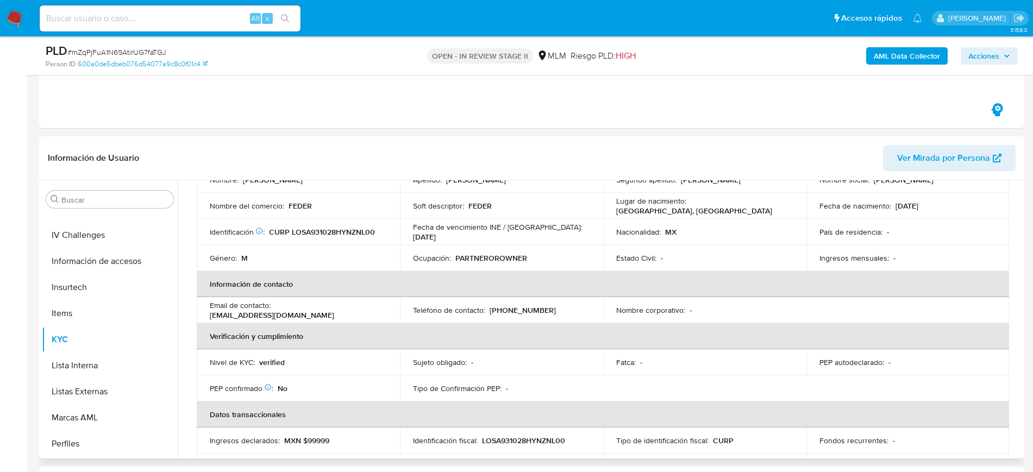
click at [524, 309] on p "[PHONE_NUMBER]" at bounding box center [523, 310] width 66 height 10
copy p "2180847"
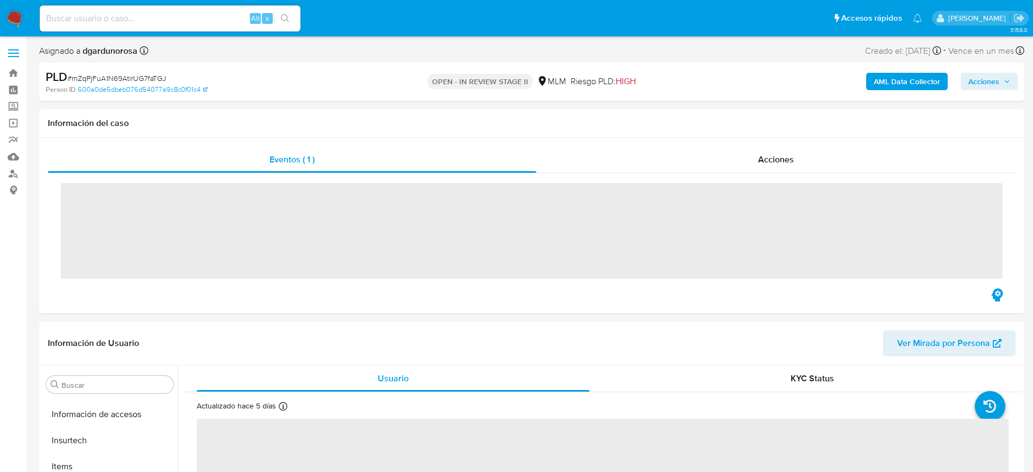
scroll to position [459, 0]
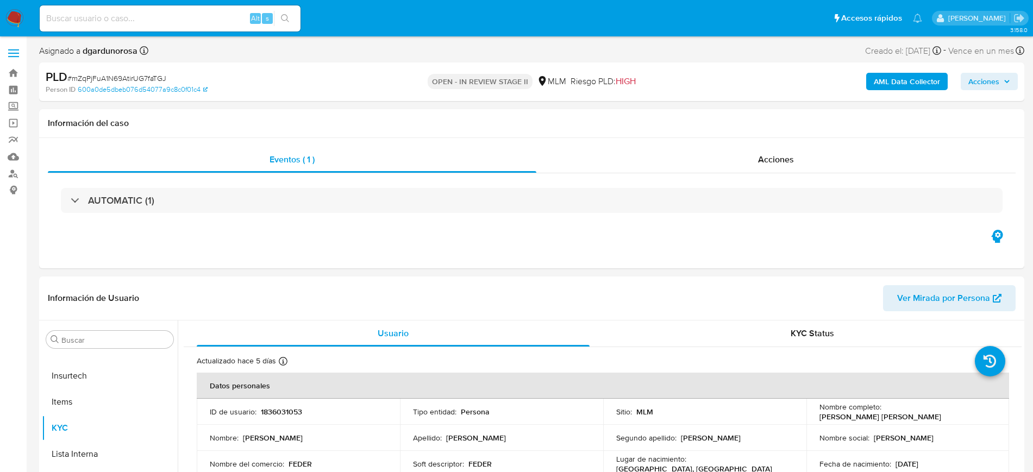
select select "10"
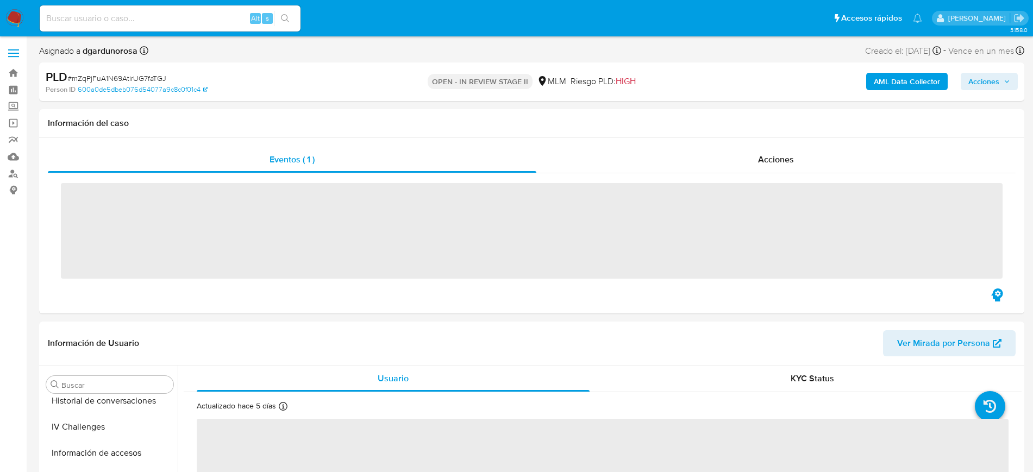
scroll to position [459, 0]
click at [134, 18] on input at bounding box center [170, 18] width 261 height 14
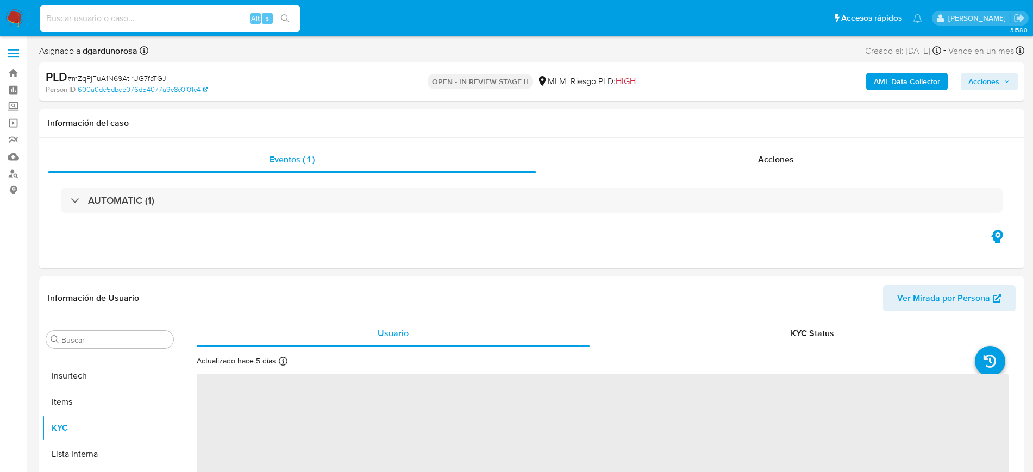
paste input "231079555"
type input "231079555"
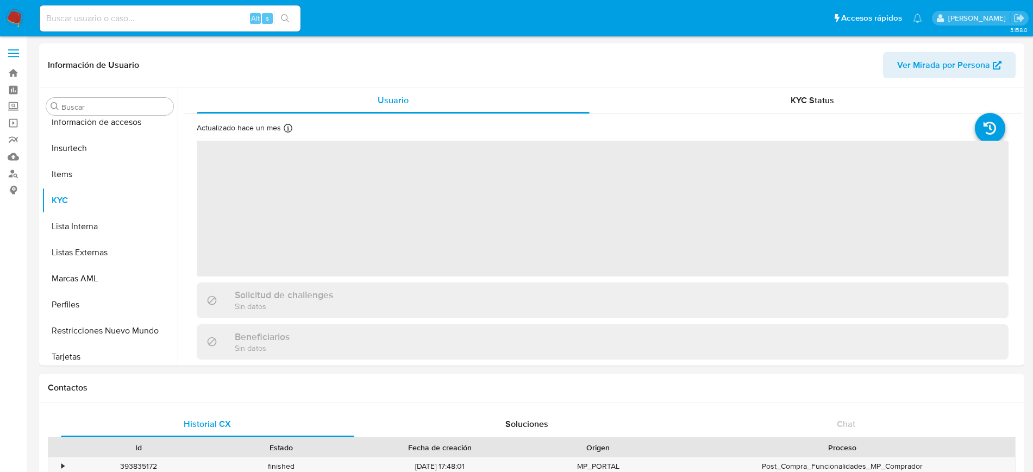
scroll to position [459, 0]
select select "10"
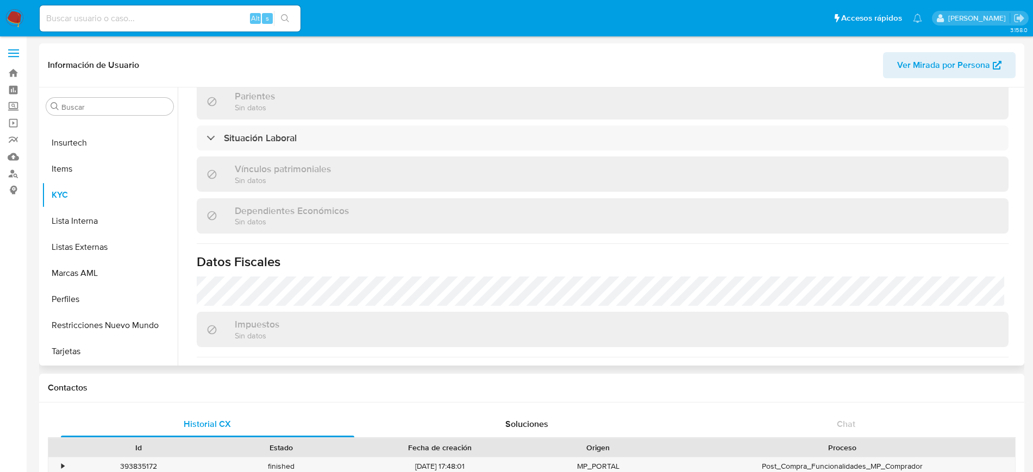
scroll to position [672, 0]
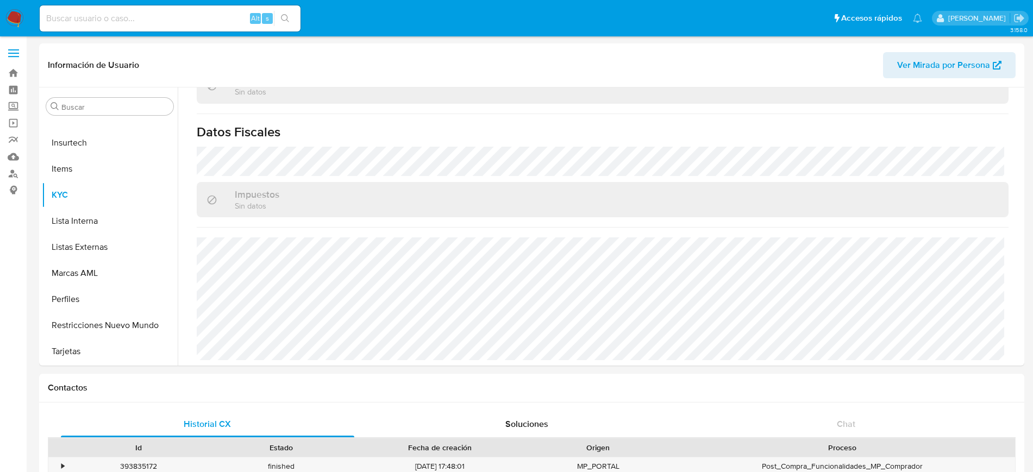
click at [107, 27] on div "Alt s" at bounding box center [170, 18] width 261 height 26
click at [113, 12] on input at bounding box center [170, 18] width 261 height 14
paste input "2295140873"
type input "2295140873"
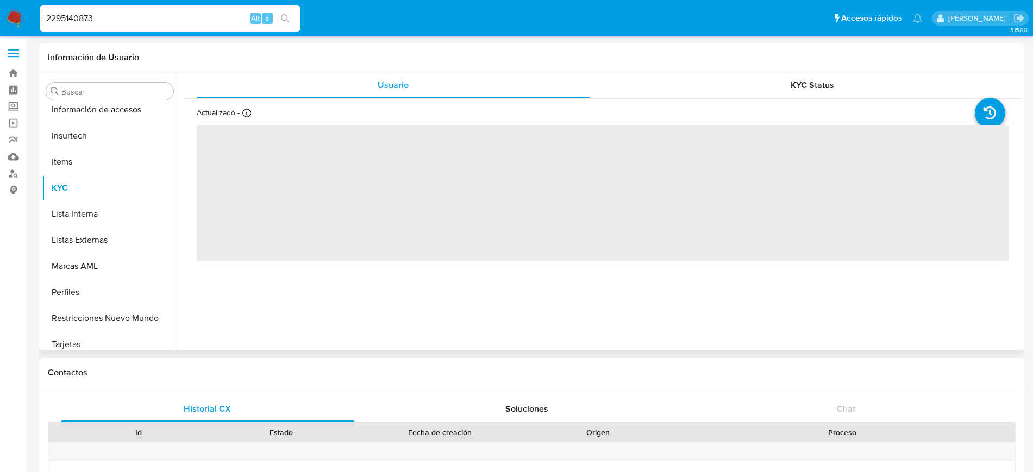
scroll to position [459, 0]
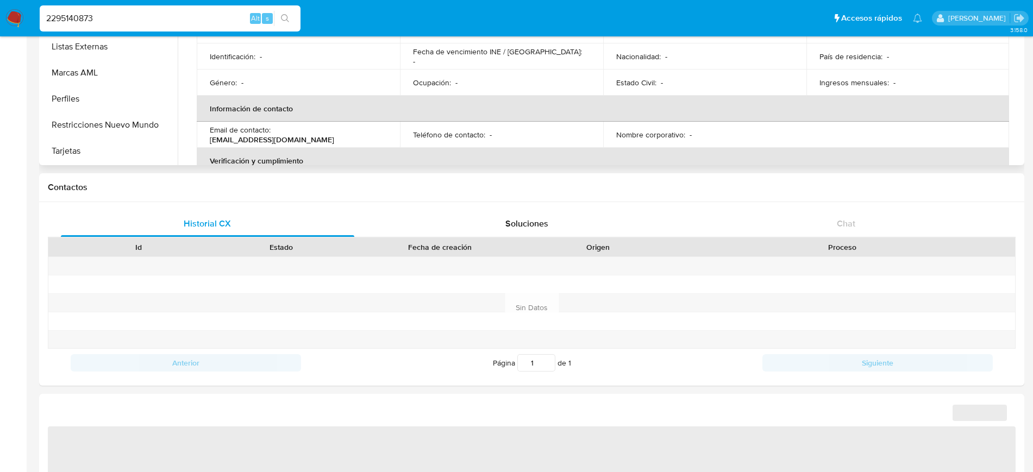
select select "10"
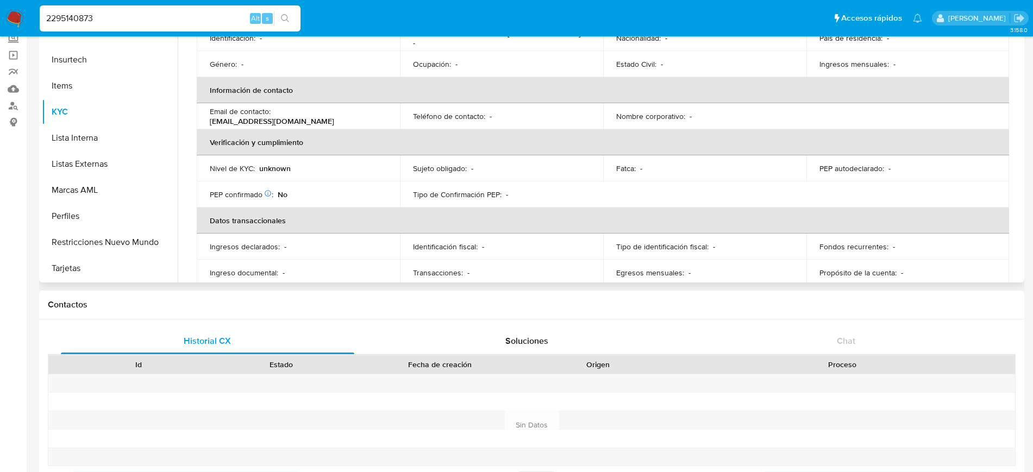
scroll to position [183, 0]
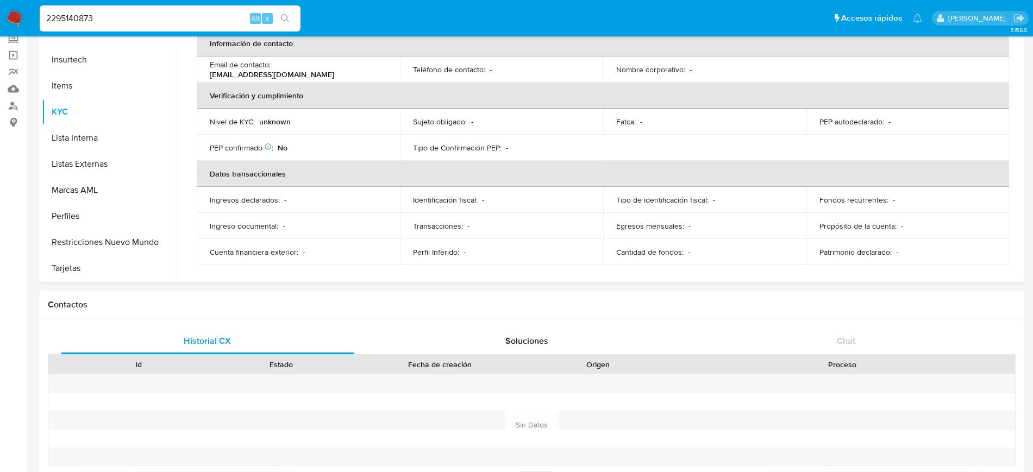
click at [71, 12] on input "2295140873" at bounding box center [170, 18] width 261 height 14
click at [71, 13] on input "2295140873" at bounding box center [170, 18] width 261 height 14
paste input "4813091"
type input "481309173"
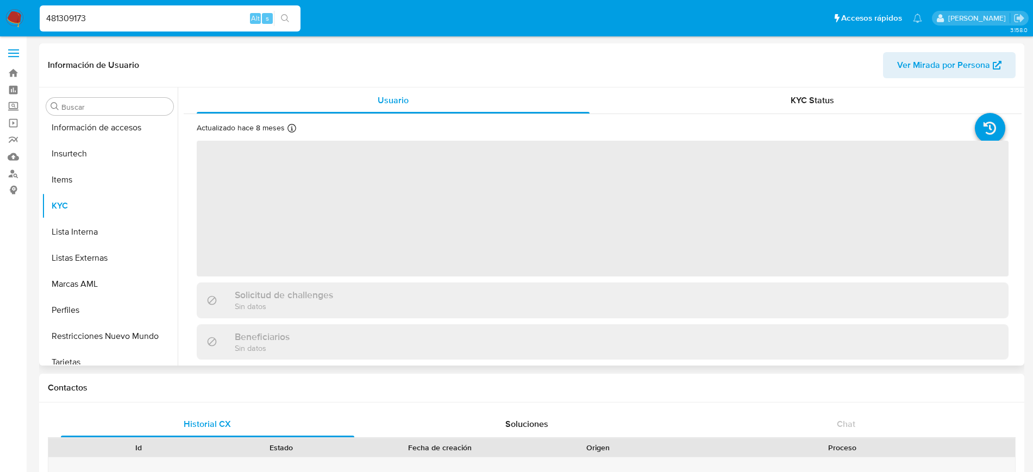
scroll to position [459, 0]
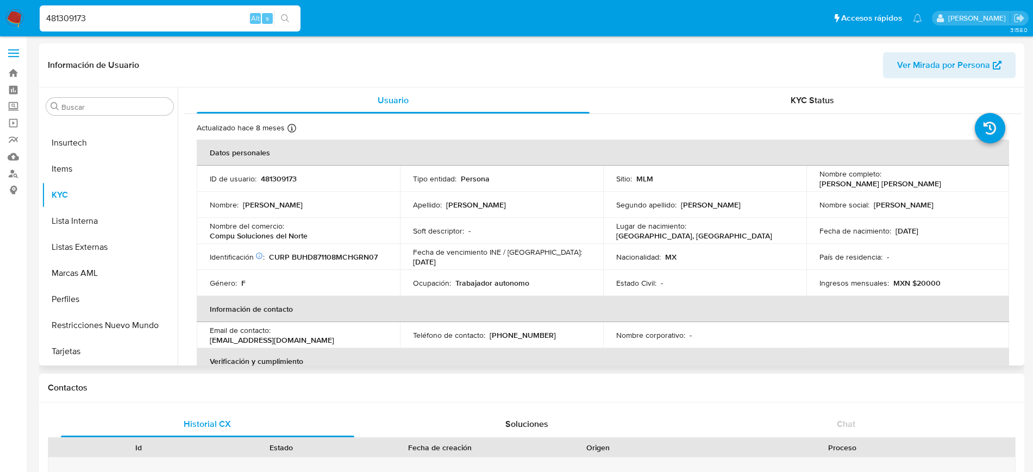
select select "10"
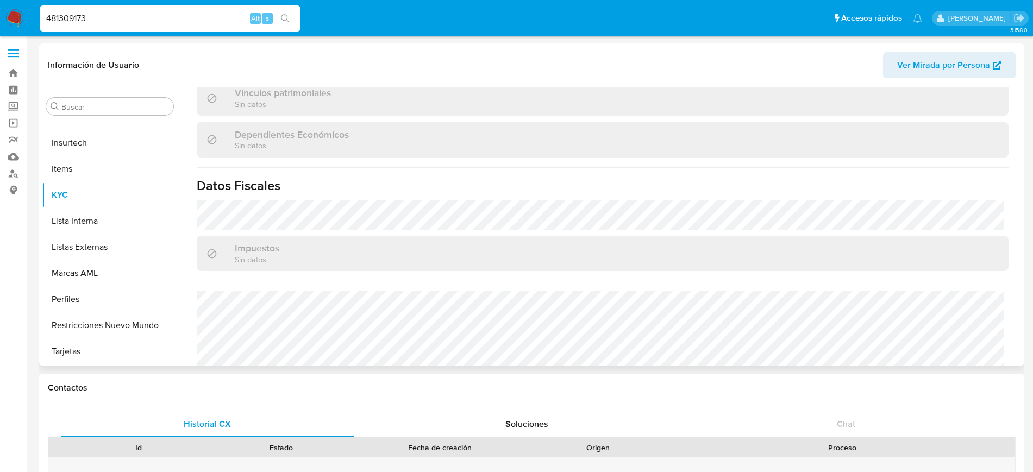
scroll to position [672, 0]
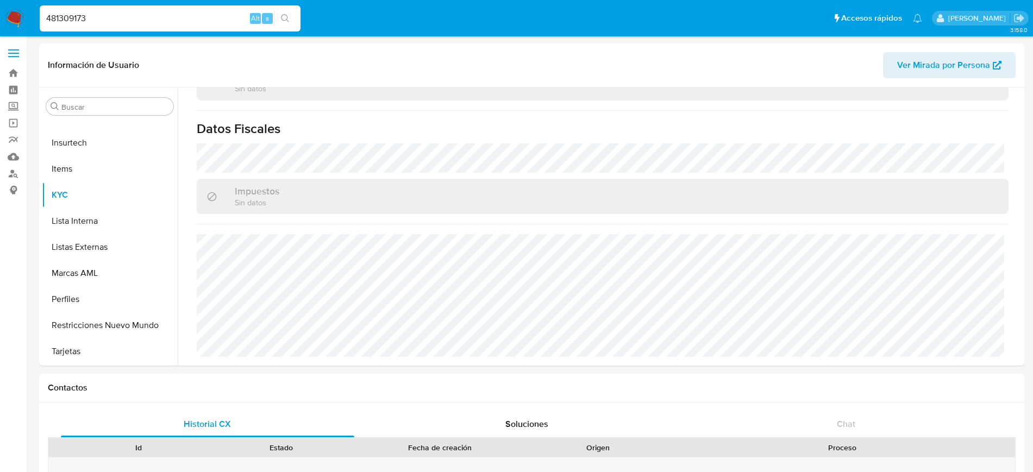
click at [78, 16] on input "481309173" at bounding box center [170, 18] width 261 height 14
click at [77, 16] on input "481309173" at bounding box center [170, 18] width 261 height 14
paste input "234596465"
type input "234596465"
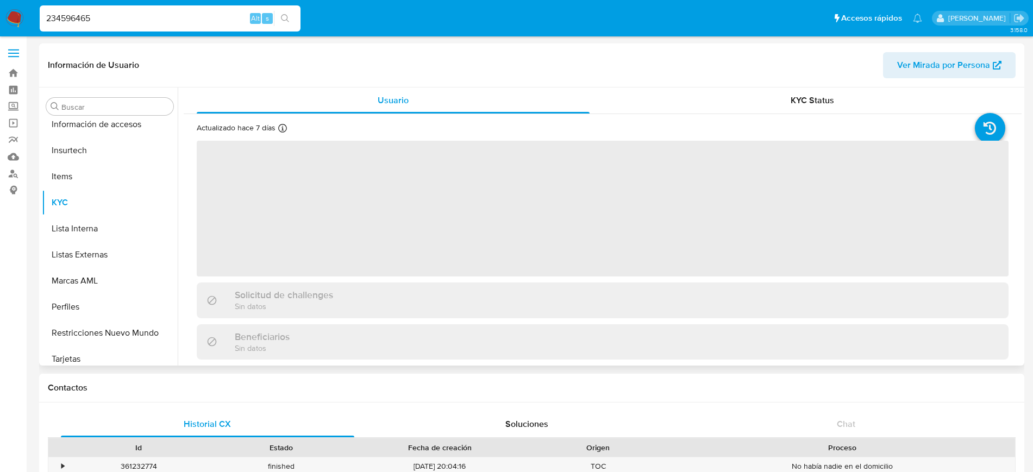
scroll to position [459, 0]
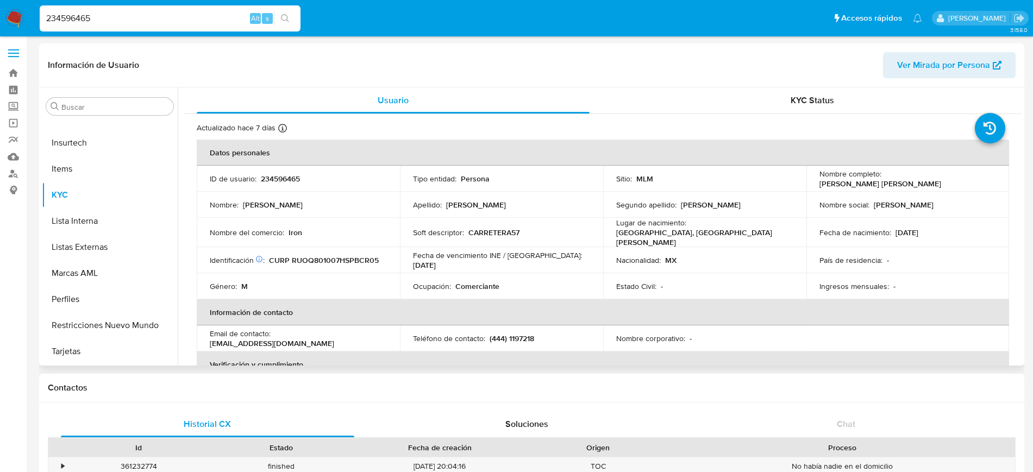
select select "10"
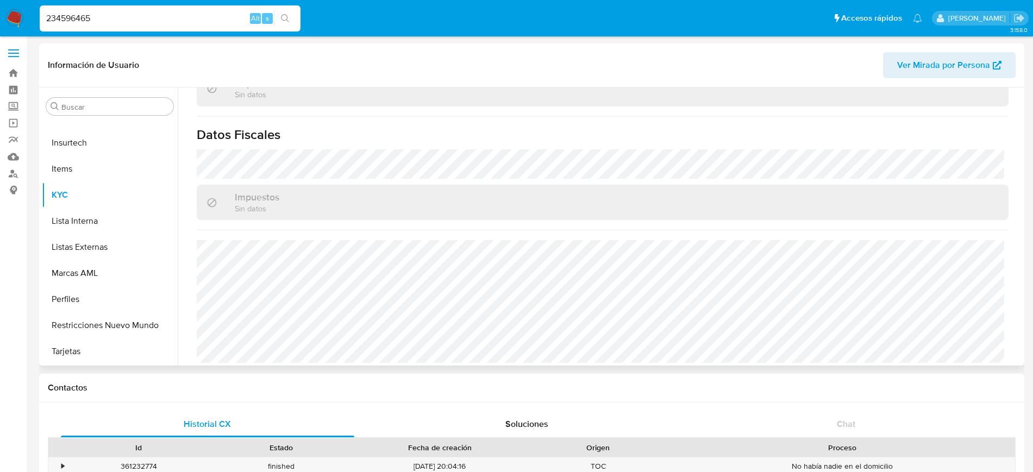
scroll to position [672, 0]
click at [88, 18] on input "234596465" at bounding box center [170, 18] width 261 height 14
click at [88, 19] on input "234596465" at bounding box center [170, 18] width 261 height 14
paste input "1747281060"
type input "1747281060"
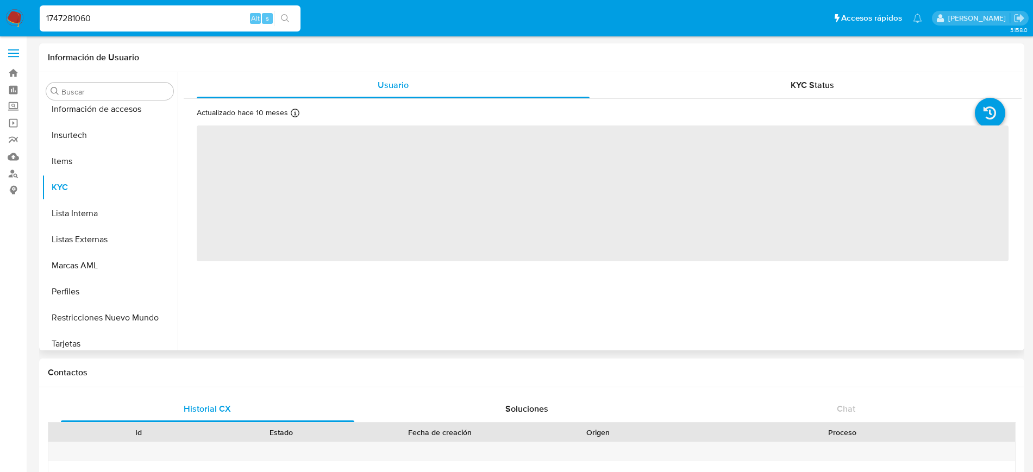
scroll to position [459, 0]
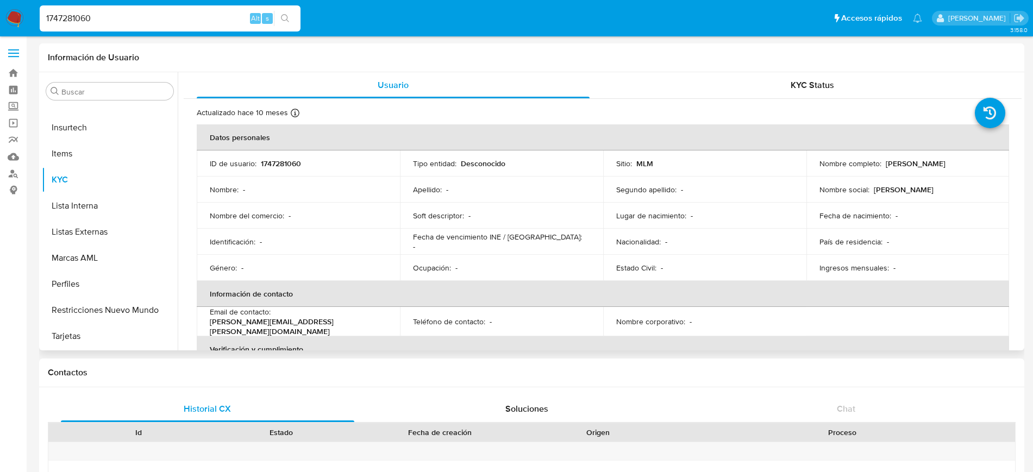
select select "10"
